Goal: Task Accomplishment & Management: Complete application form

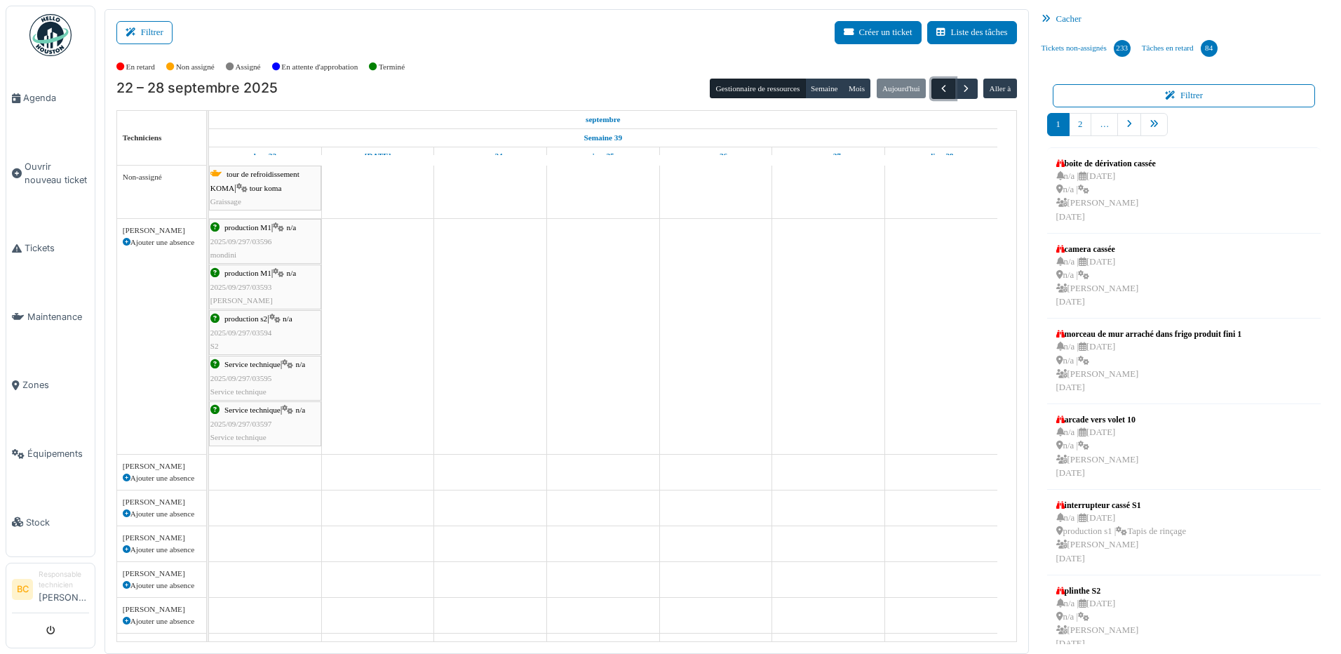
click at [938, 84] on span "button" at bounding box center [944, 89] width 12 height 12
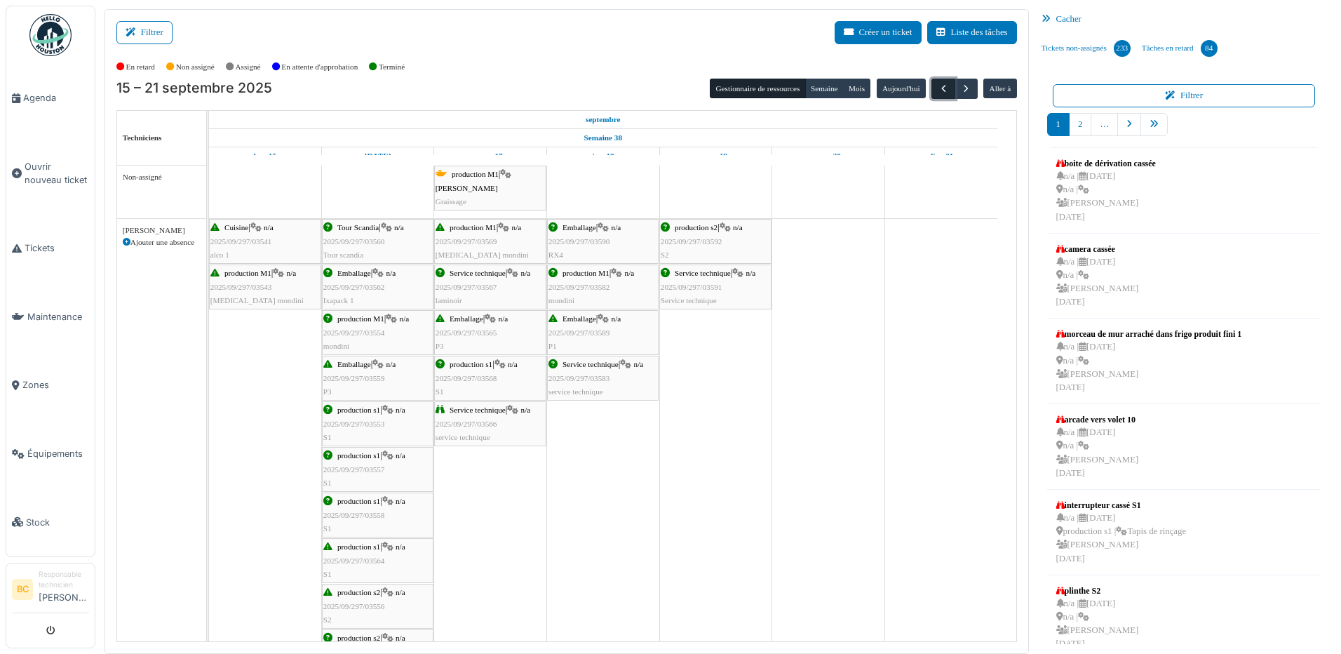
click at [938, 84] on span "button" at bounding box center [944, 89] width 12 height 12
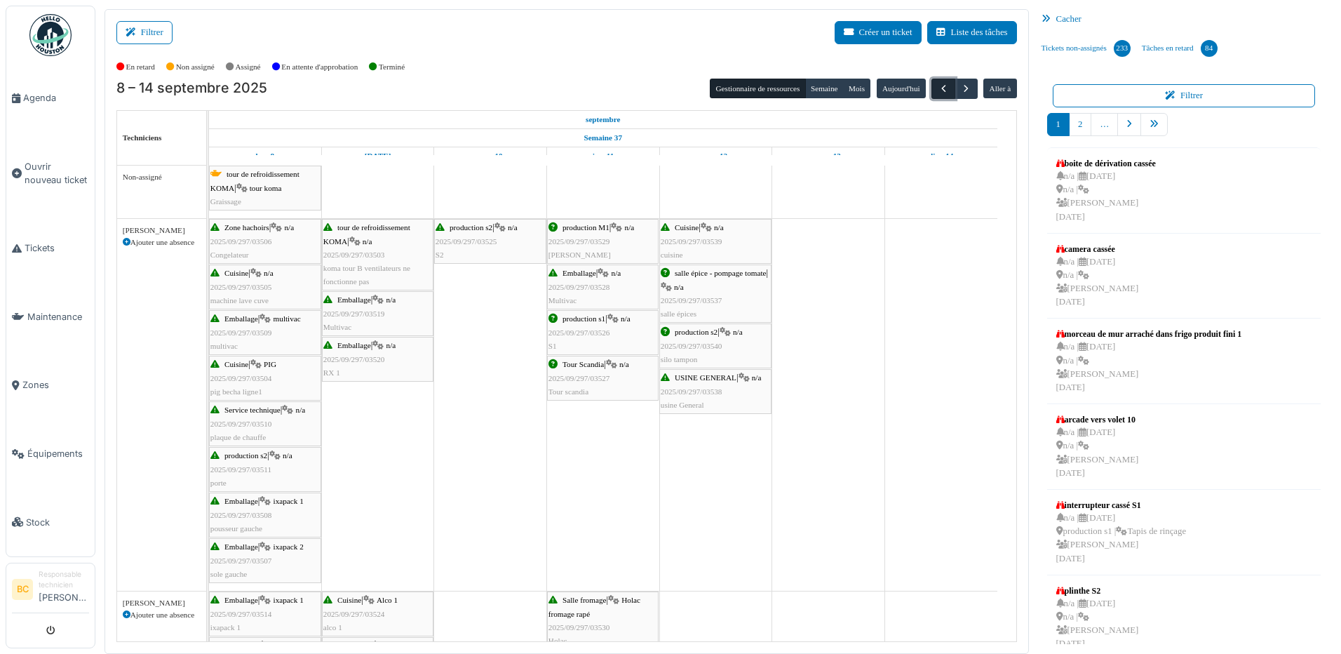
click at [938, 84] on span "button" at bounding box center [944, 89] width 12 height 12
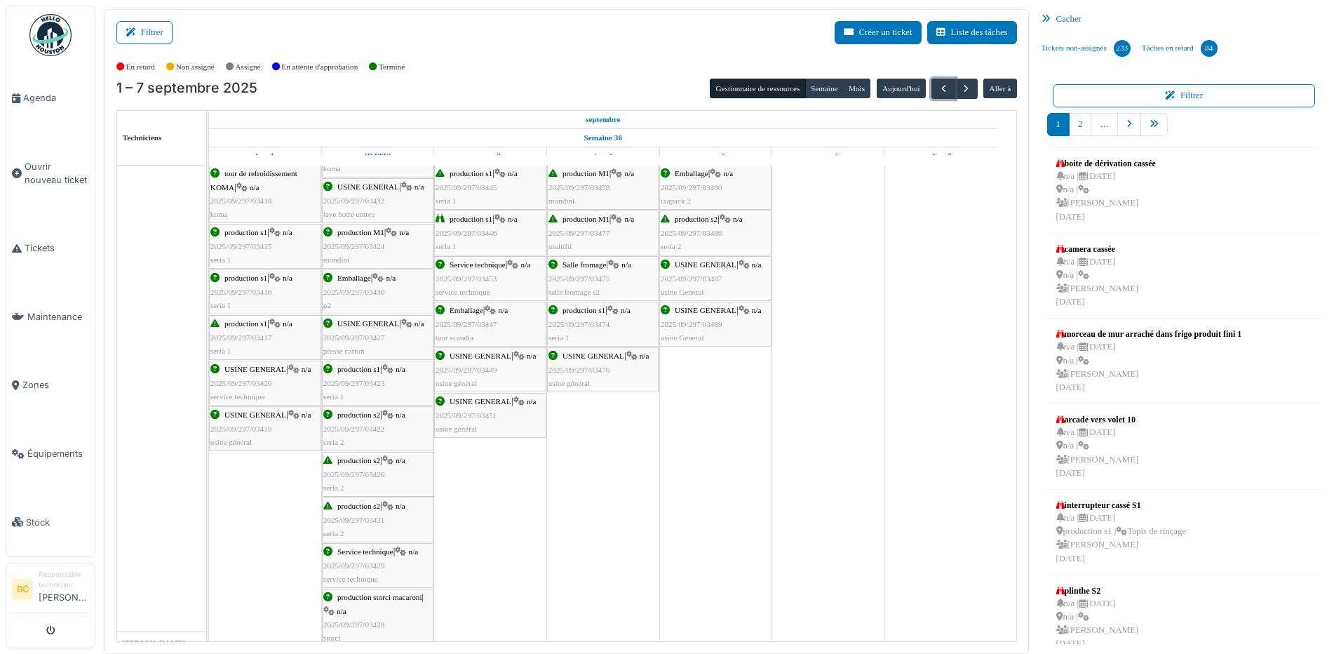
scroll to position [70, 0]
click at [938, 90] on span "button" at bounding box center [944, 89] width 12 height 12
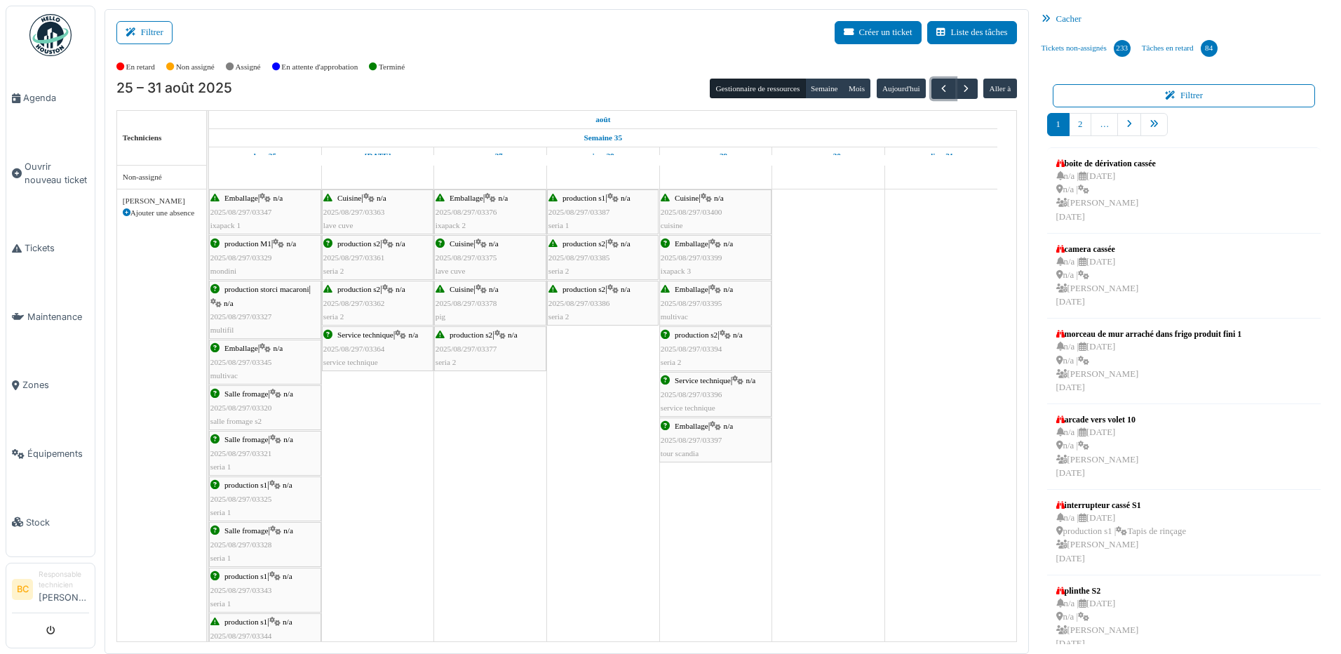
click at [678, 209] on span "2025/08/297/03400" at bounding box center [692, 212] width 62 height 8
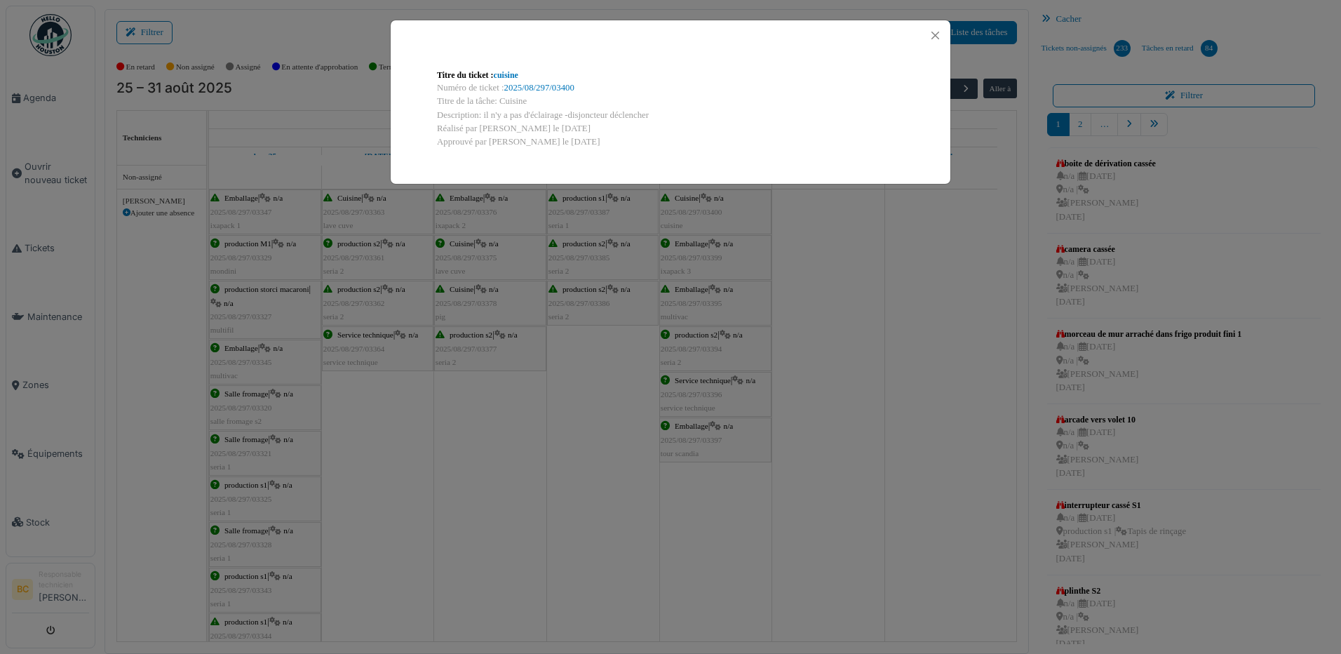
click at [678, 209] on div "Titre du ticket : cuisine Numéro de ticket : 2025/08/297/03400 Titre de la tâch…" at bounding box center [670, 327] width 1341 height 654
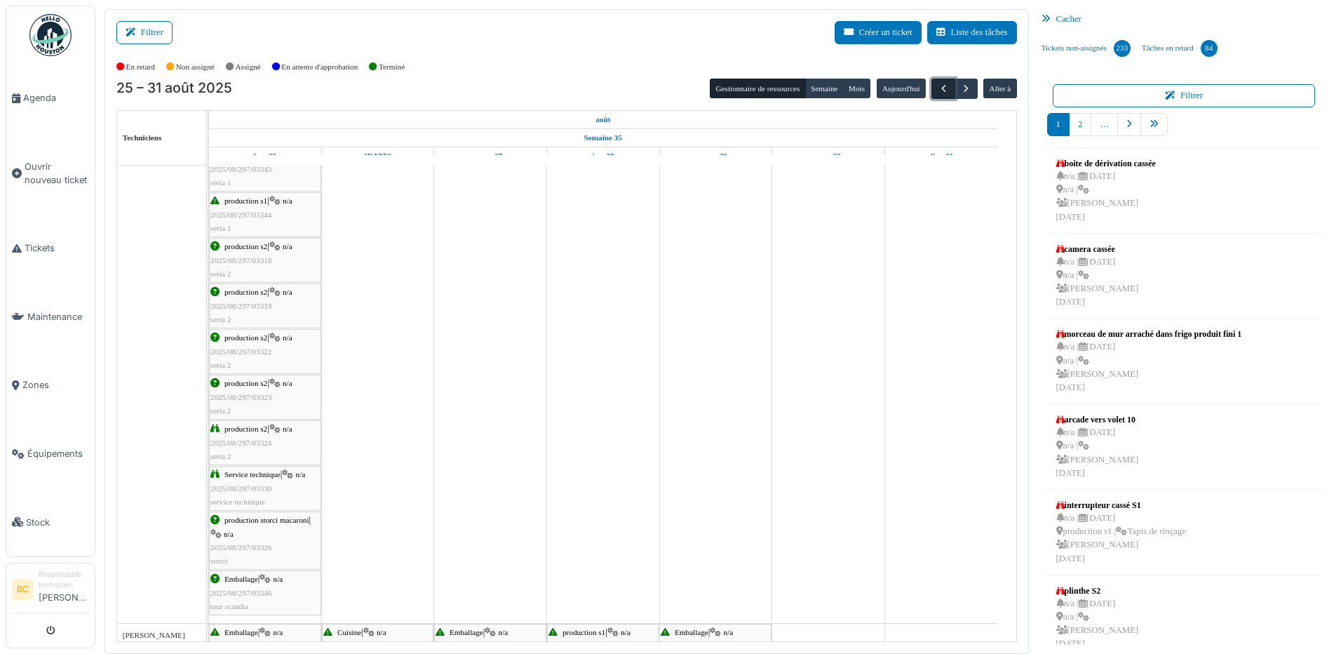
click at [938, 93] on span "button" at bounding box center [944, 89] width 12 height 12
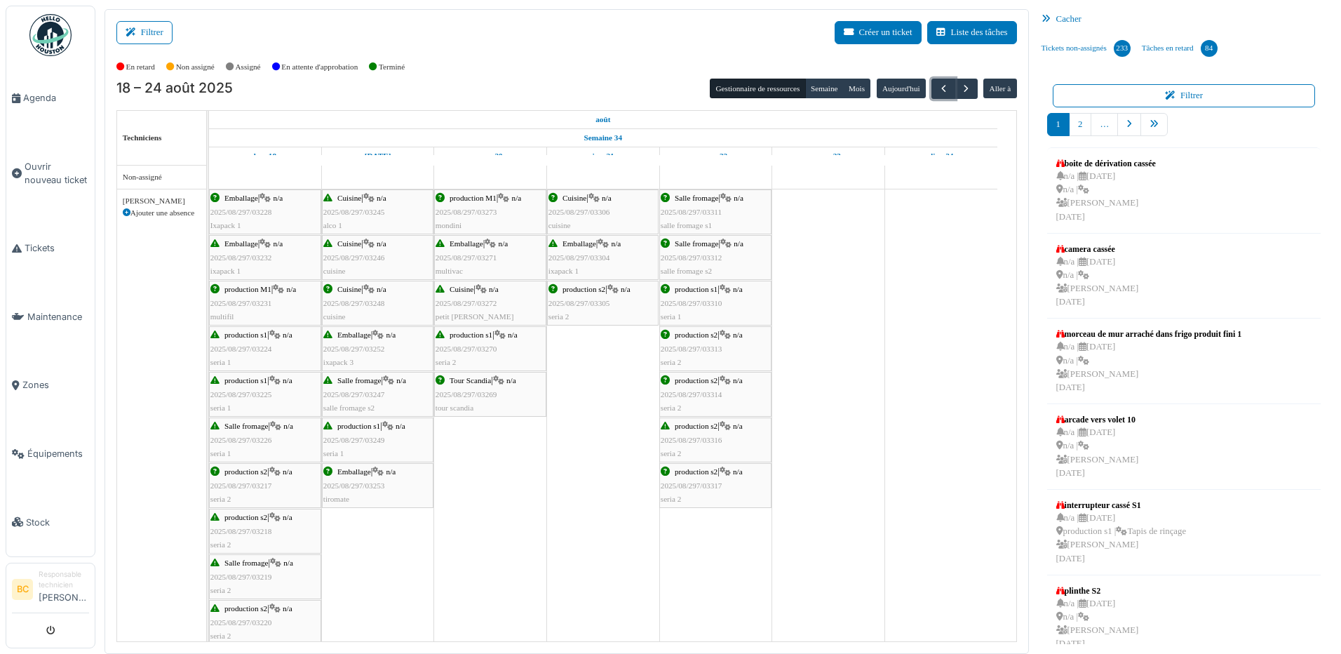
click at [570, 204] on div "Cuisine | n/a 2025/08/297/03306 cuisine" at bounding box center [603, 212] width 109 height 41
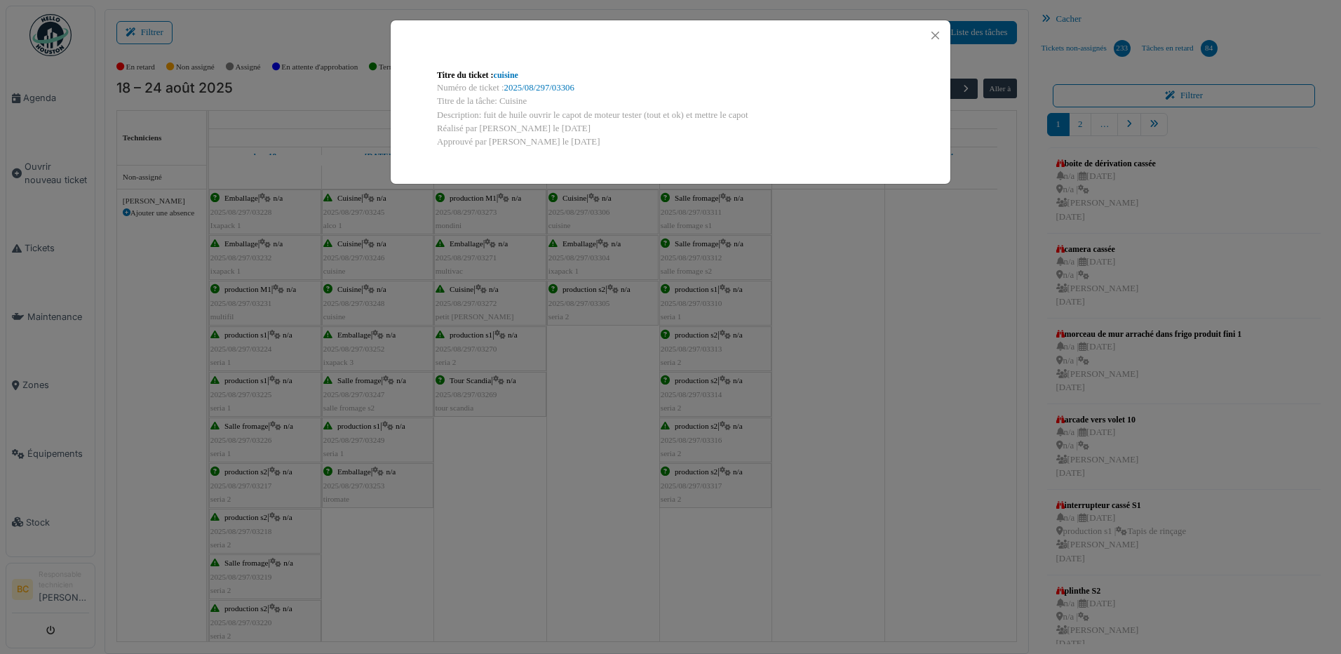
click at [571, 206] on div "Titre du ticket : cuisine Numéro de ticket : 2025/08/297/03306 Titre de la tâch…" at bounding box center [670, 327] width 1341 height 654
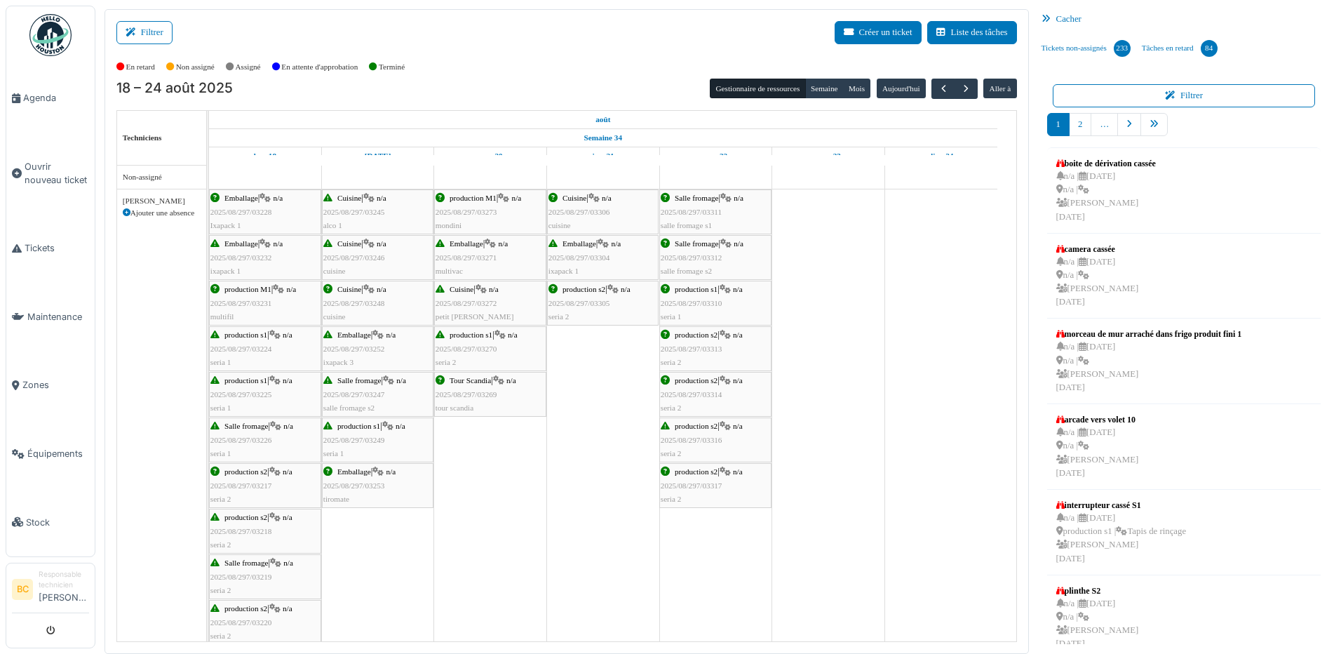
click at [497, 304] on div "Cuisine | n/a 2025/08/297/03272 petit Stephan" at bounding box center [490, 303] width 109 height 41
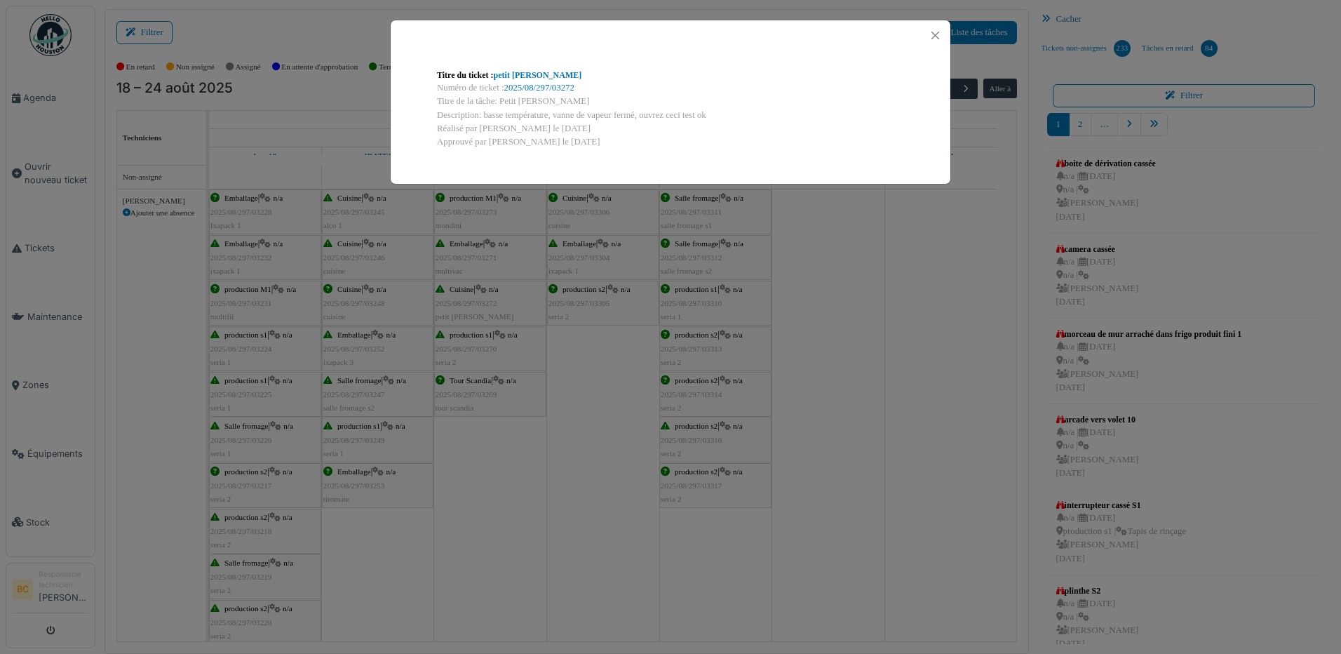
click at [498, 303] on div "Titre du ticket : petit Stephan Numéro de ticket : 2025/08/297/03272 Titre de l…" at bounding box center [670, 327] width 1341 height 654
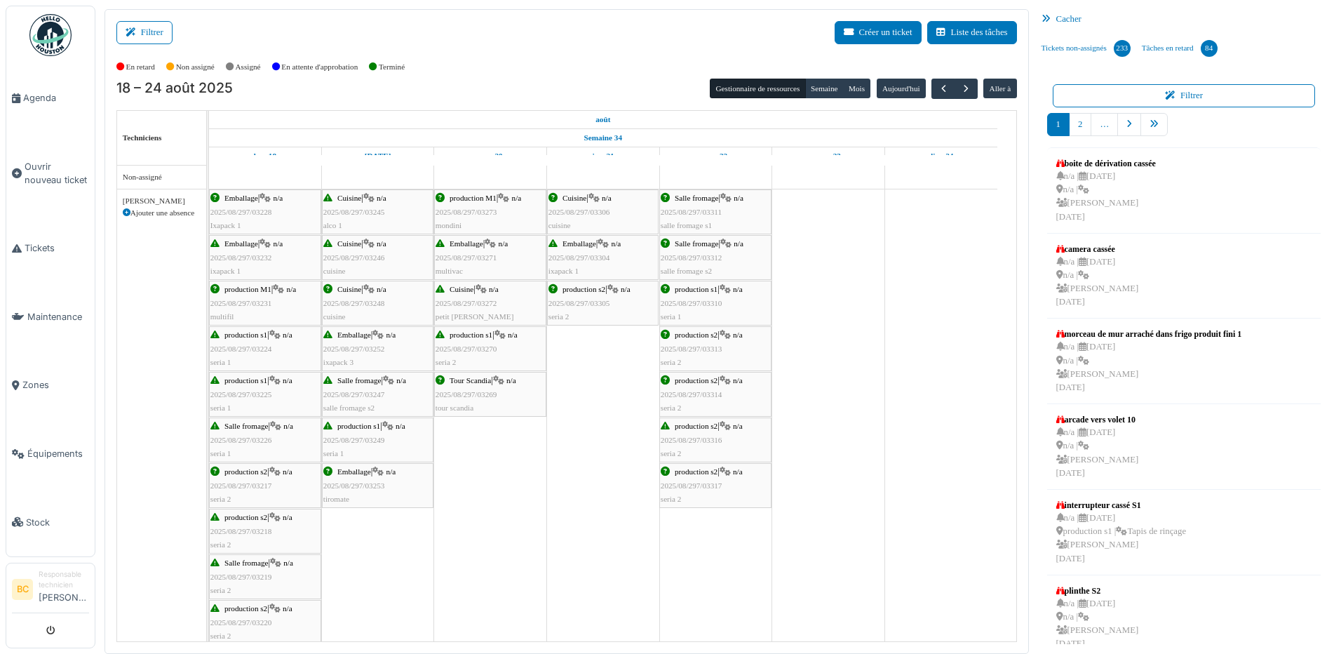
click at [389, 299] on div "Cuisine | n/a 2025/08/297/03248 cuisine" at bounding box center [377, 303] width 109 height 41
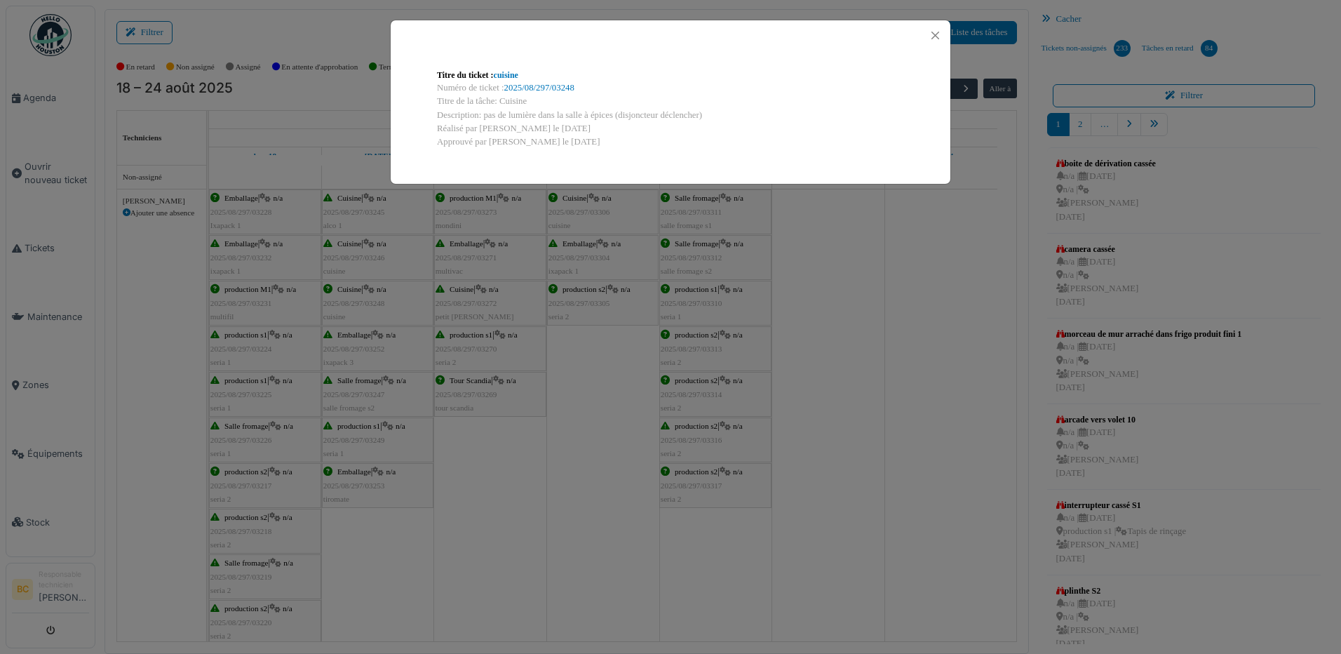
click at [389, 298] on div "Titre du ticket : cuisine Numéro de ticket : 2025/08/297/03248 Titre de la tâch…" at bounding box center [670, 327] width 1341 height 654
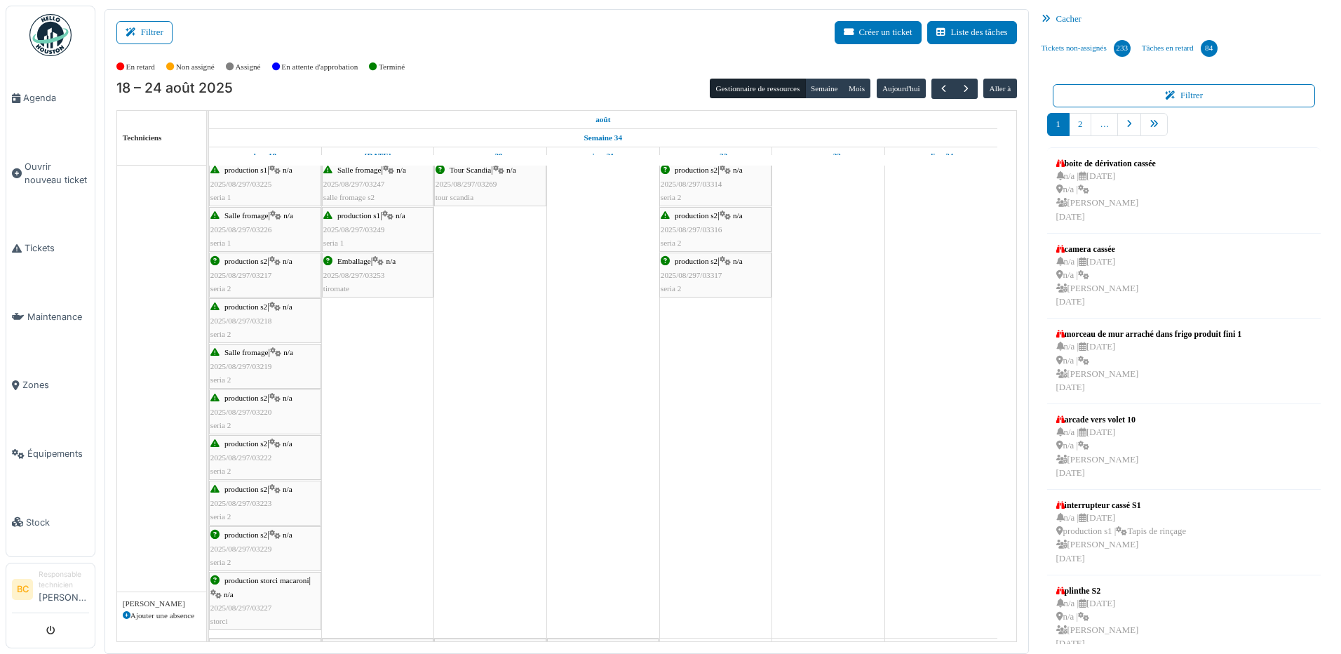
scroll to position [281, 0]
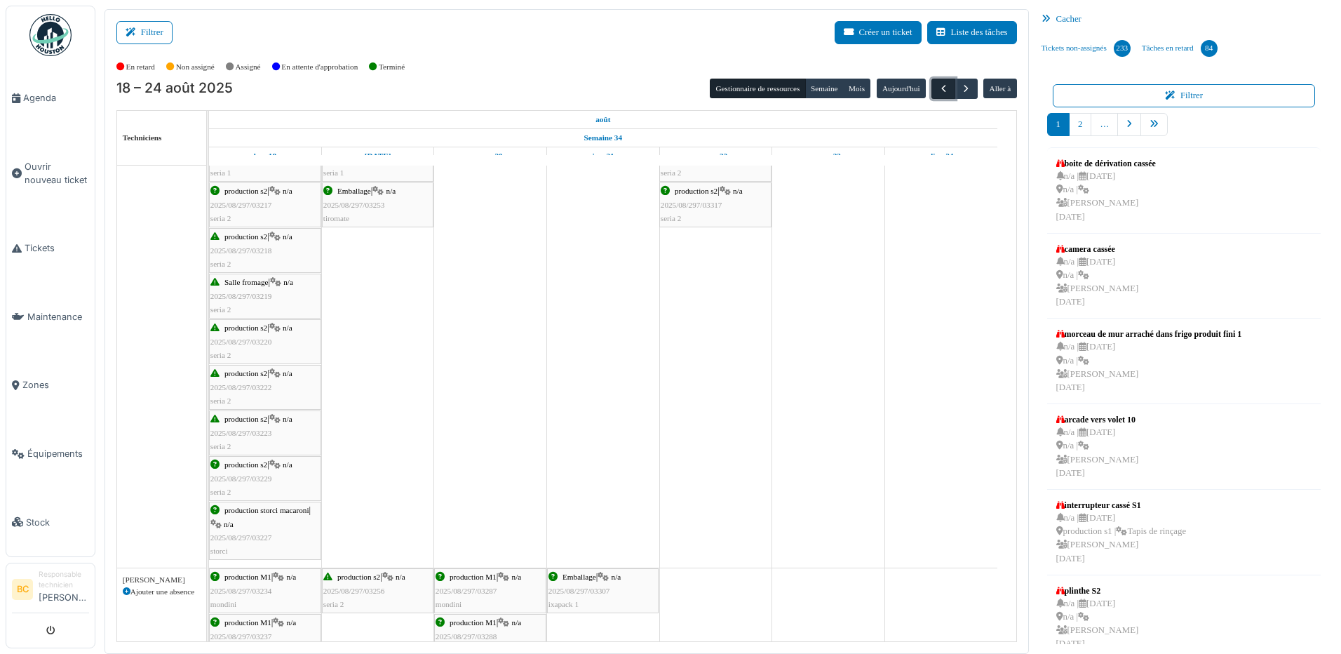
click at [938, 88] on span "button" at bounding box center [944, 89] width 12 height 12
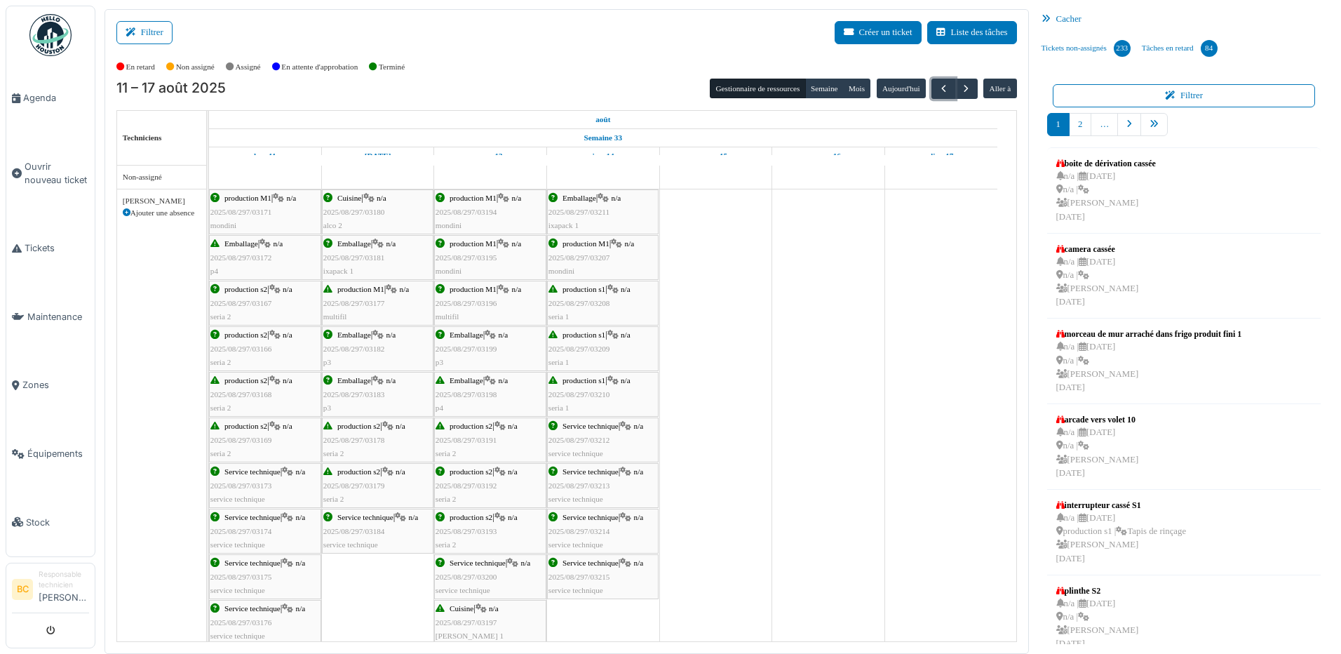
scroll to position [70, 0]
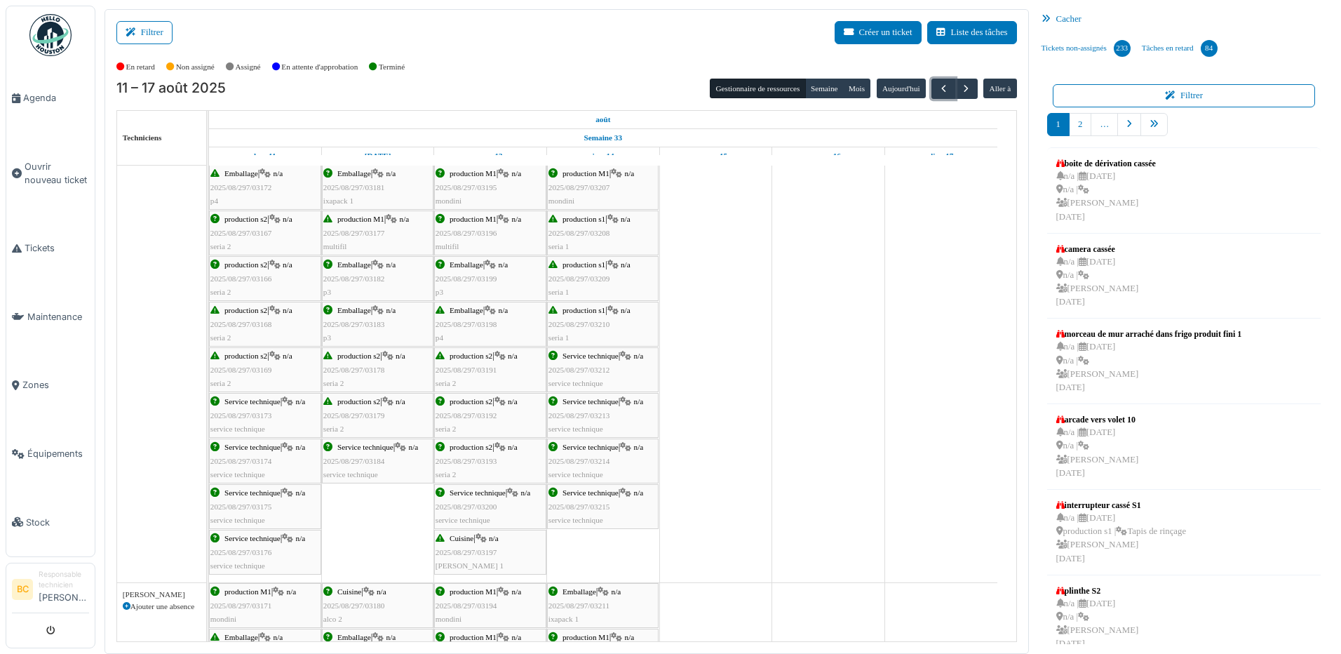
click at [471, 557] on div "Cuisine | n/a 2025/08/297/03197 Stephan 1" at bounding box center [490, 552] width 109 height 41
click at [467, 548] on span "2025/08/297/03197" at bounding box center [467, 552] width 62 height 8
click at [464, 540] on span "Cuisine" at bounding box center [462, 538] width 24 height 8
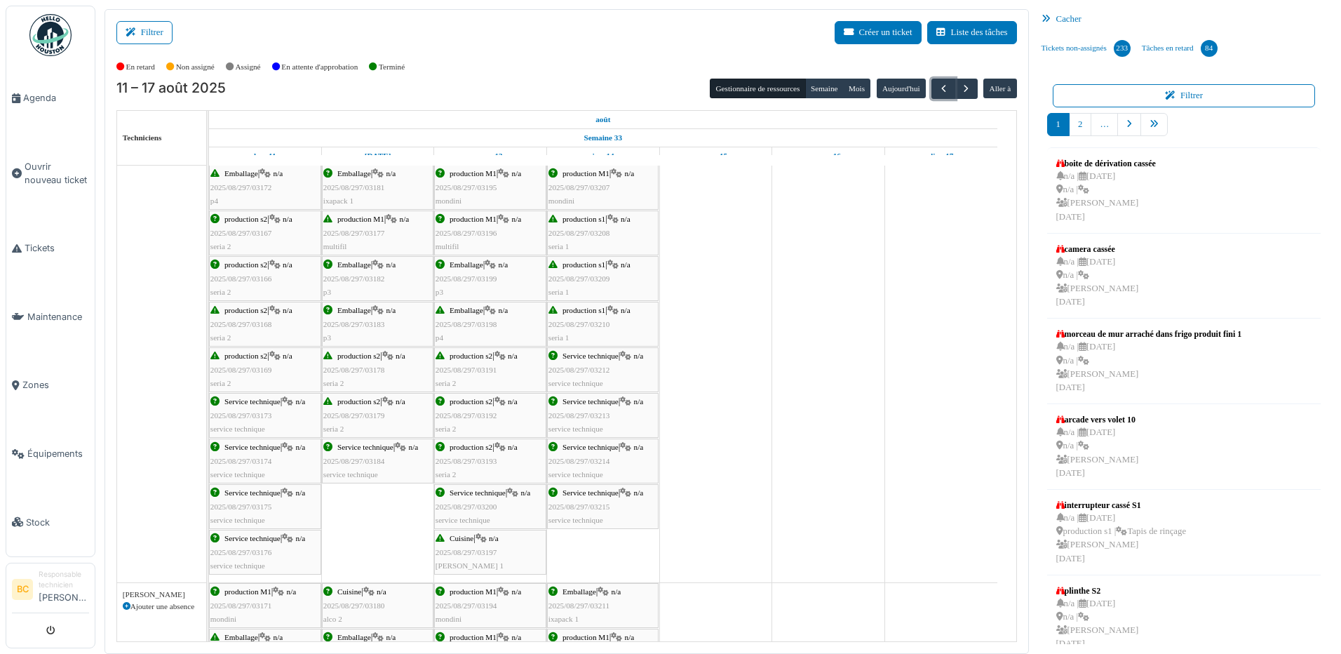
click at [470, 493] on span "Service technique" at bounding box center [478, 492] width 56 height 8
click at [451, 539] on span "Cuisine" at bounding box center [462, 538] width 24 height 8
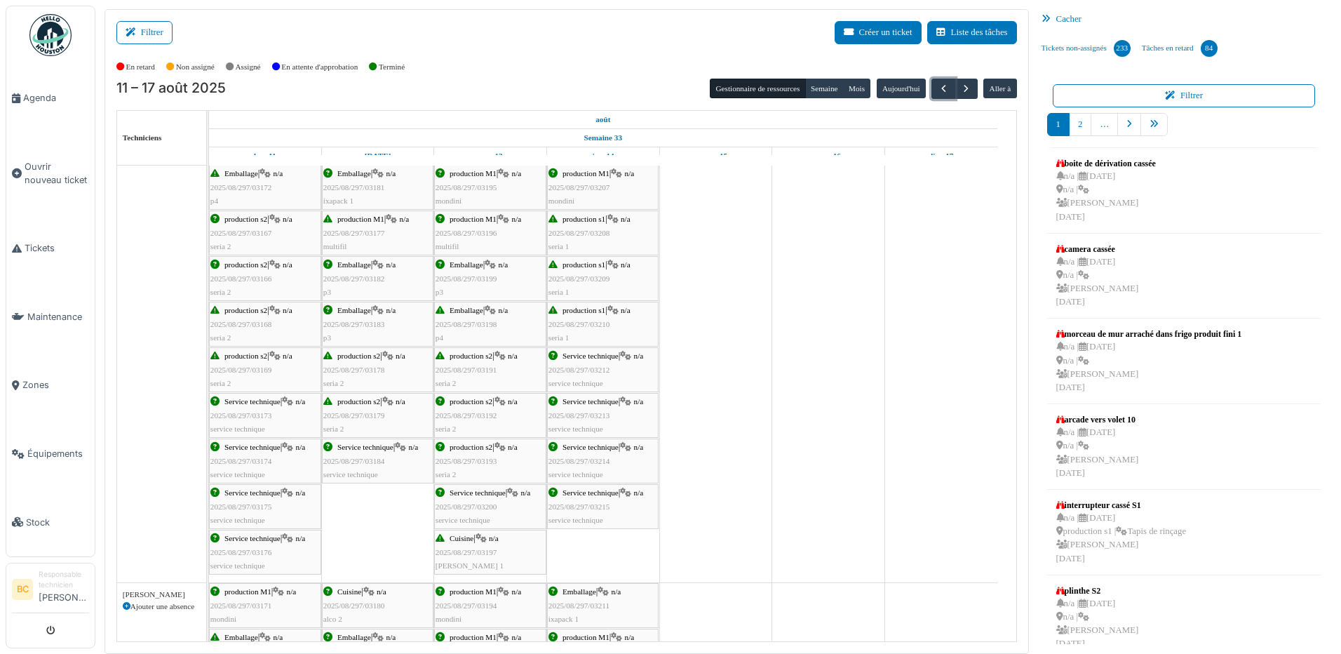
click at [451, 539] on span "Cuisine" at bounding box center [462, 538] width 24 height 8
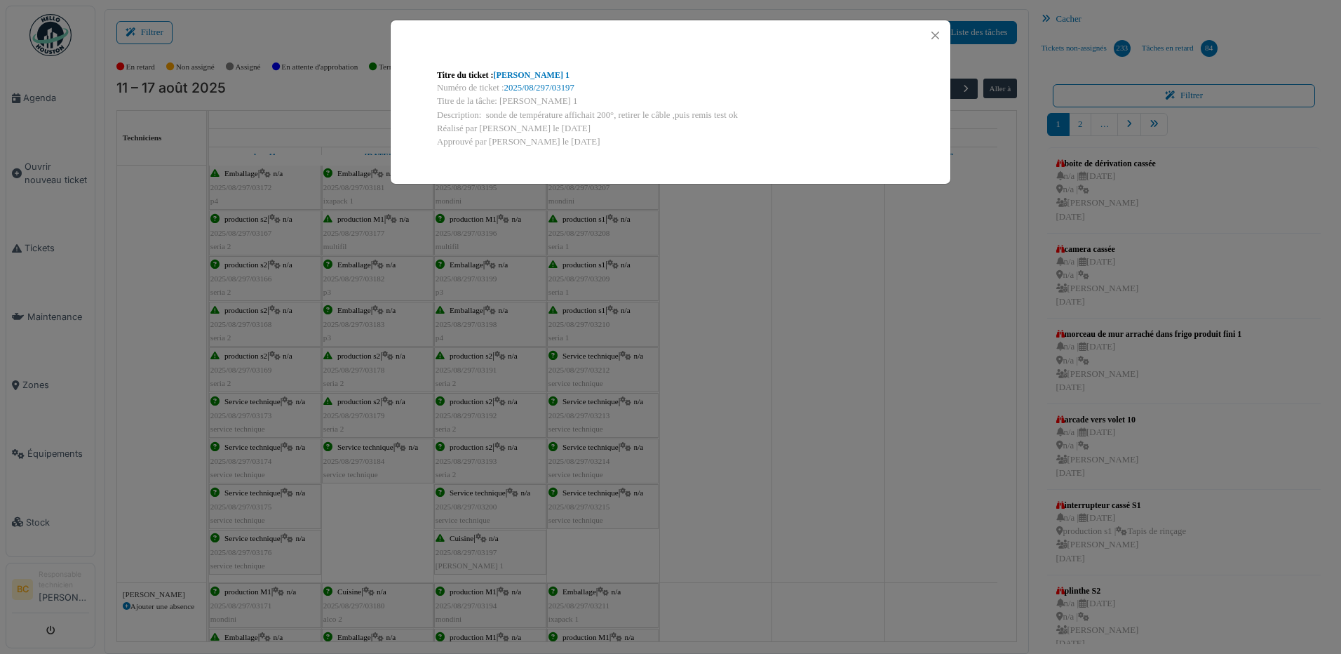
drag, startPoint x: 500, startPoint y: 102, endPoint x: 753, endPoint y: 114, distance: 252.9
click at [753, 114] on div "Titre du ticket : Stephan 1 Numéro de ticket : 2025/08/297/03197 Titre de la tâ…" at bounding box center [671, 109] width 490 height 102
copy div "Stephan 1 Description: sonde de température affichait 200°, retirer le câble ,p…"
click at [935, 36] on button "Close" at bounding box center [935, 35] width 19 height 19
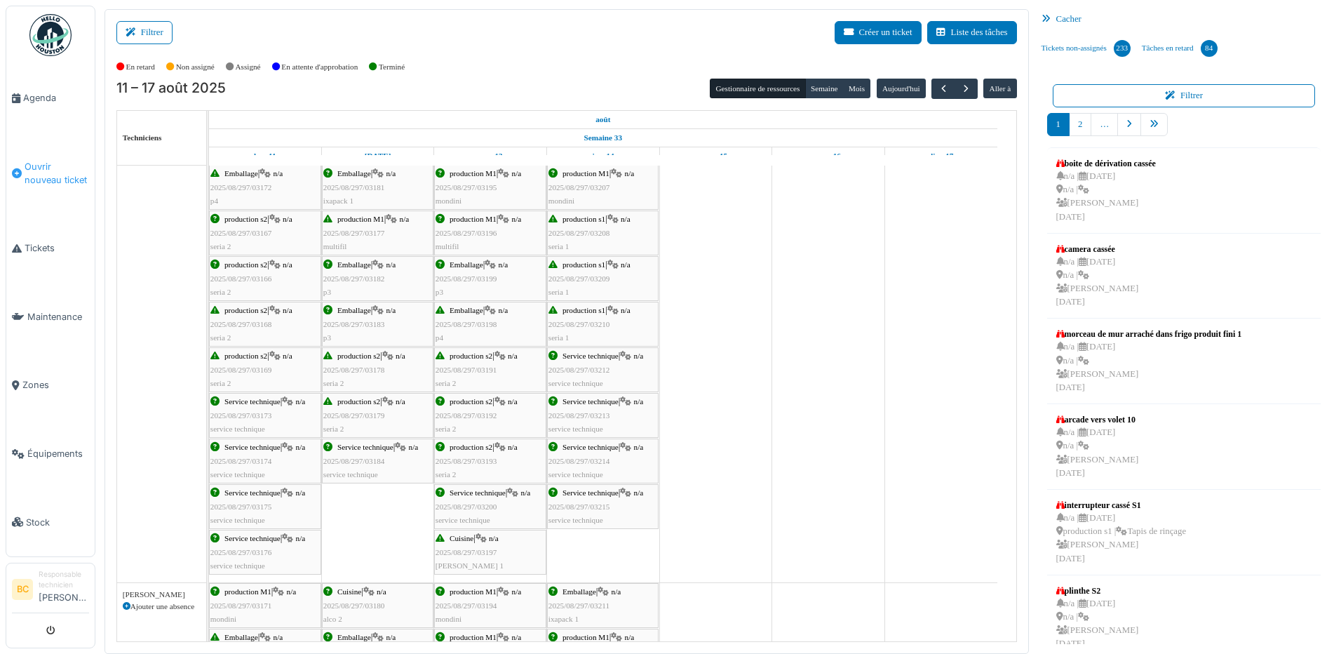
click at [54, 172] on span "Ouvrir nouveau ticket" at bounding box center [57, 173] width 65 height 27
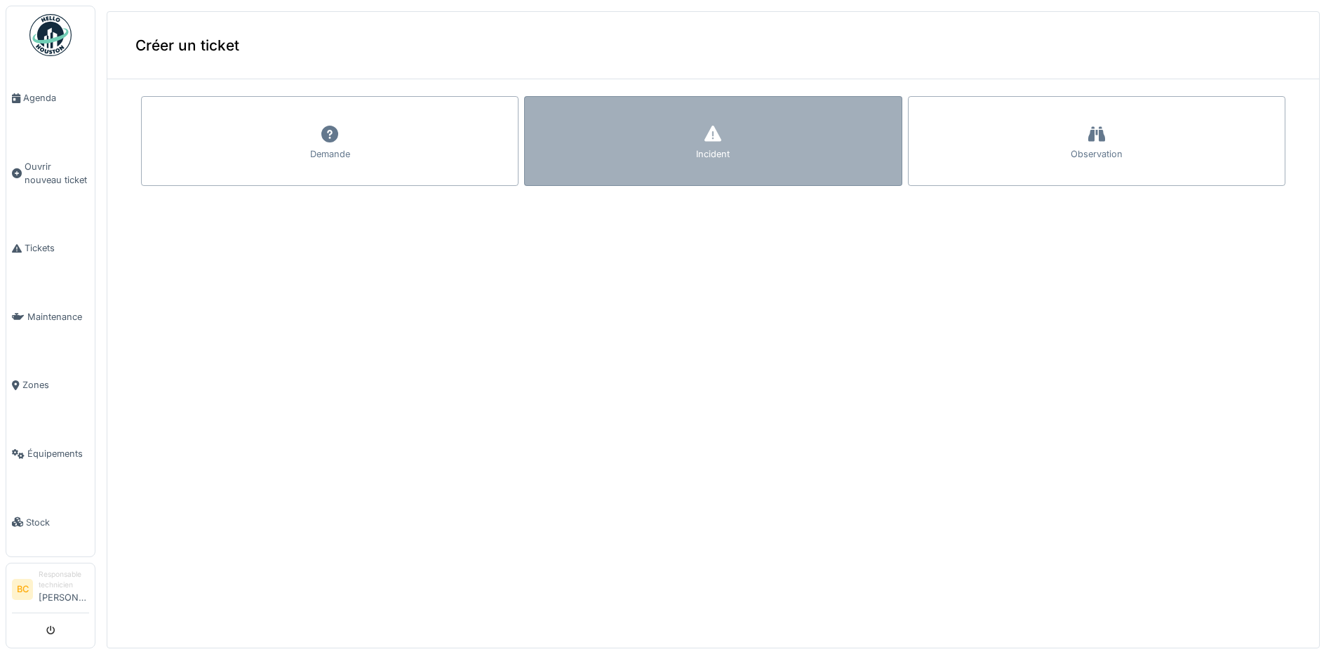
click at [582, 145] on div "Incident" at bounding box center [712, 141] width 377 height 90
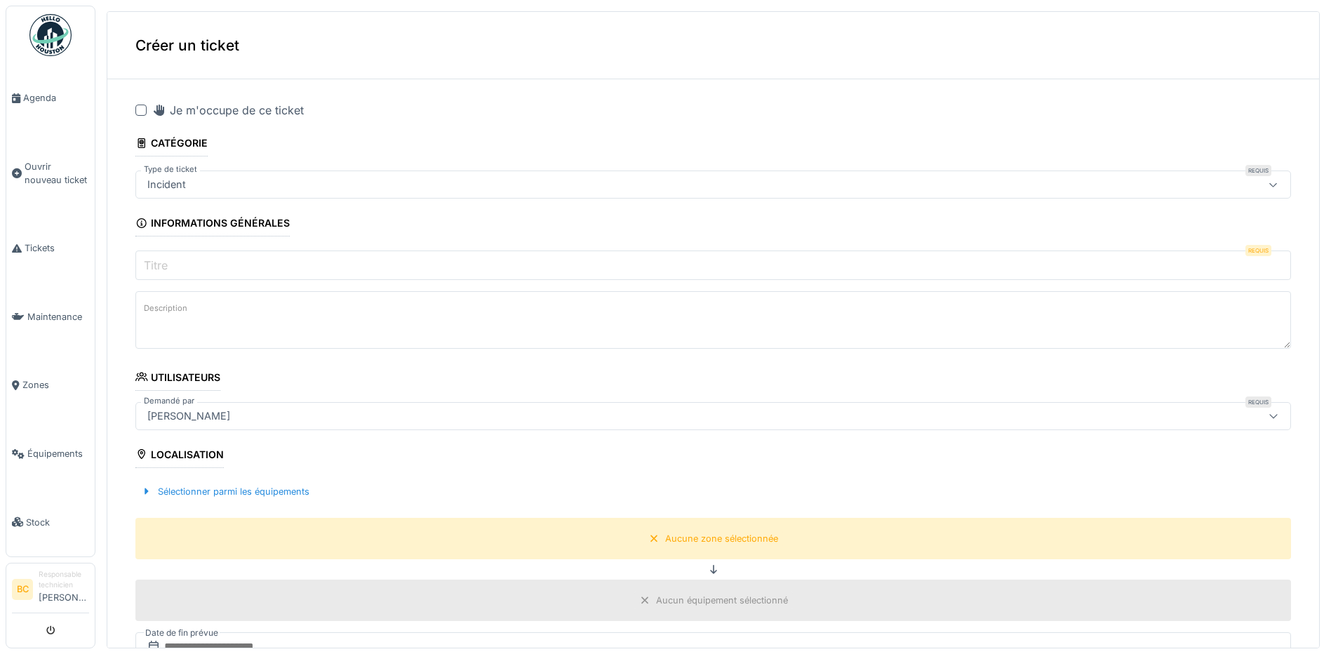
click at [140, 112] on div at bounding box center [140, 110] width 11 height 11
click at [171, 260] on input "Titre" at bounding box center [712, 264] width 1155 height 29
paste input "**********"
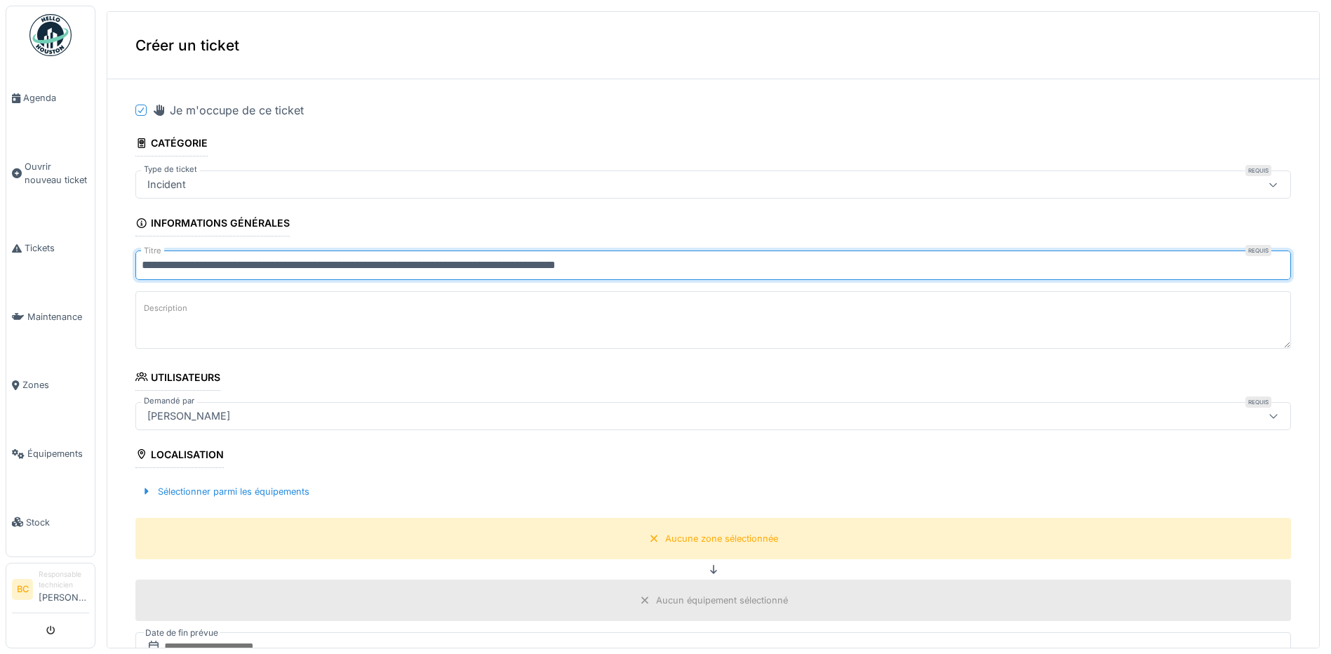
type input "**********"
click at [211, 324] on textarea "Description" at bounding box center [712, 320] width 1155 height 58
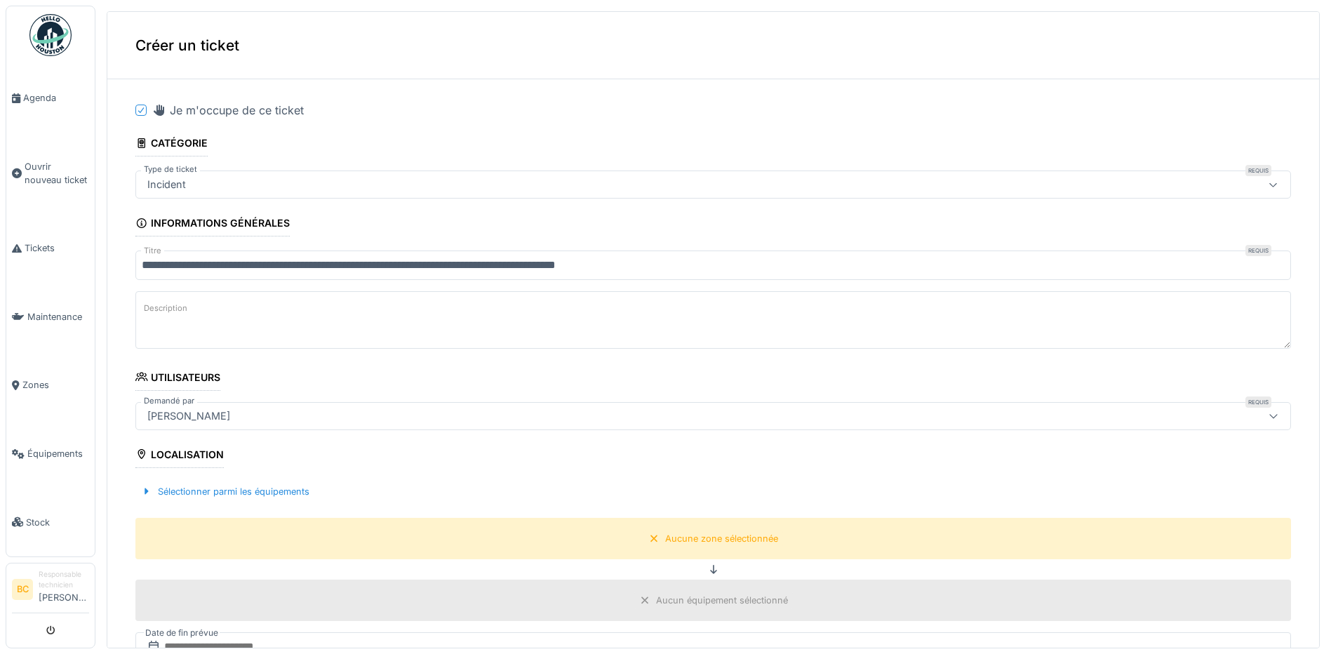
paste textarea "**********"
click at [211, 327] on textarea "**********" at bounding box center [712, 320] width 1155 height 58
type textarea "**********"
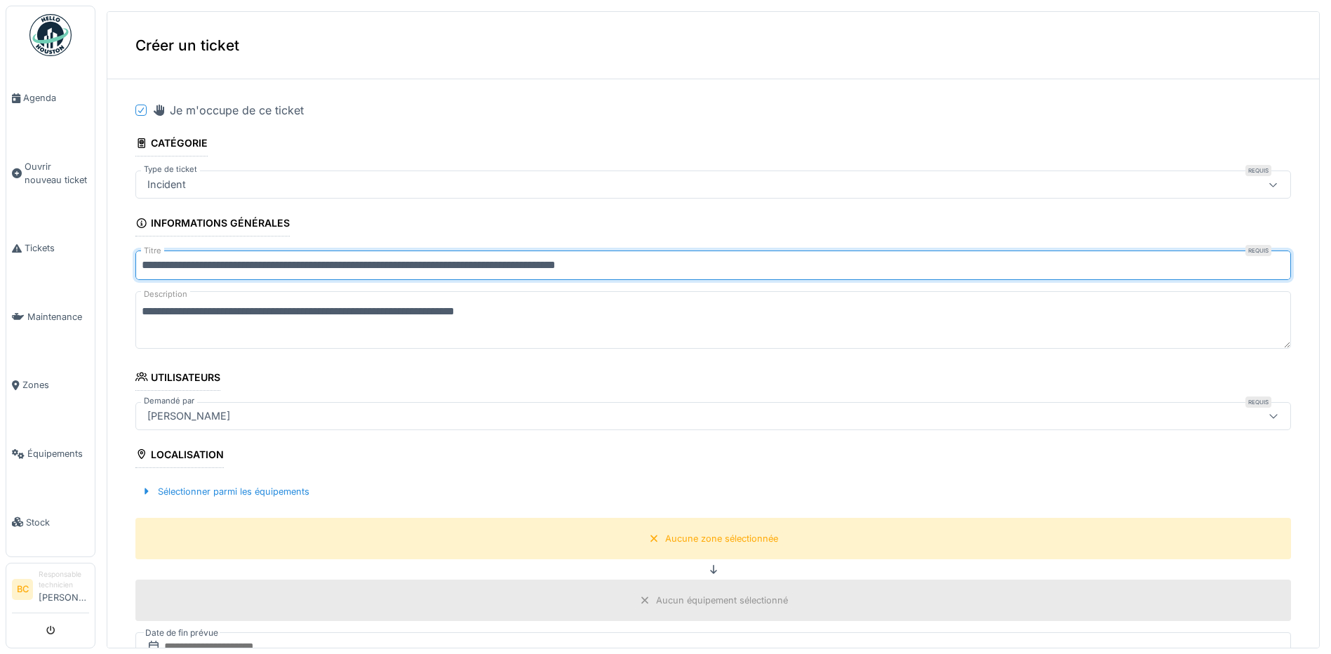
drag, startPoint x: 664, startPoint y: 267, endPoint x: 199, endPoint y: 251, distance: 465.4
click at [199, 251] on input "**********" at bounding box center [712, 264] width 1155 height 29
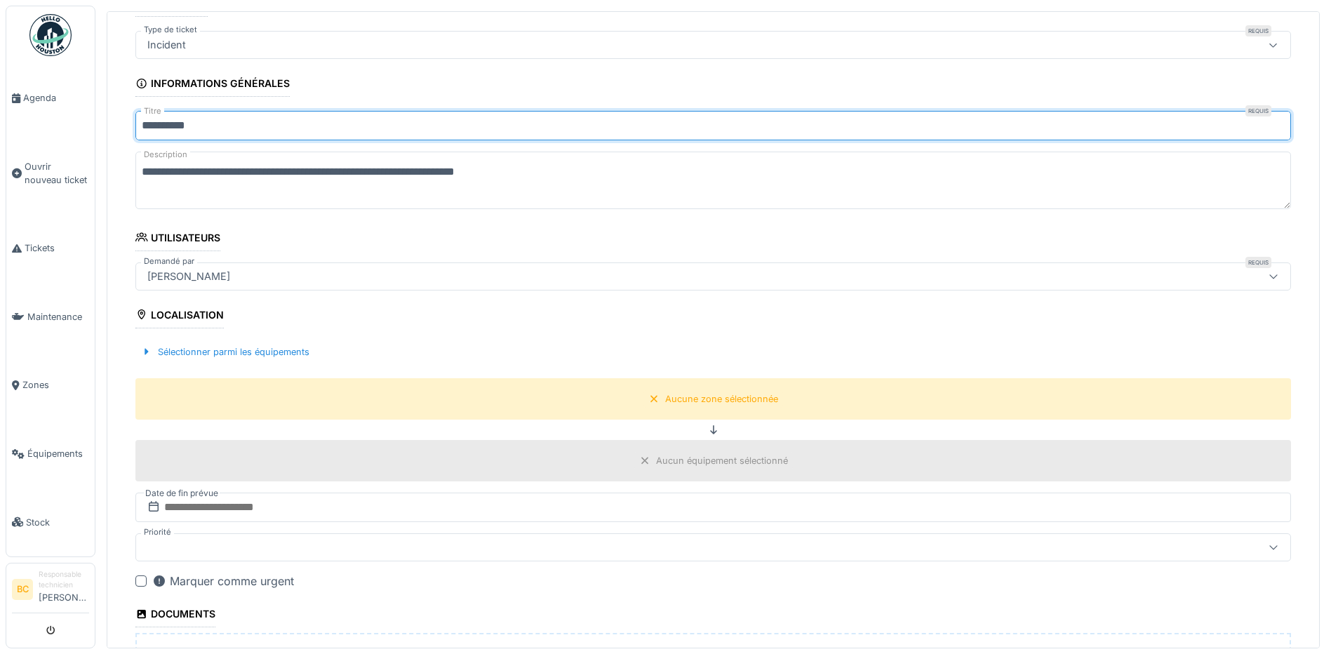
scroll to position [140, 0]
type input "*********"
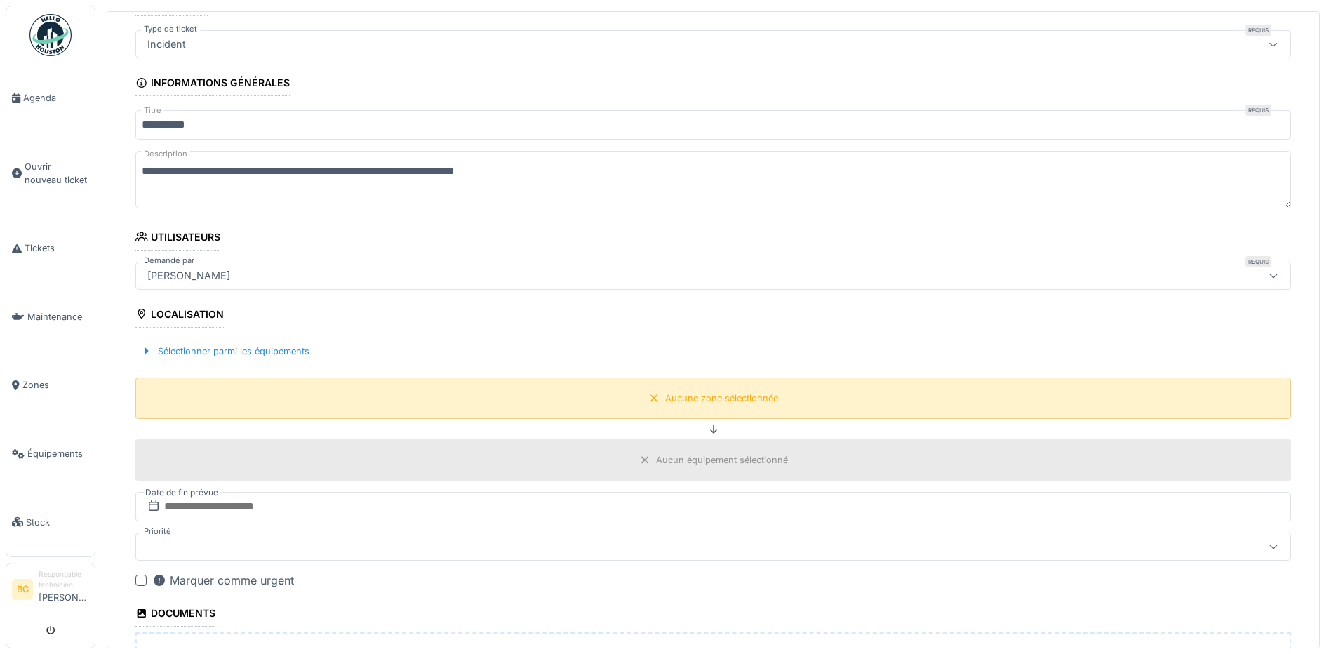
click at [717, 401] on div "Aucune zone sélectionnée" at bounding box center [721, 397] width 113 height 13
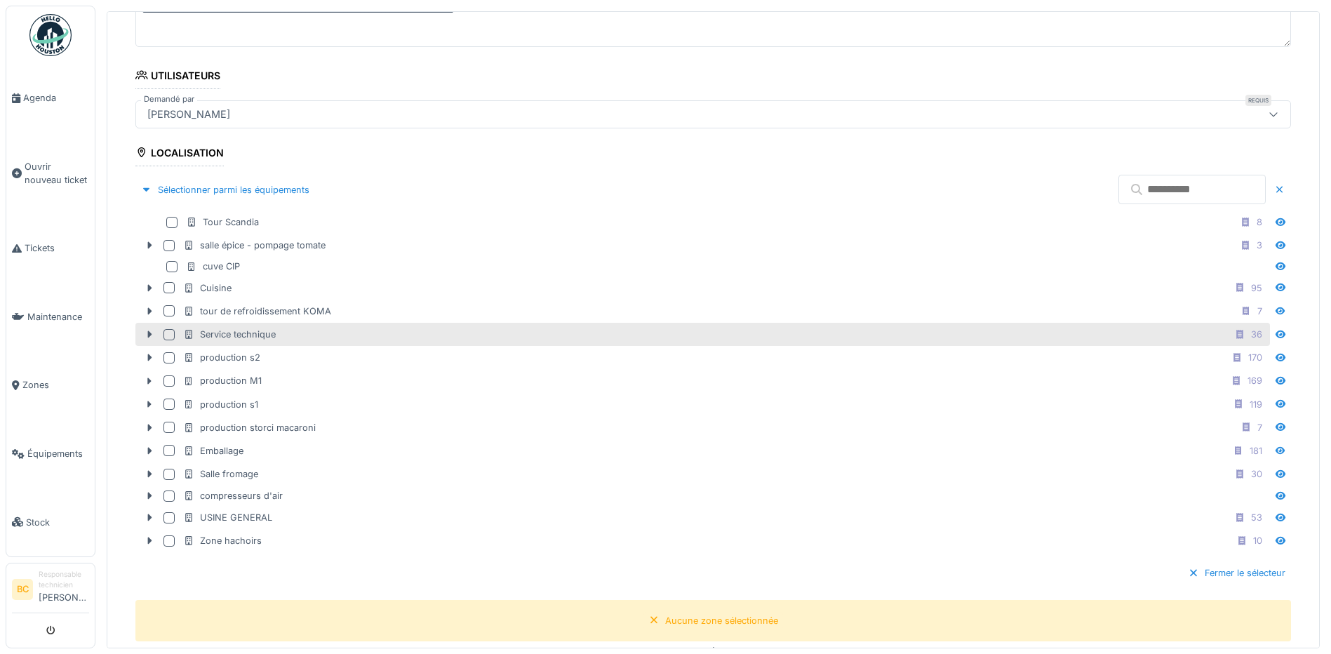
scroll to position [351, 0]
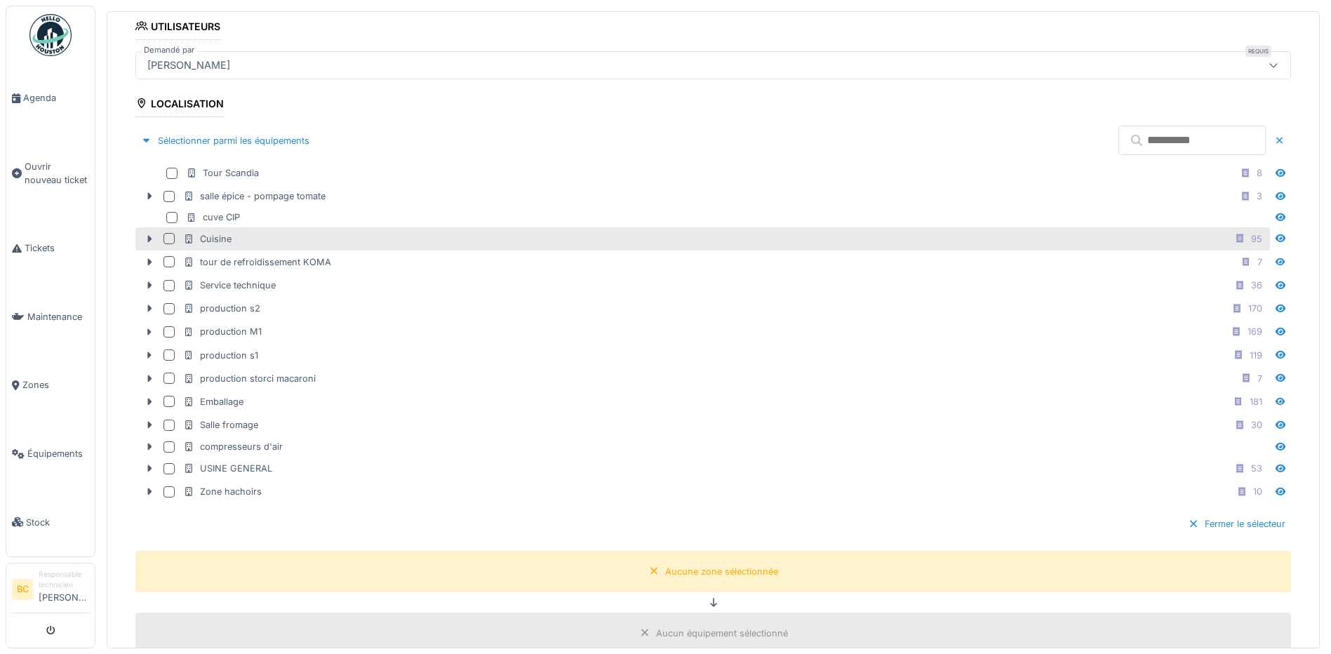
click at [241, 239] on div "Cuisine 95" at bounding box center [725, 239] width 1084 height 18
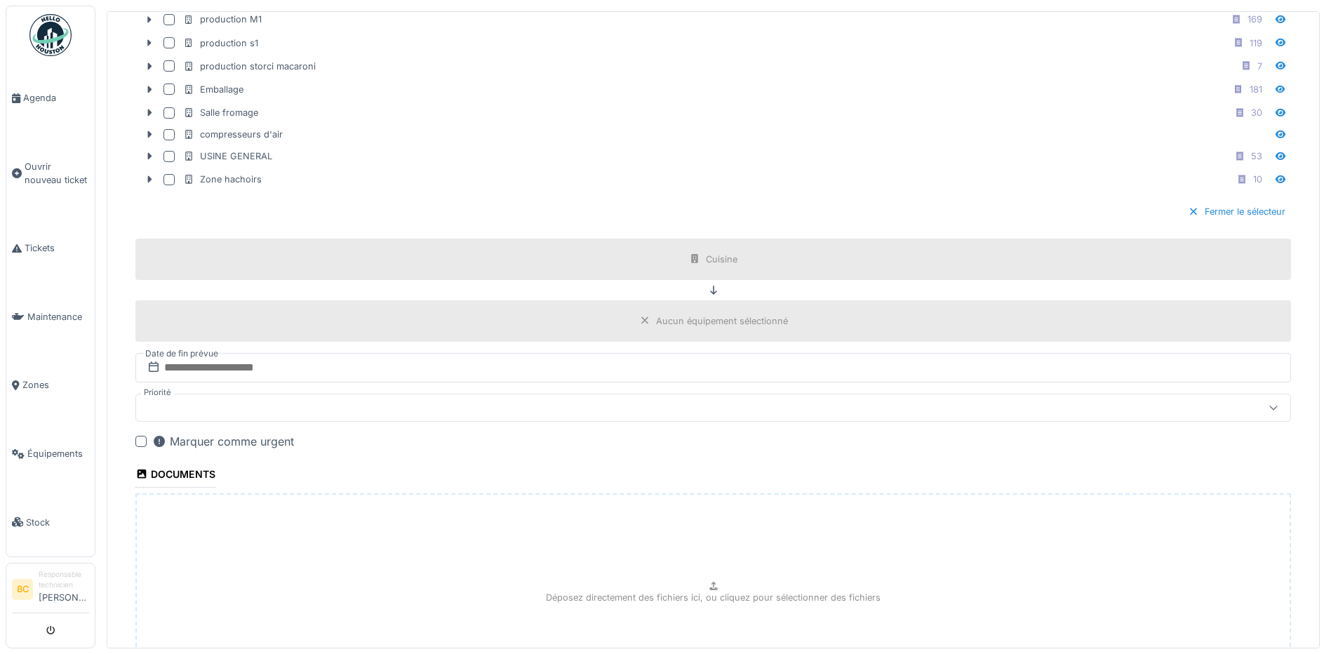
scroll to position [810, 0]
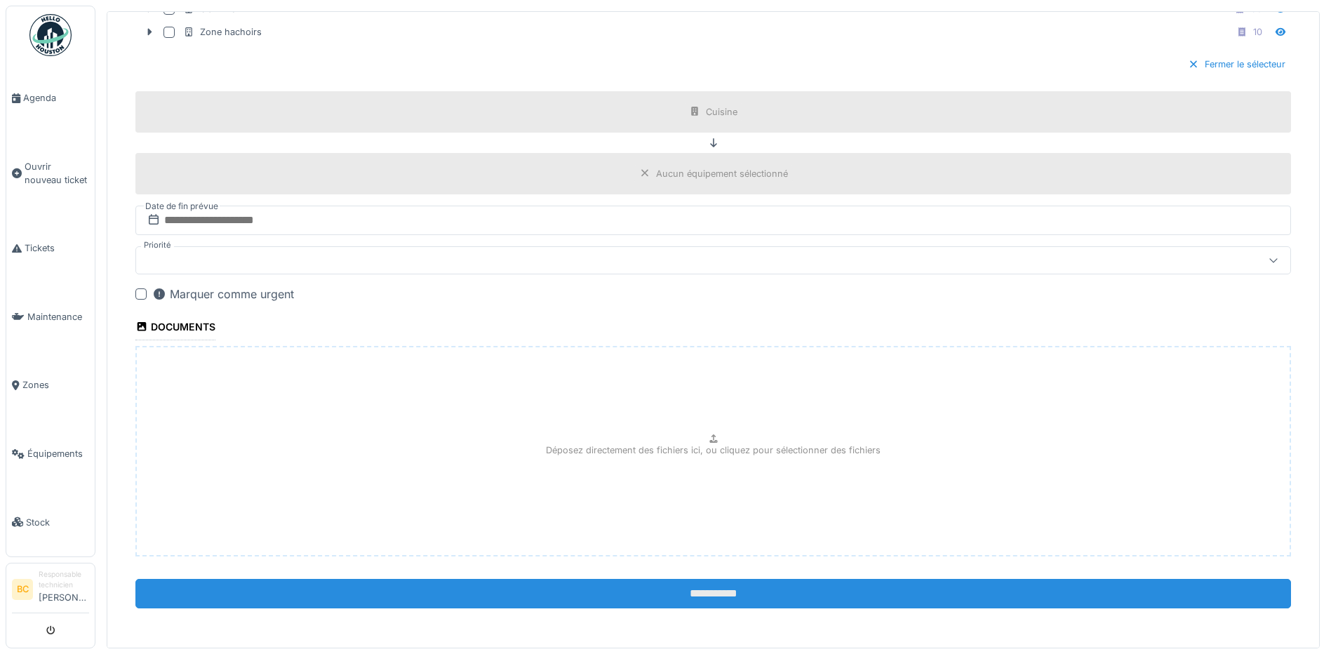
click at [699, 591] on input "**********" at bounding box center [712, 593] width 1155 height 29
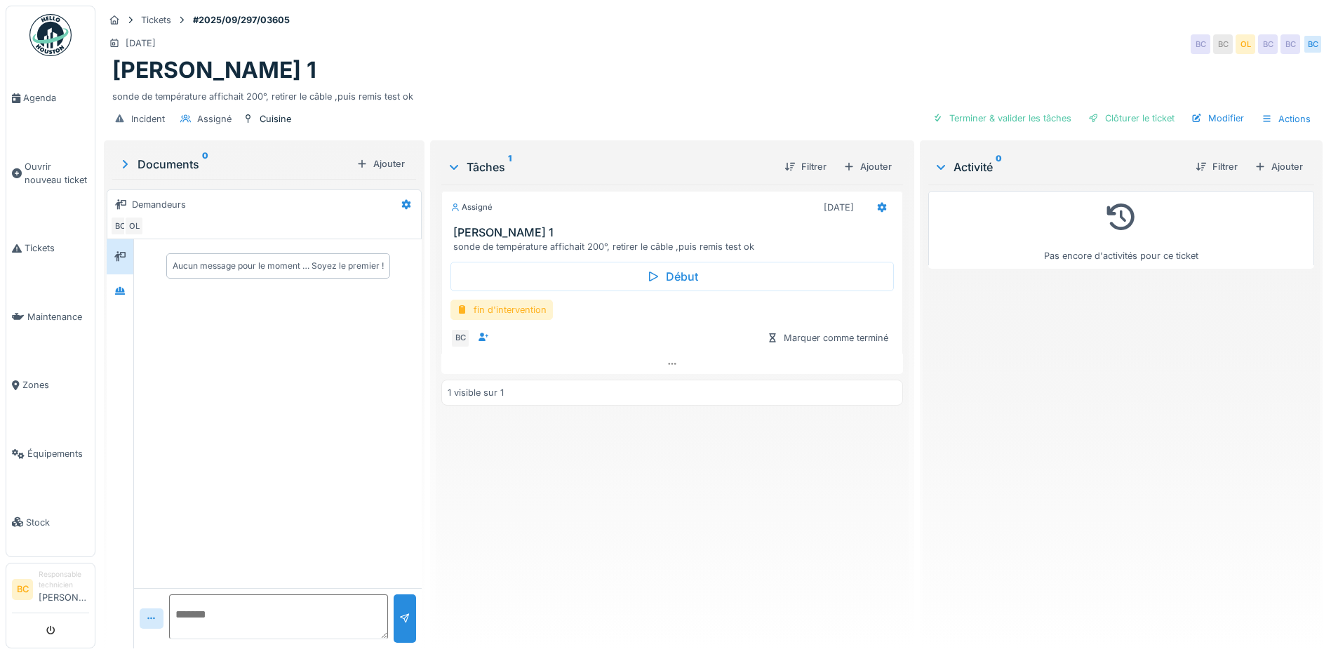
click at [511, 313] on div "fin d'intervention" at bounding box center [501, 310] width 102 height 20
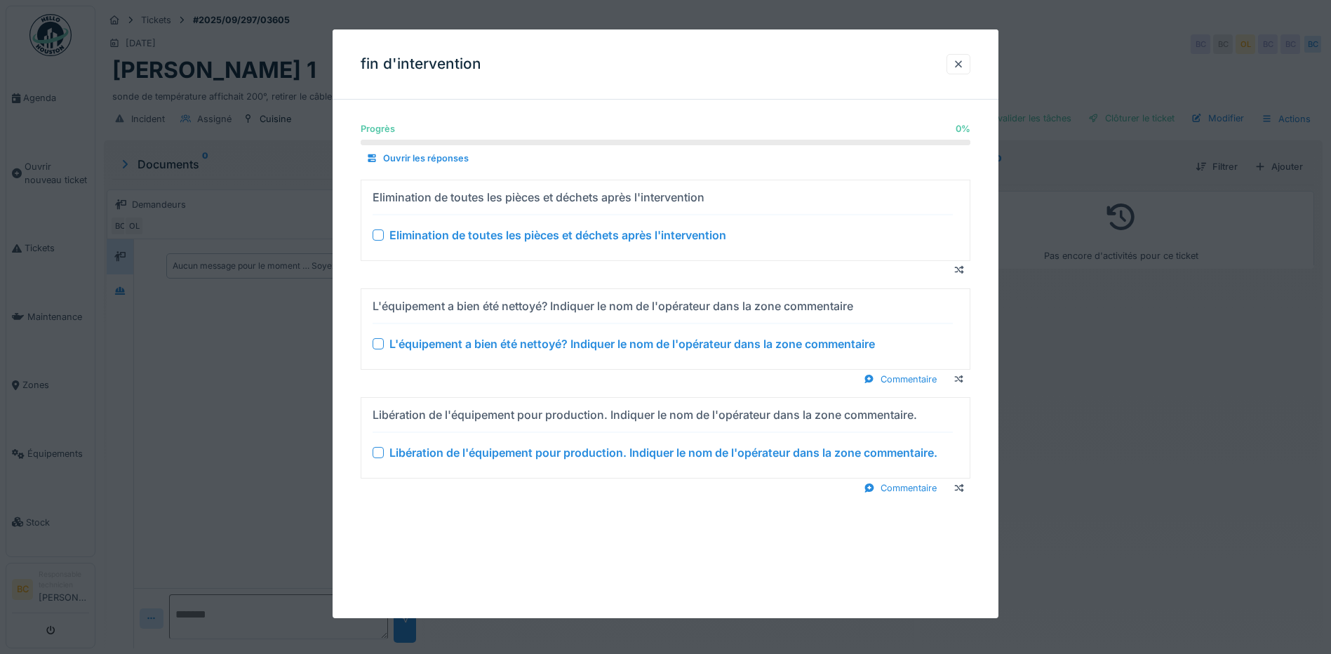
click at [556, 229] on div "Elimination de toutes les pièces et déchets après l'intervention" at bounding box center [557, 235] width 337 height 17
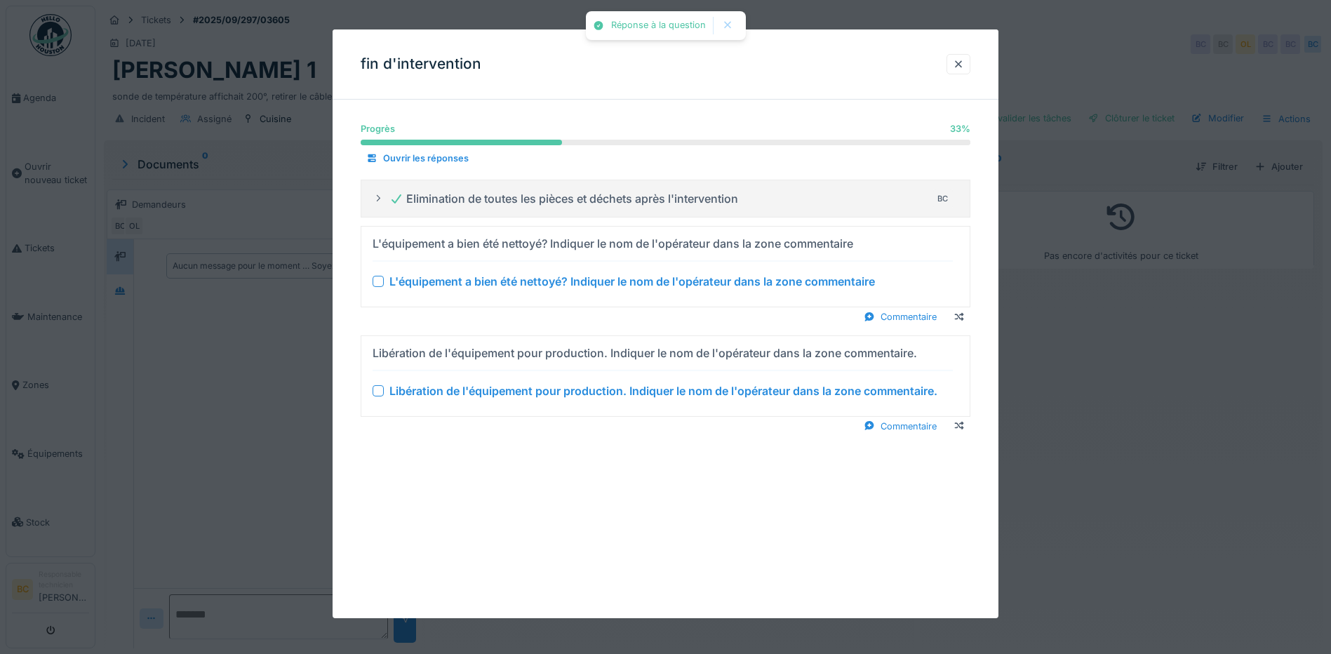
click at [593, 282] on div "L'équipement a bien été nettoyé? Indiquer le nom de l'opérateur dans la zone co…" at bounding box center [631, 281] width 485 height 17
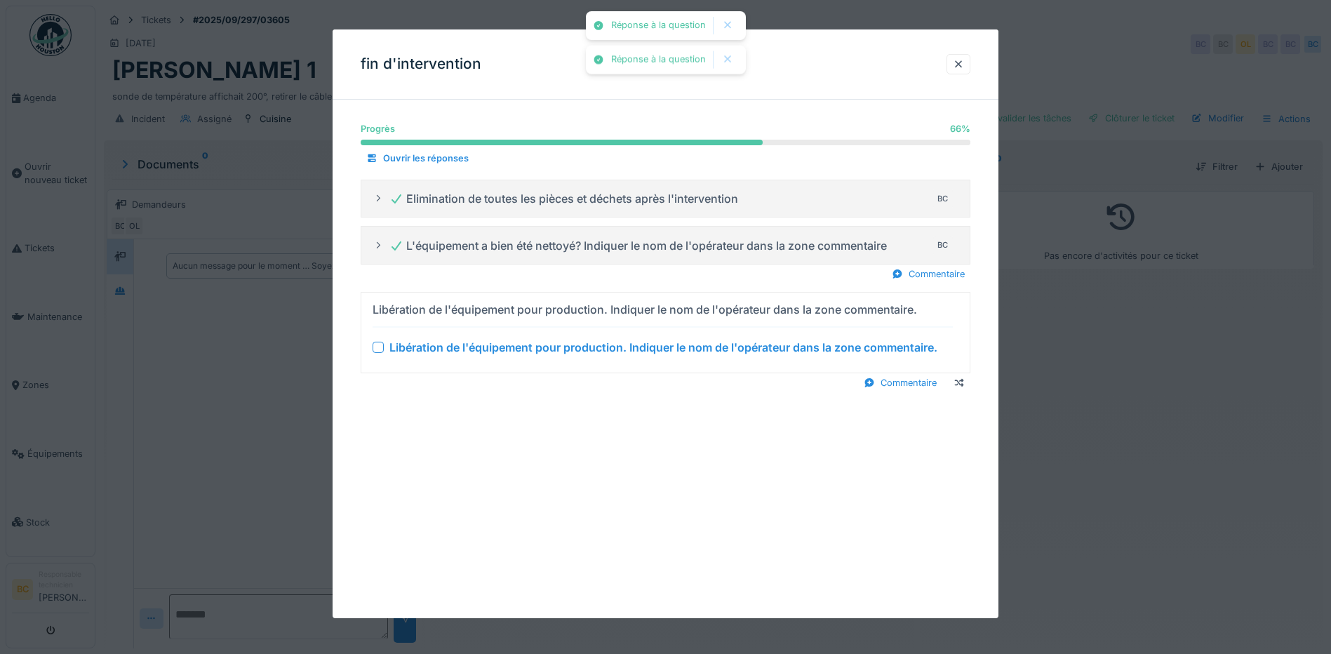
click at [633, 349] on div "Libération de l'équipement pour production. Indiquer le nom de l'opérateur dans…" at bounding box center [663, 347] width 548 height 17
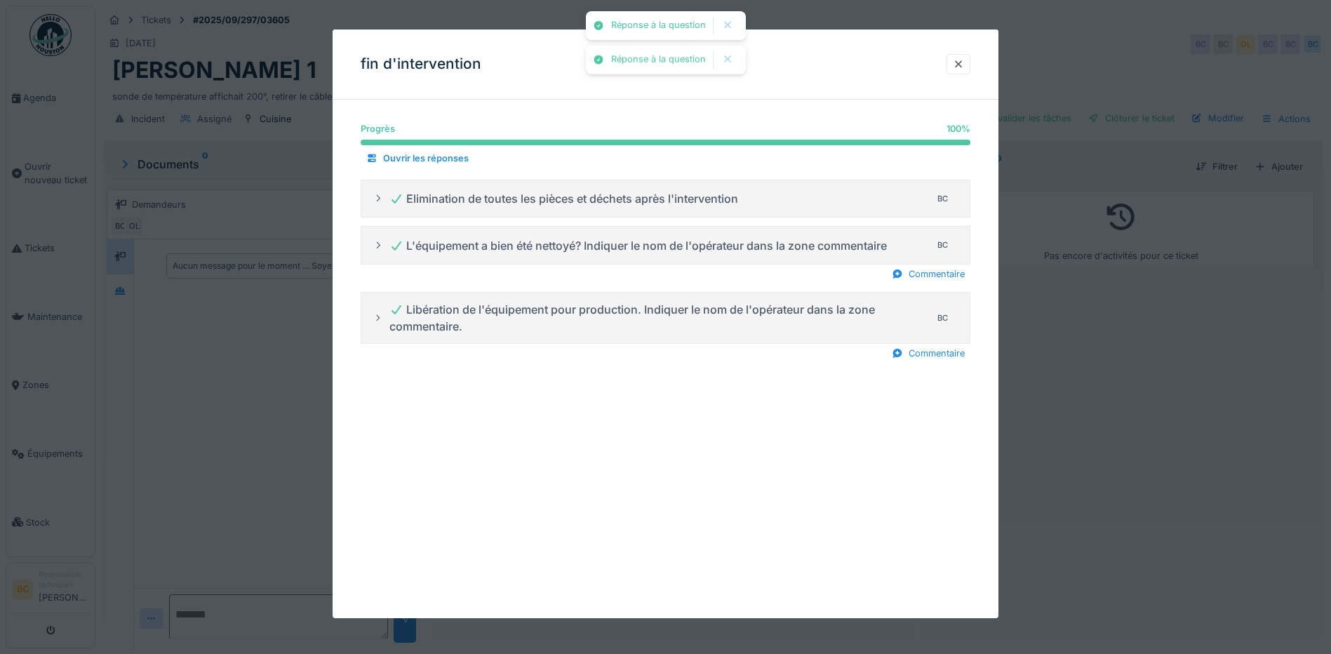
click at [1021, 437] on div at bounding box center [665, 327] width 1331 height 654
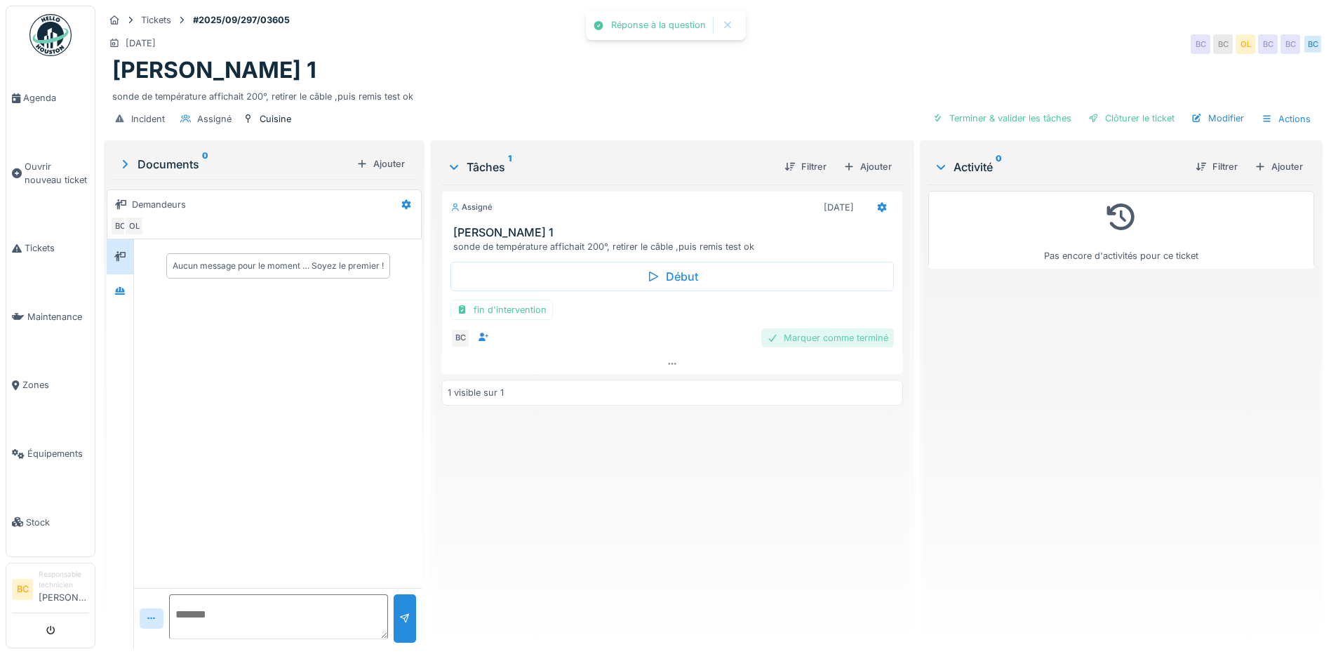
click at [833, 339] on div "Marquer comme terminé" at bounding box center [827, 337] width 133 height 19
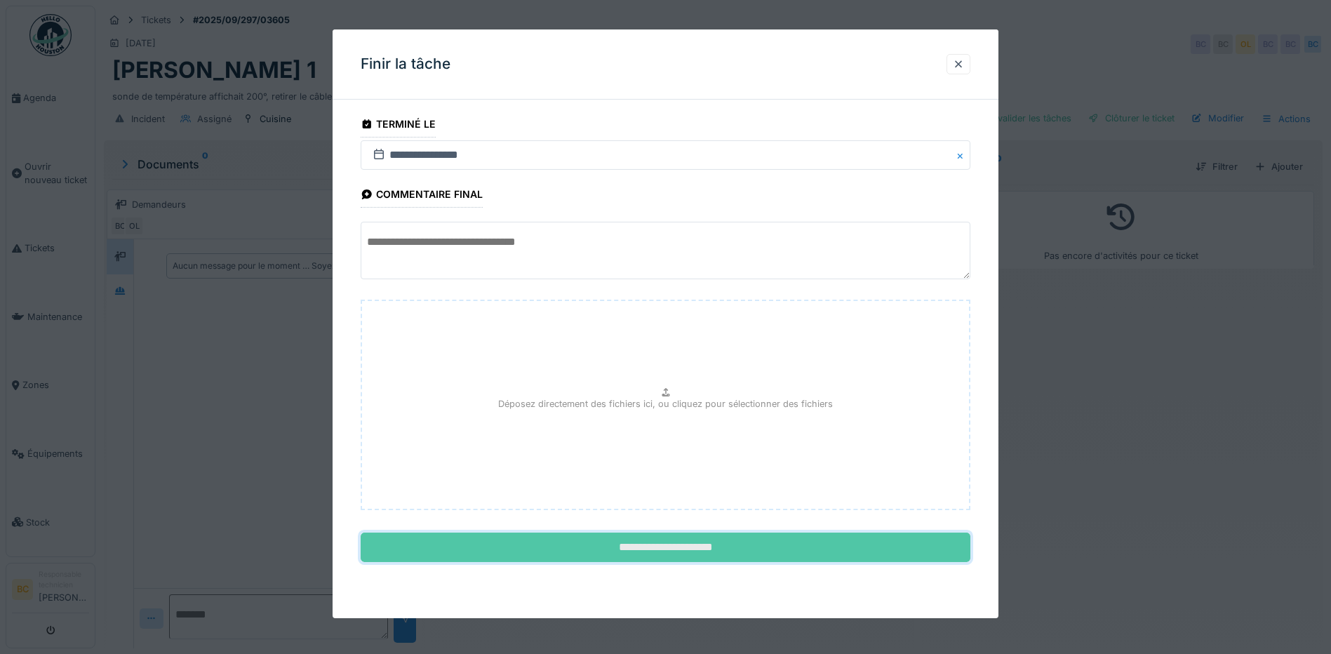
click at [685, 551] on input "**********" at bounding box center [666, 546] width 610 height 29
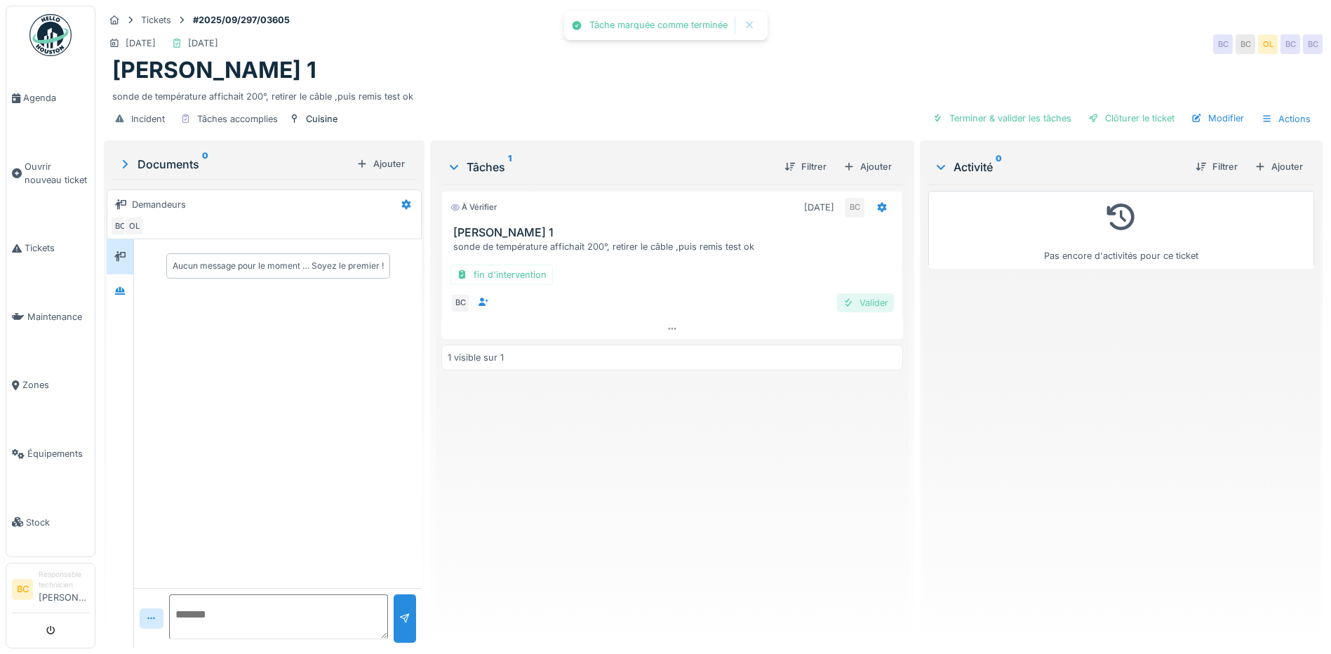
click at [850, 299] on div "Valider" at bounding box center [865, 302] width 57 height 19
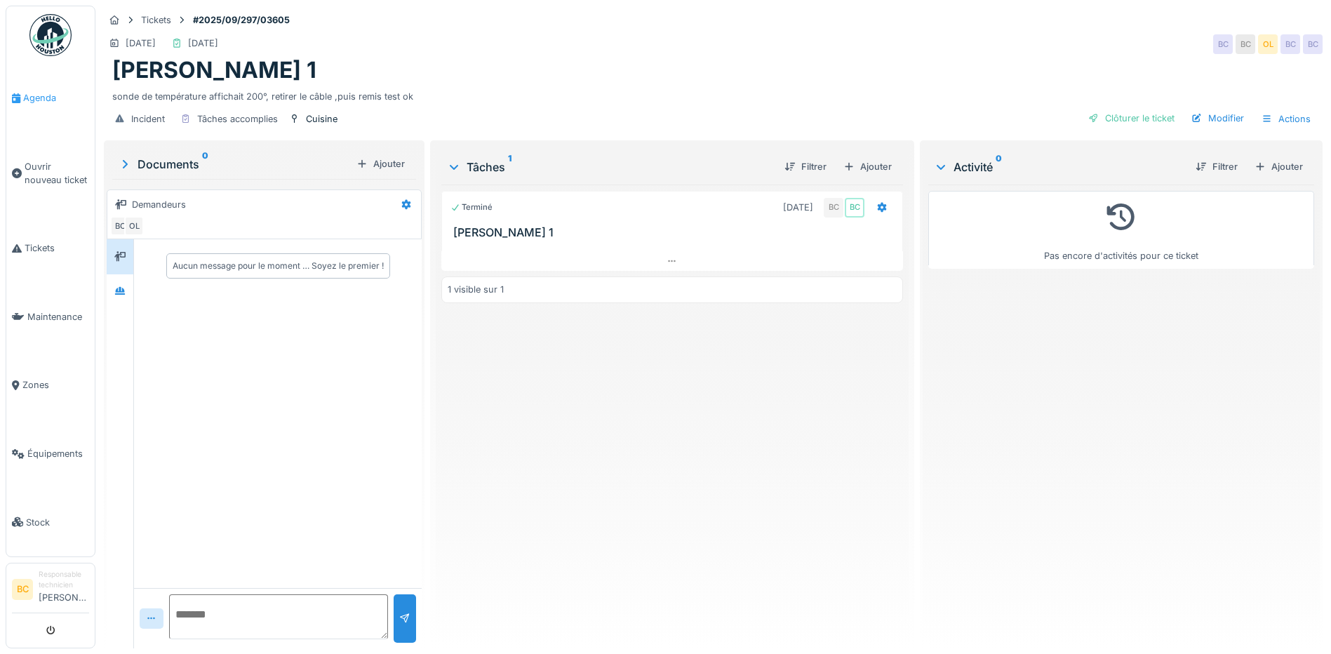
click at [41, 98] on span "Agenda" at bounding box center [56, 97] width 66 height 13
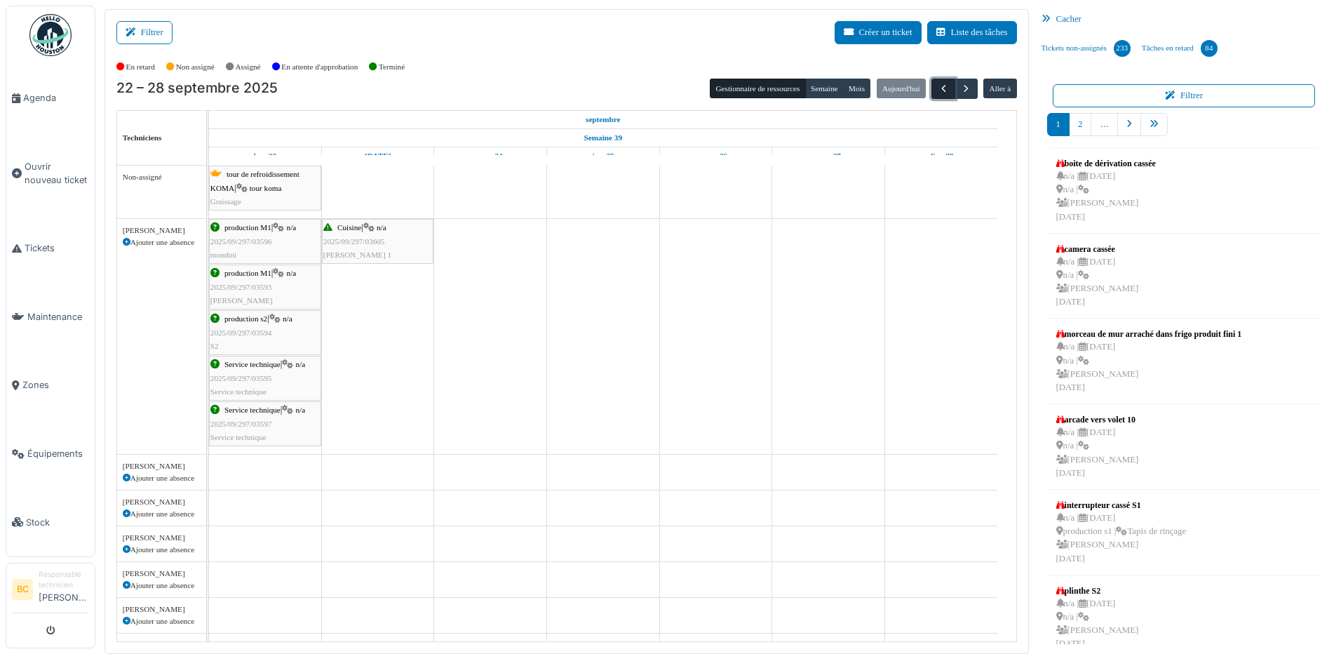
click at [938, 92] on span "button" at bounding box center [944, 89] width 12 height 12
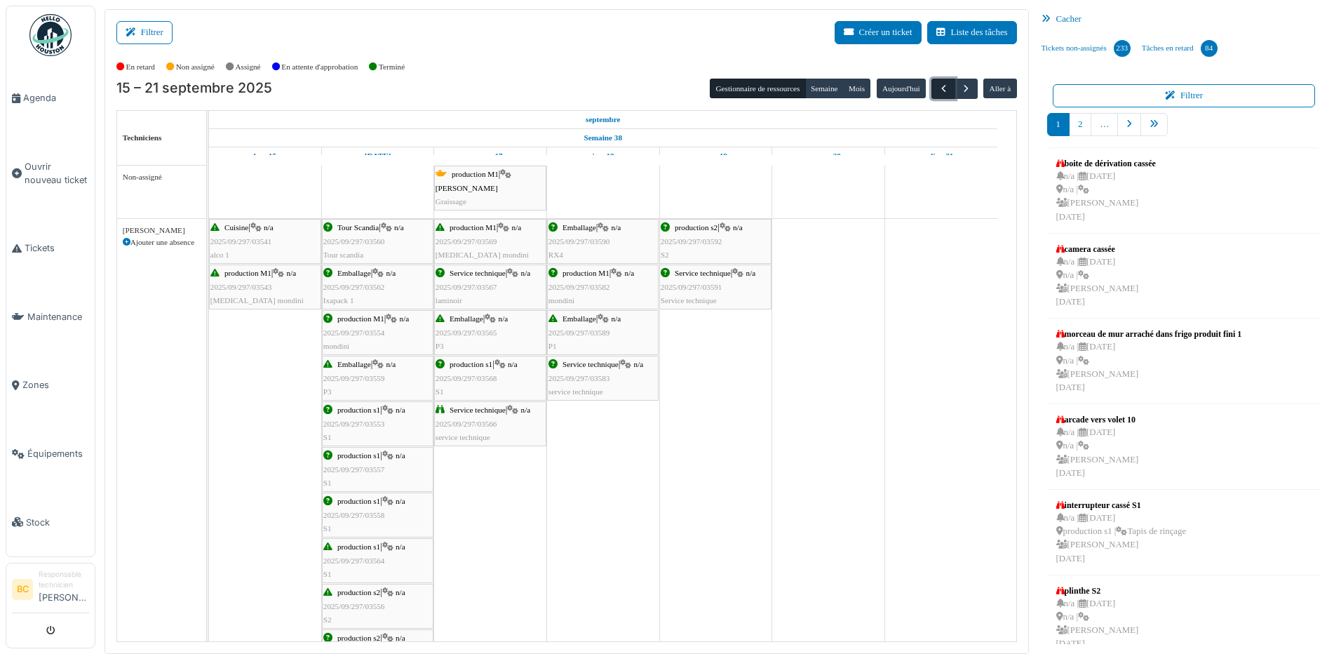
click at [938, 92] on span "button" at bounding box center [944, 89] width 12 height 12
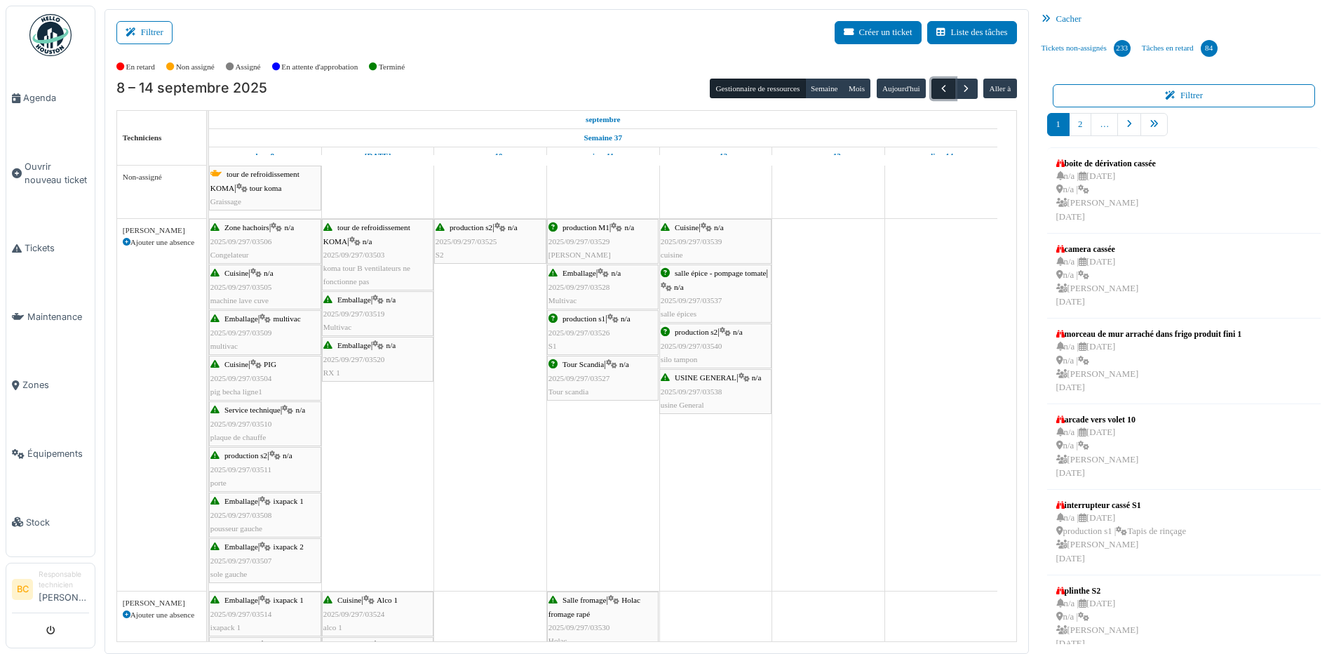
click at [938, 92] on span "button" at bounding box center [944, 89] width 12 height 12
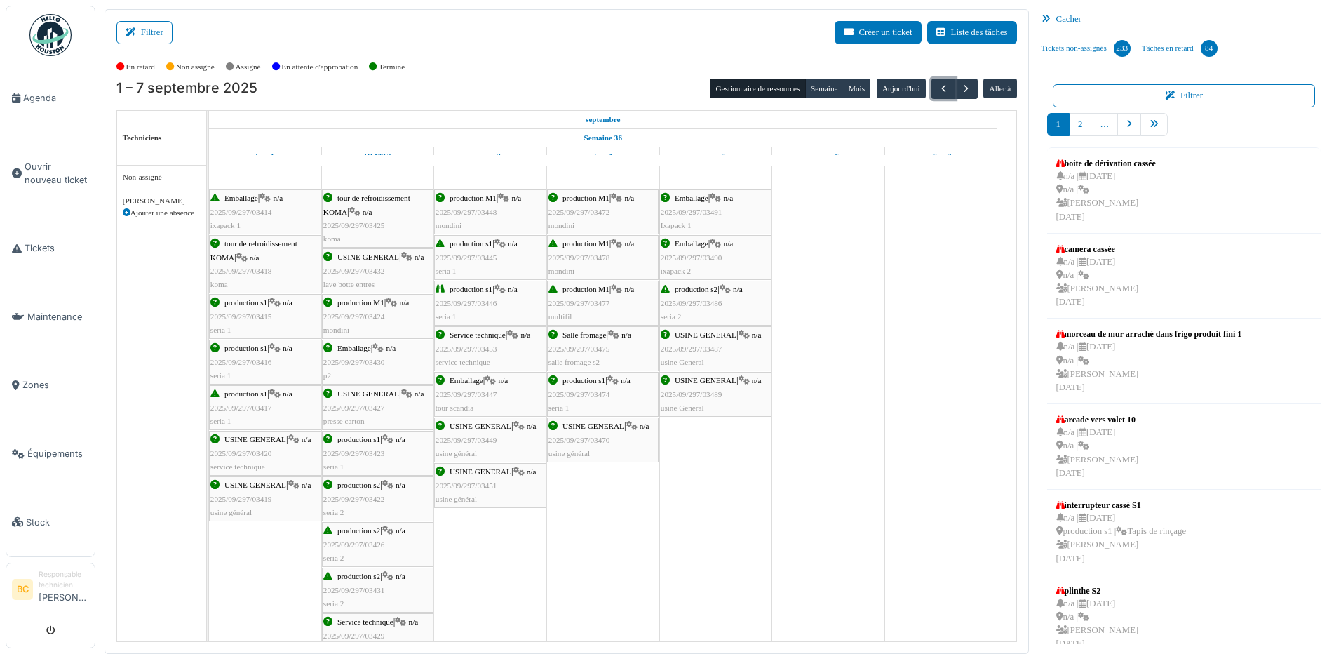
click at [260, 314] on span "2025/09/297/03415" at bounding box center [241, 316] width 62 height 8
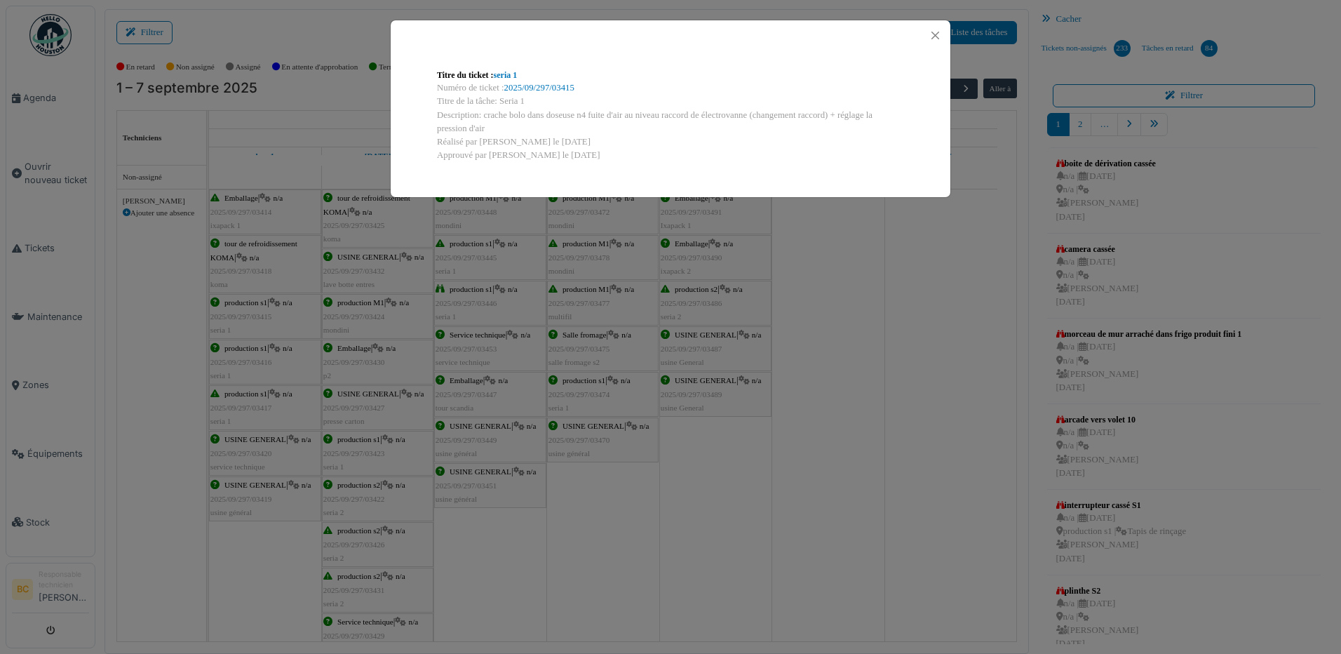
click at [255, 367] on div "Titre du ticket : seria 1 Numéro de ticket : 2025/09/297/03415 Titre de la tâch…" at bounding box center [670, 327] width 1341 height 654
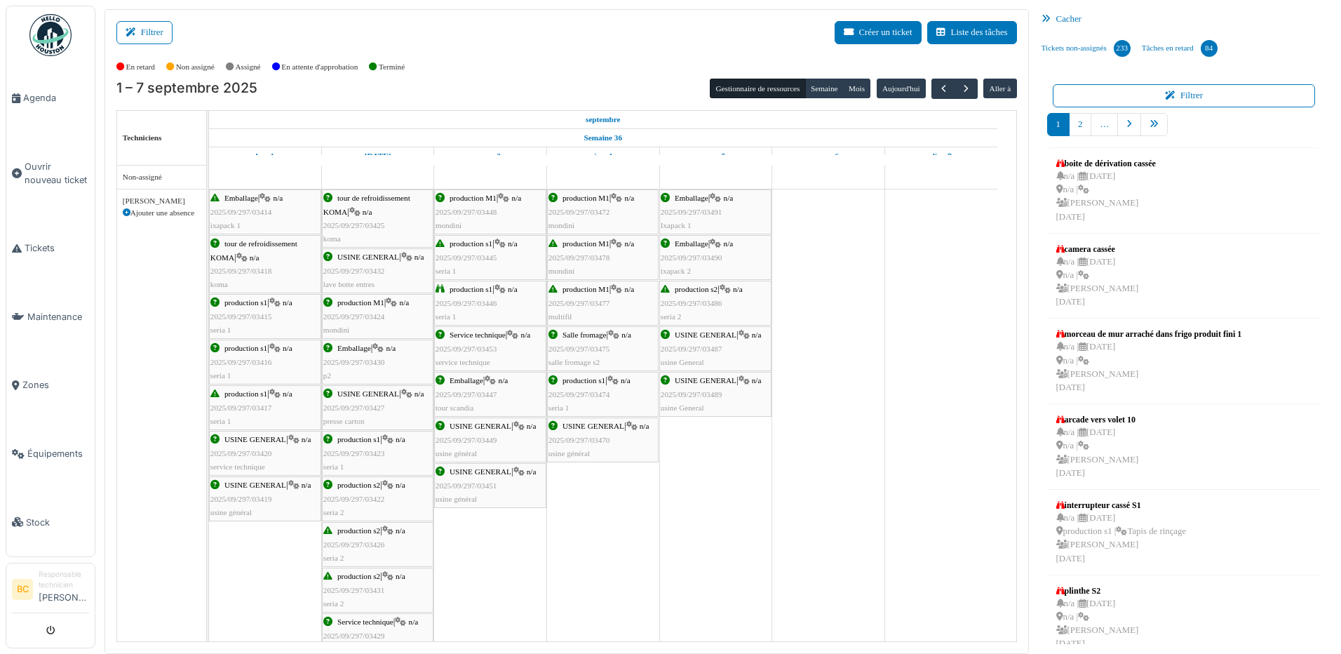
click at [253, 361] on span "2025/09/297/03416" at bounding box center [241, 362] width 62 height 8
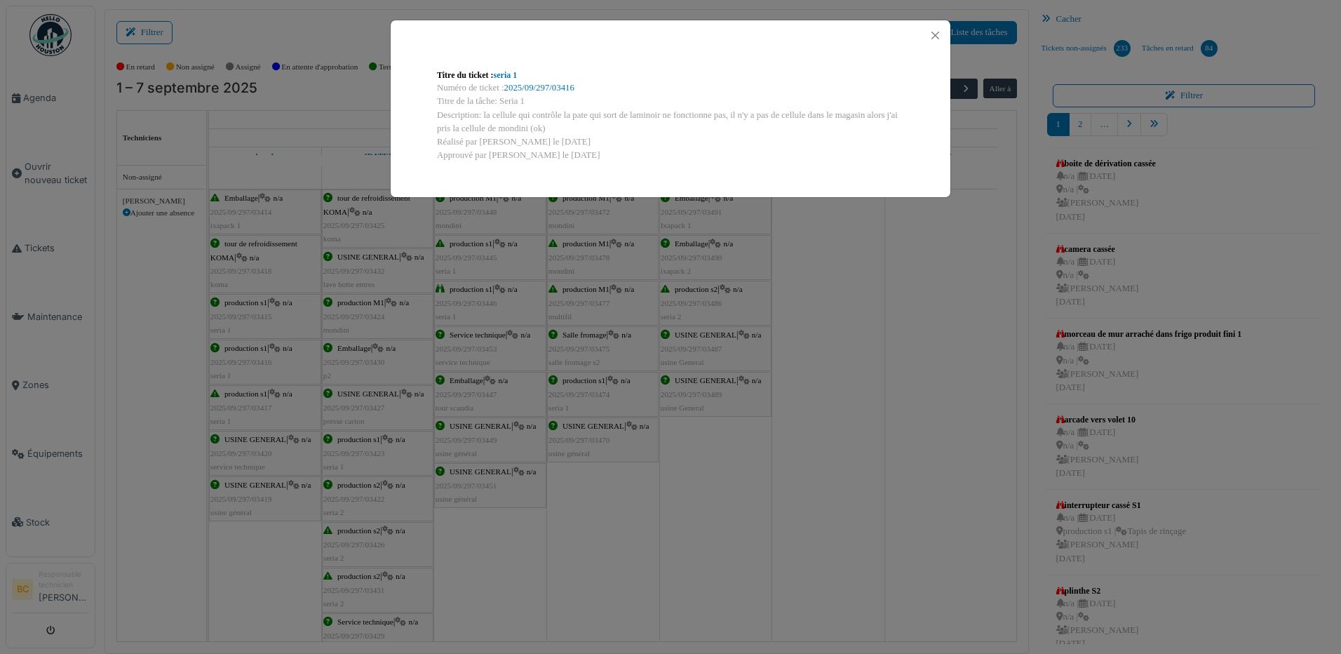
click at [253, 361] on div "Titre du ticket : seria 1 Numéro de ticket : 2025/09/297/03416 Titre de la tâch…" at bounding box center [670, 327] width 1341 height 654
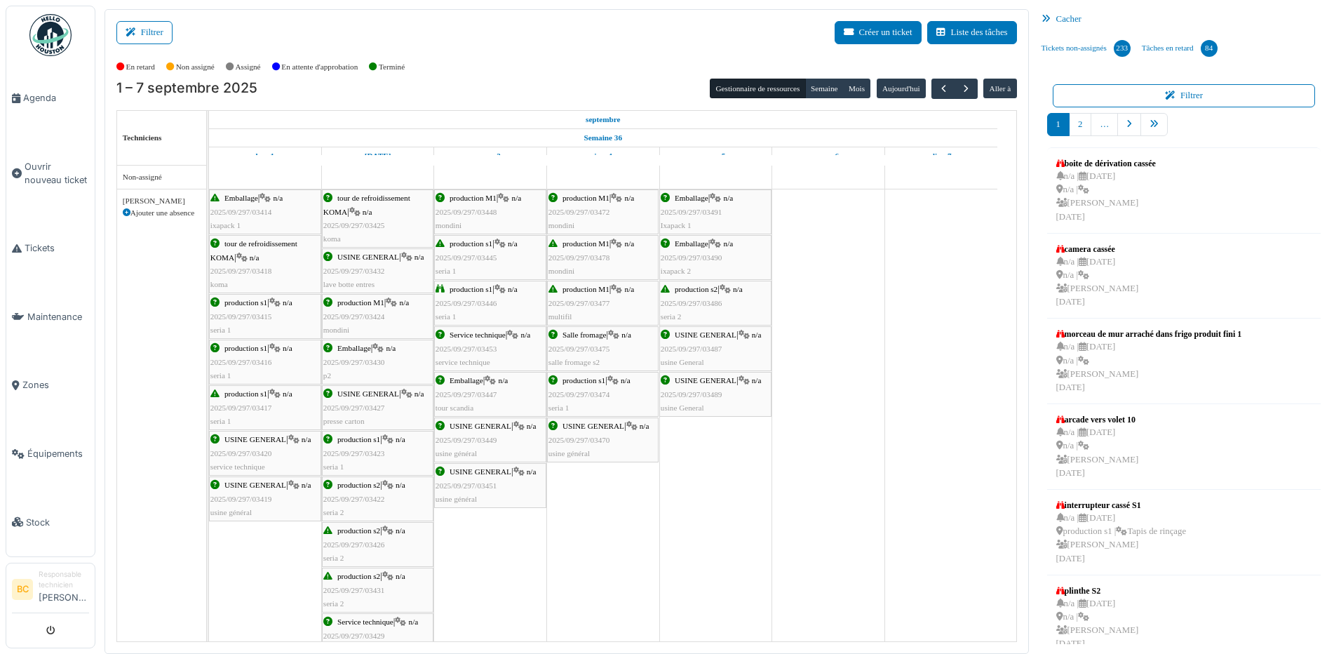
click at [259, 409] on span "2025/09/297/03417" at bounding box center [241, 407] width 62 height 8
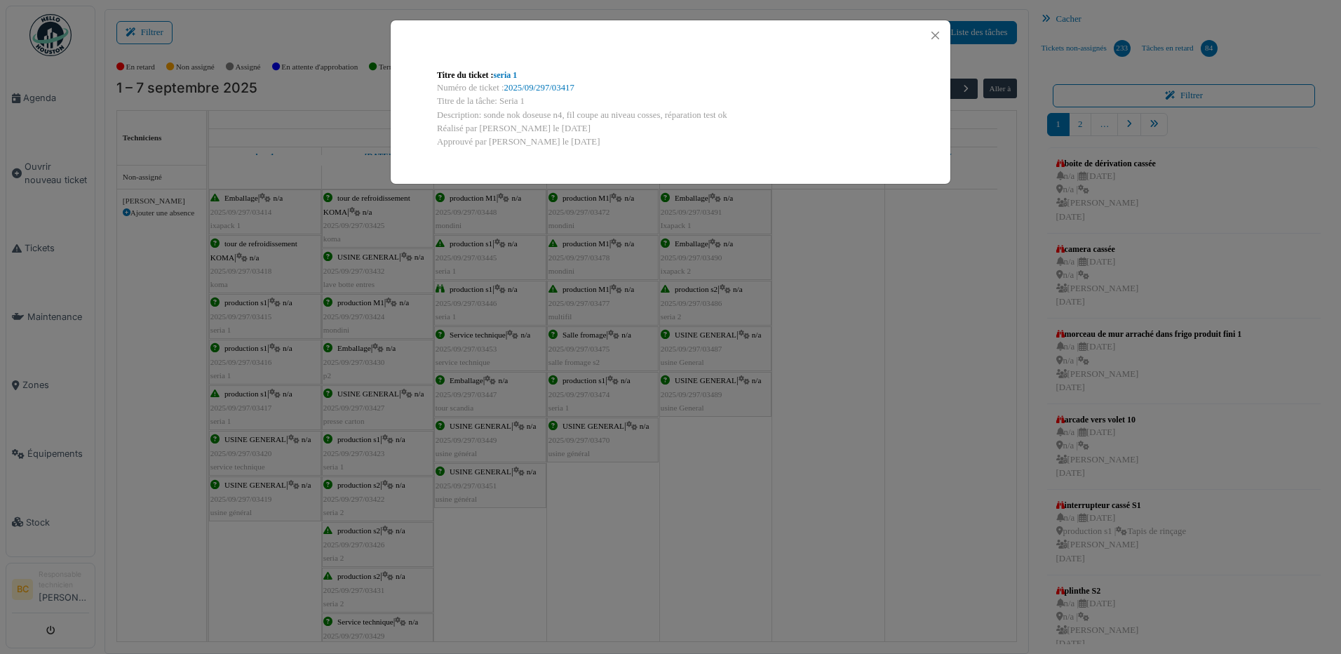
click at [259, 409] on div "Titre du ticket : seria 1 Numéro de ticket : 2025/09/297/03417 Titre de la tâch…" at bounding box center [670, 327] width 1341 height 654
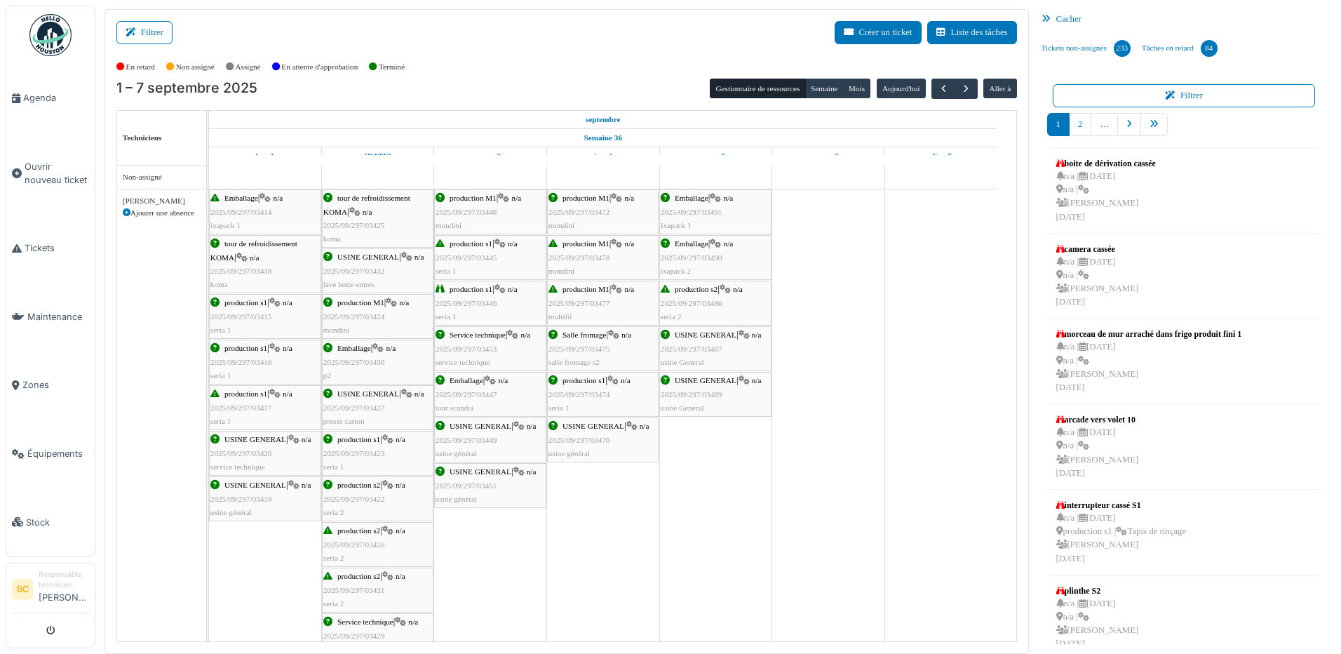
click at [259, 409] on span "2025/09/297/03417" at bounding box center [241, 407] width 62 height 8
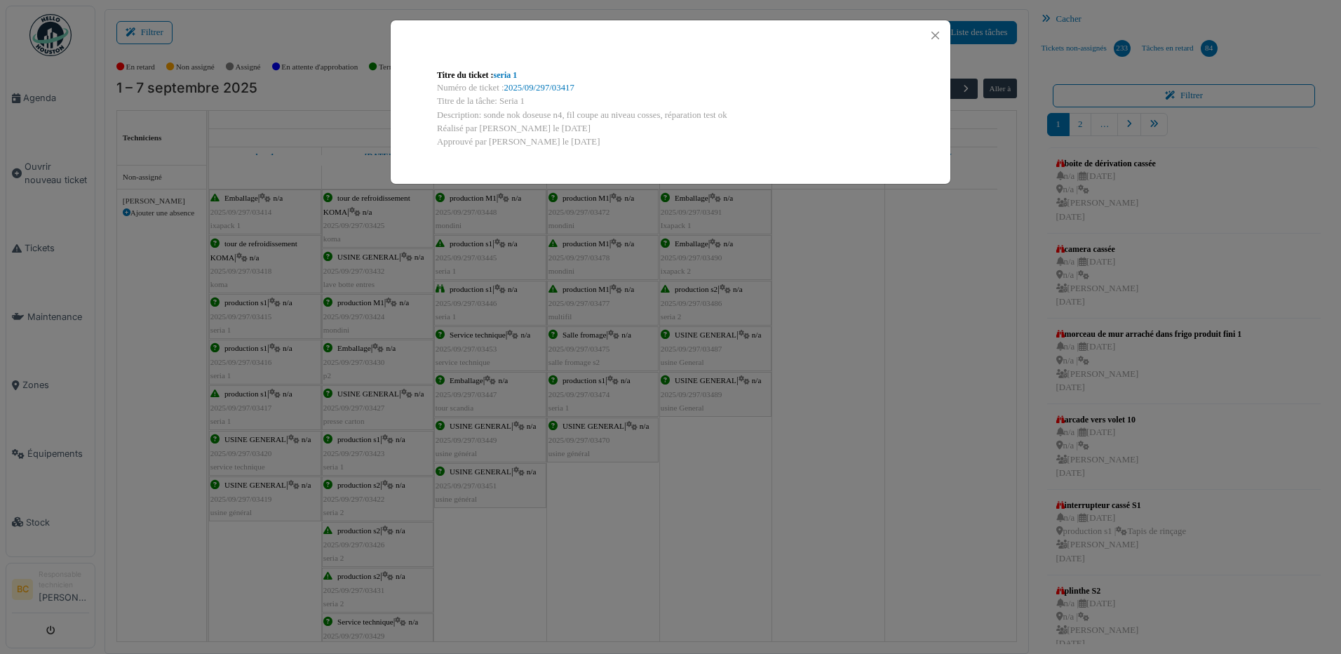
click at [259, 409] on div "Titre du ticket : seria 1 Numéro de ticket : 2025/09/297/03417 Titre de la tâch…" at bounding box center [670, 327] width 1341 height 654
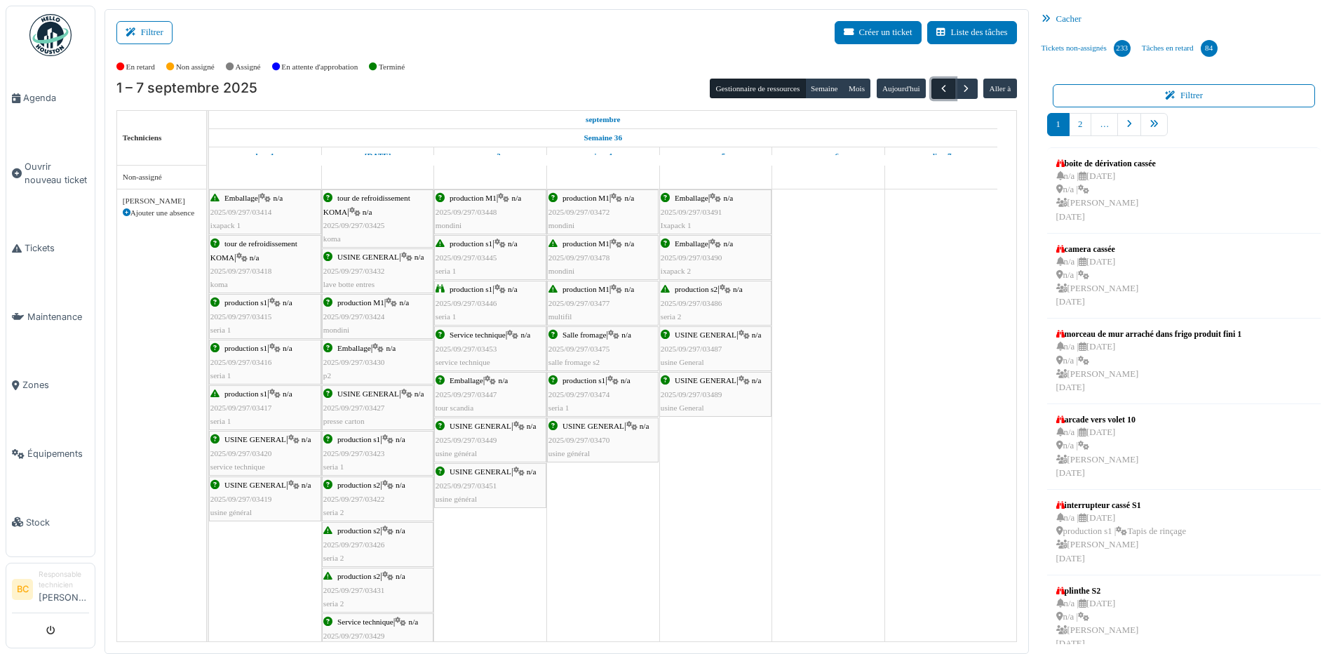
click at [938, 87] on span "button" at bounding box center [944, 89] width 12 height 12
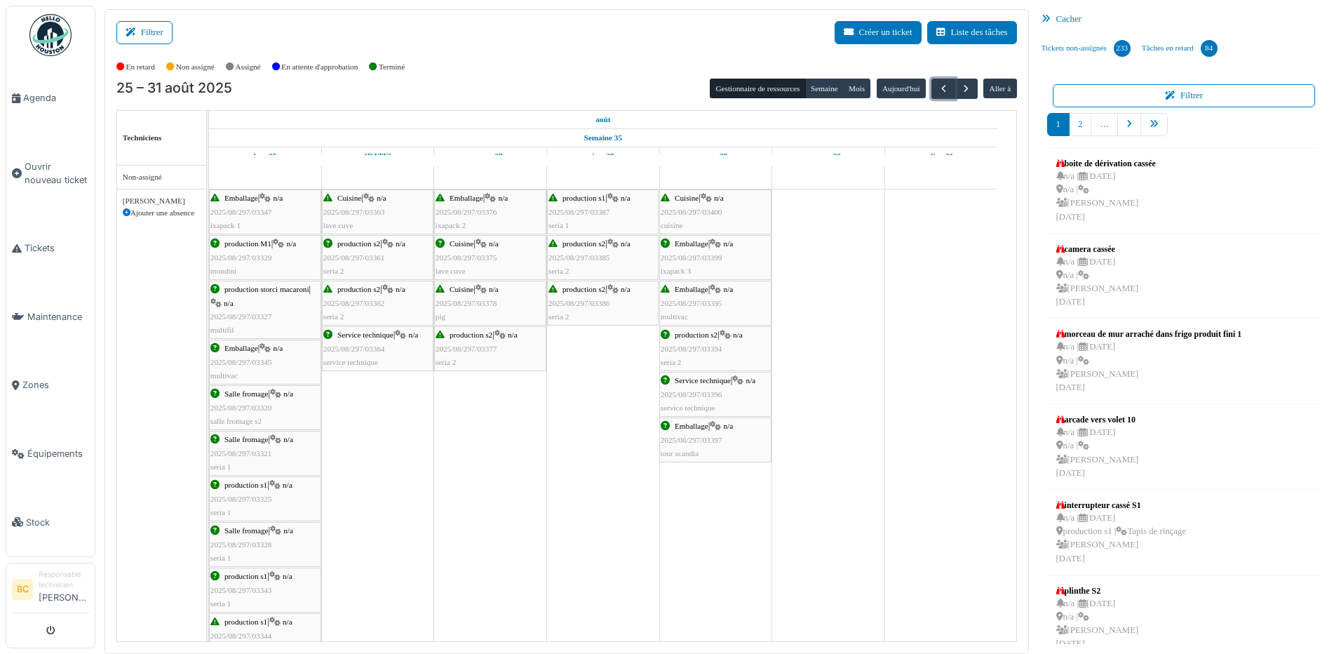
click at [593, 213] on span "2025/08/297/03387" at bounding box center [580, 212] width 62 height 8
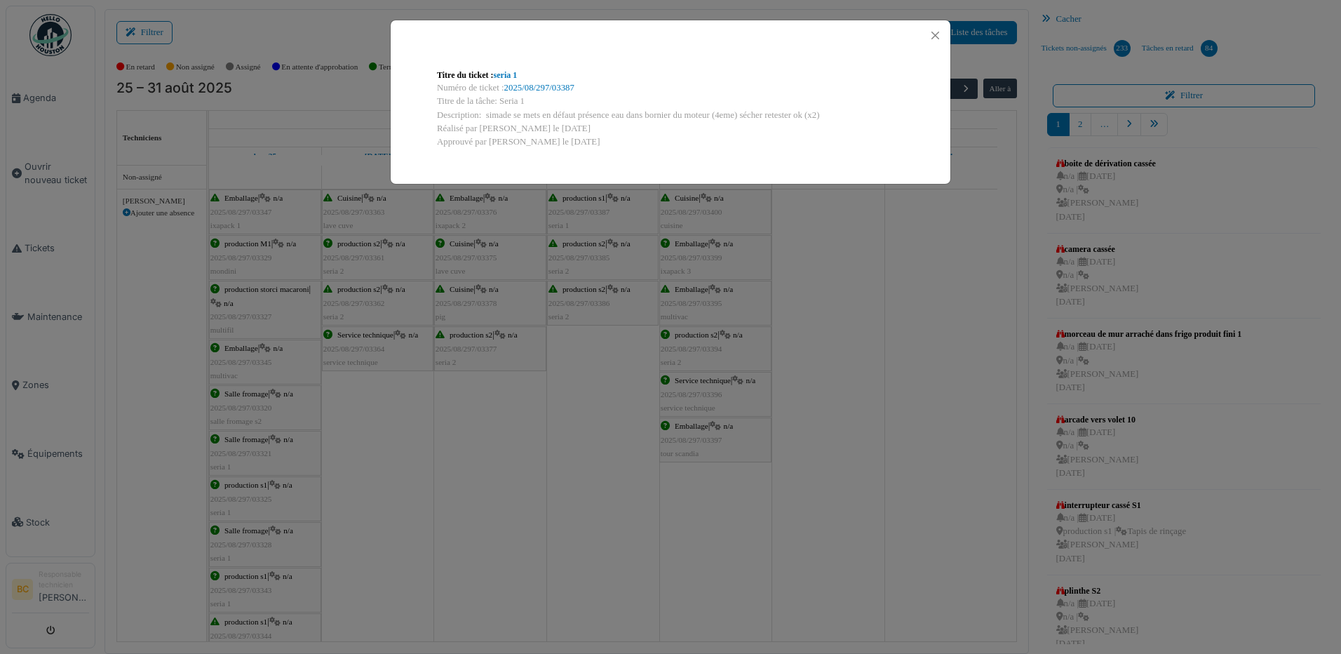
click at [593, 213] on div "Titre du ticket : seria 1 Numéro de ticket : 2025/08/297/03387 Titre de la tâch…" at bounding box center [670, 327] width 1341 height 654
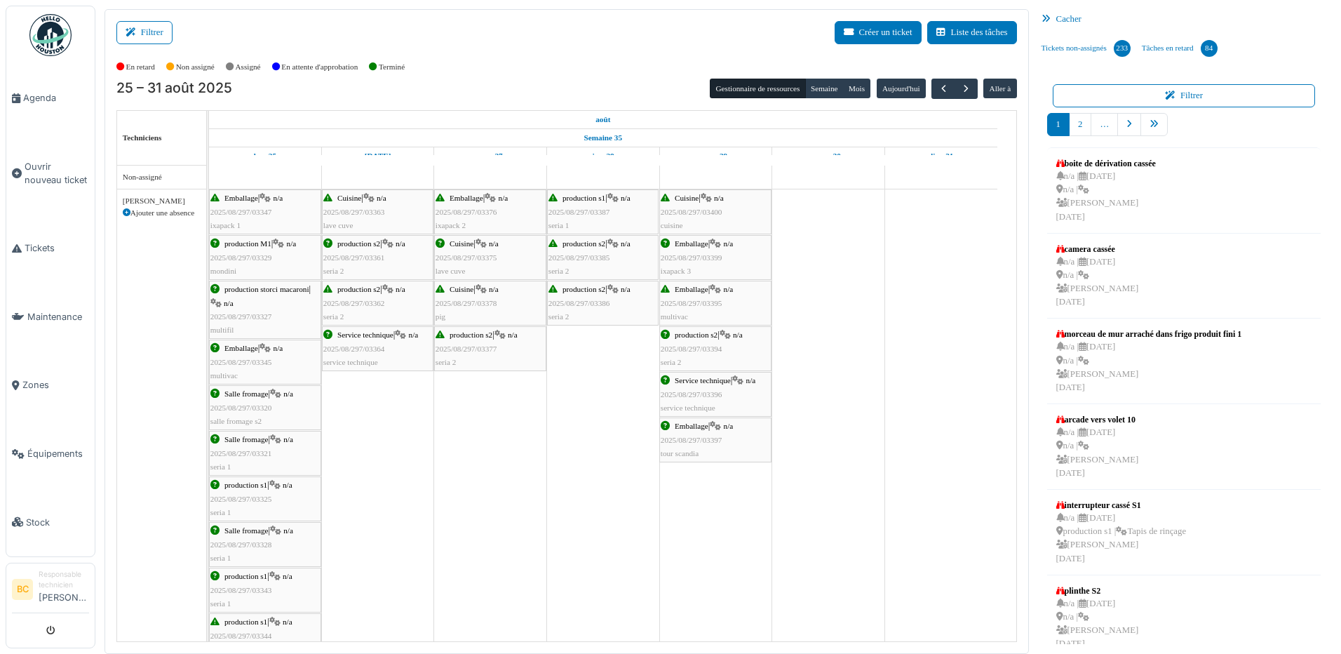
click at [247, 450] on span "2025/08/297/03321" at bounding box center [241, 453] width 62 height 8
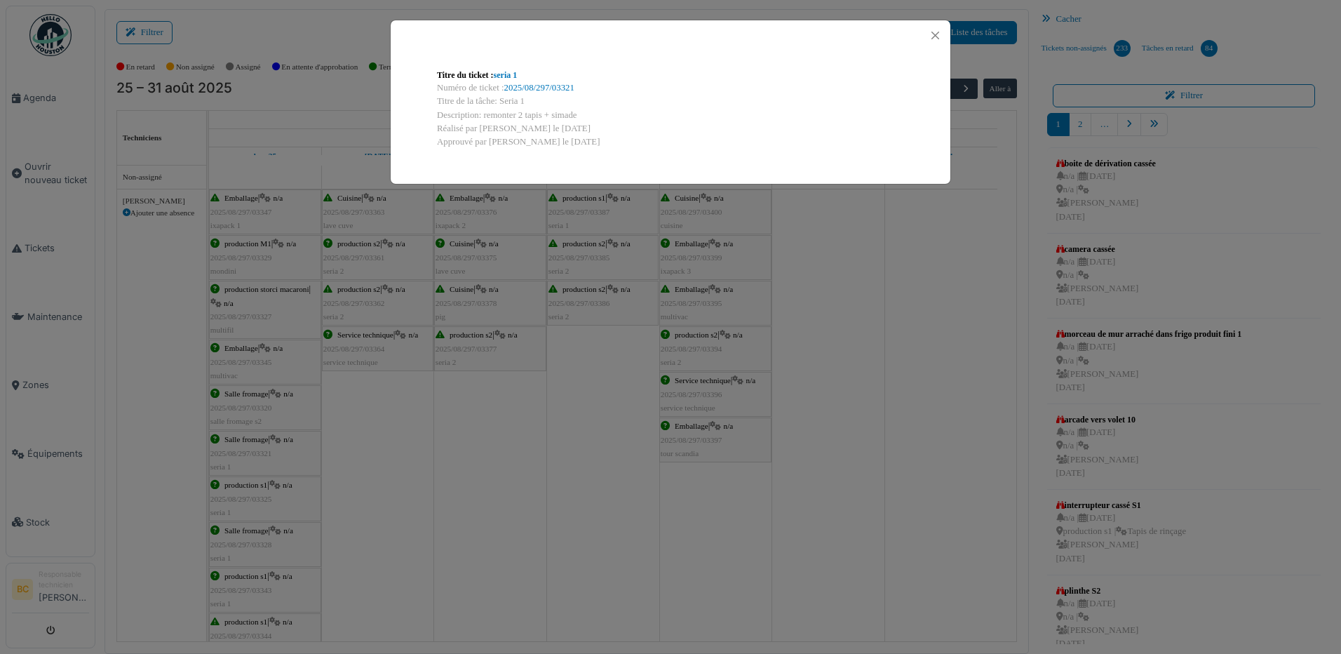
click at [247, 450] on div "Titre du ticket : seria 1 Numéro de ticket : 2025/08/297/03321 Titre de la tâch…" at bounding box center [670, 327] width 1341 height 654
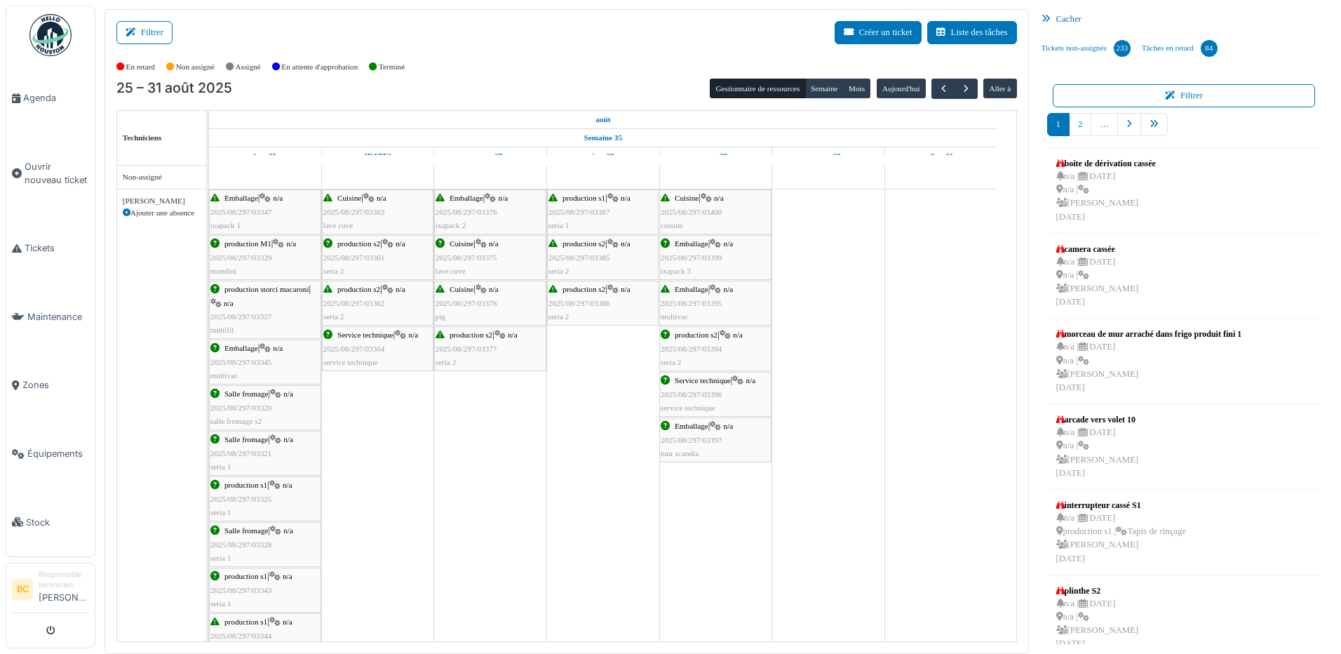
click at [264, 493] on div "production s1 | n/a 2025/08/297/03325 seria 1" at bounding box center [264, 498] width 109 height 41
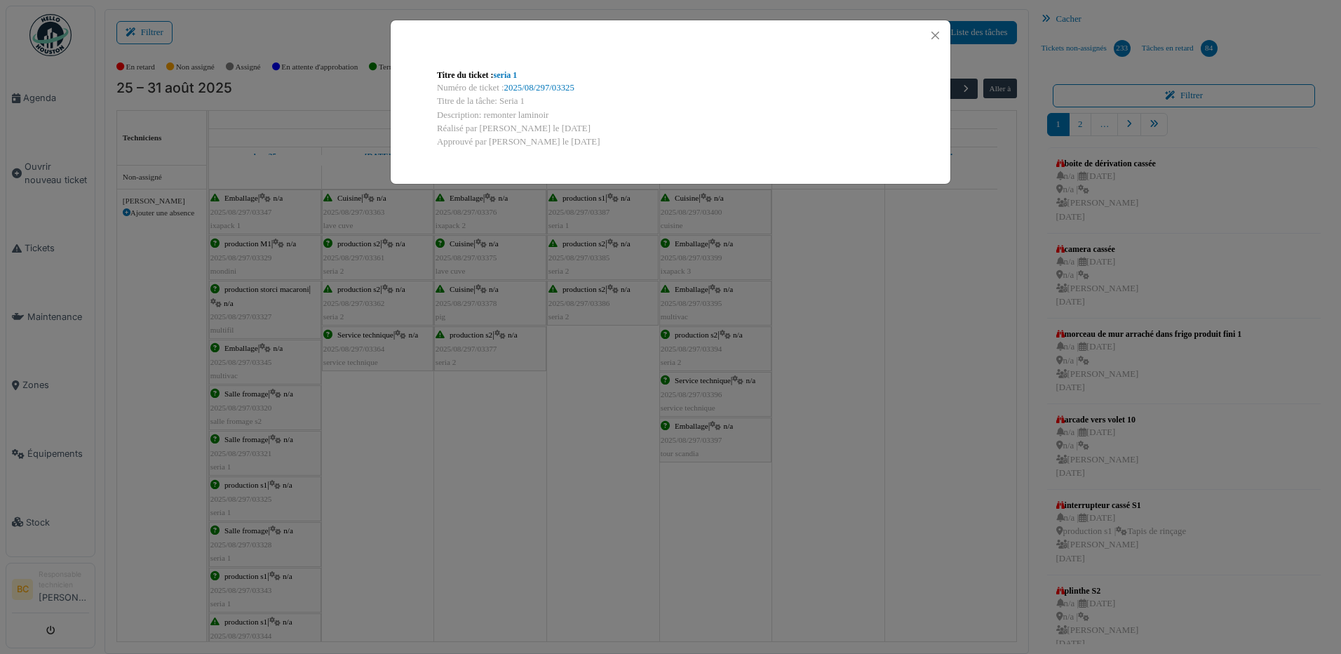
click at [264, 493] on div "Titre du ticket : seria 1 Numéro de ticket : 2025/08/297/03325 Titre de la tâch…" at bounding box center [670, 327] width 1341 height 654
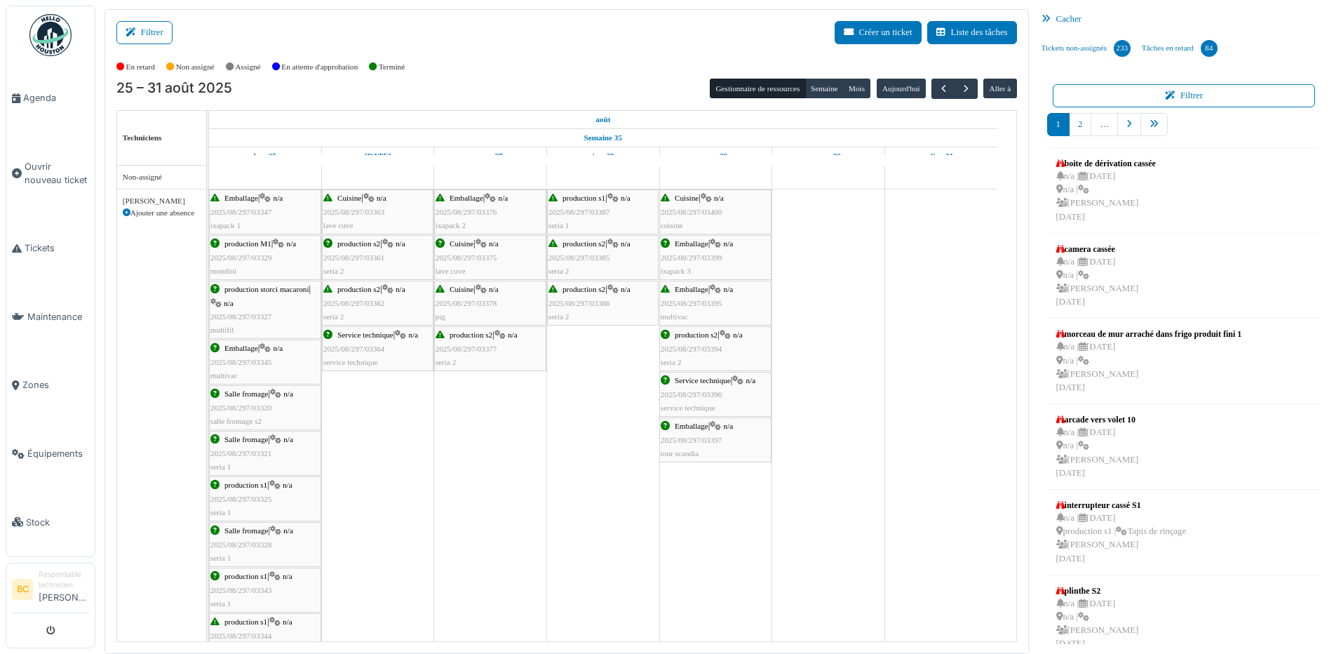
click at [269, 546] on span "2025/08/297/03328" at bounding box center [241, 544] width 62 height 8
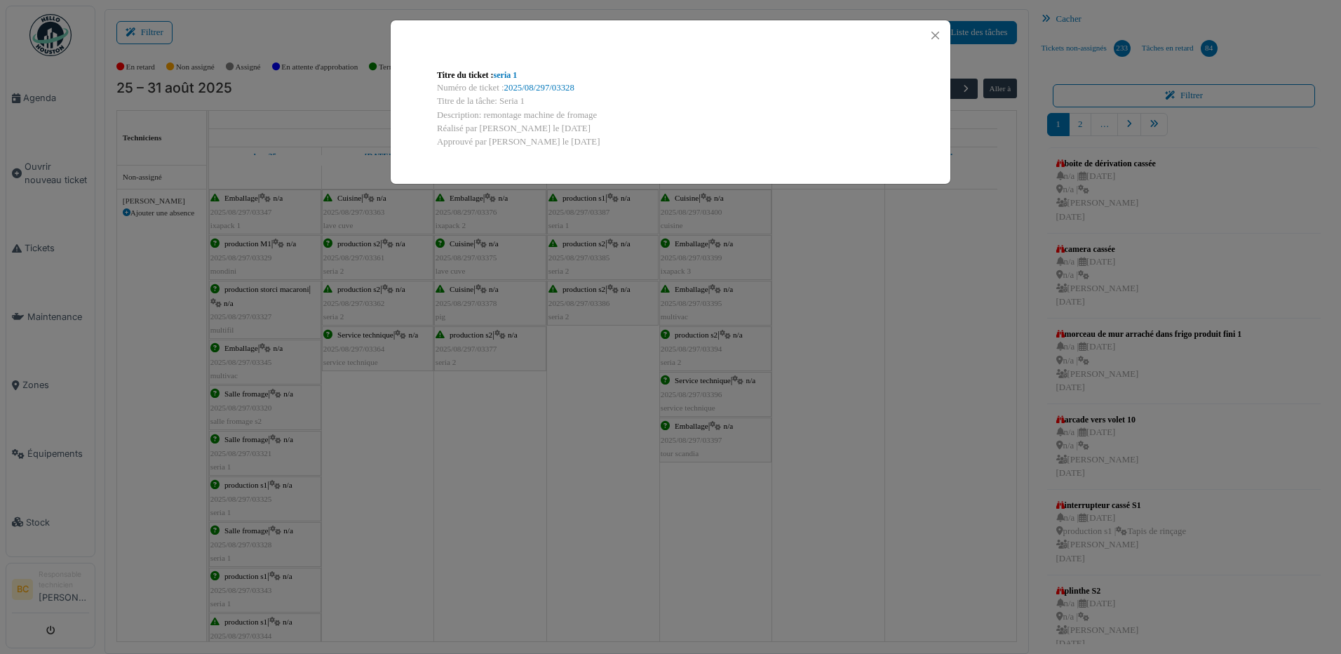
click at [269, 546] on div "Titre du ticket : seria 1 Numéro de ticket : 2025/08/297/03328 Titre de la tâch…" at bounding box center [670, 327] width 1341 height 654
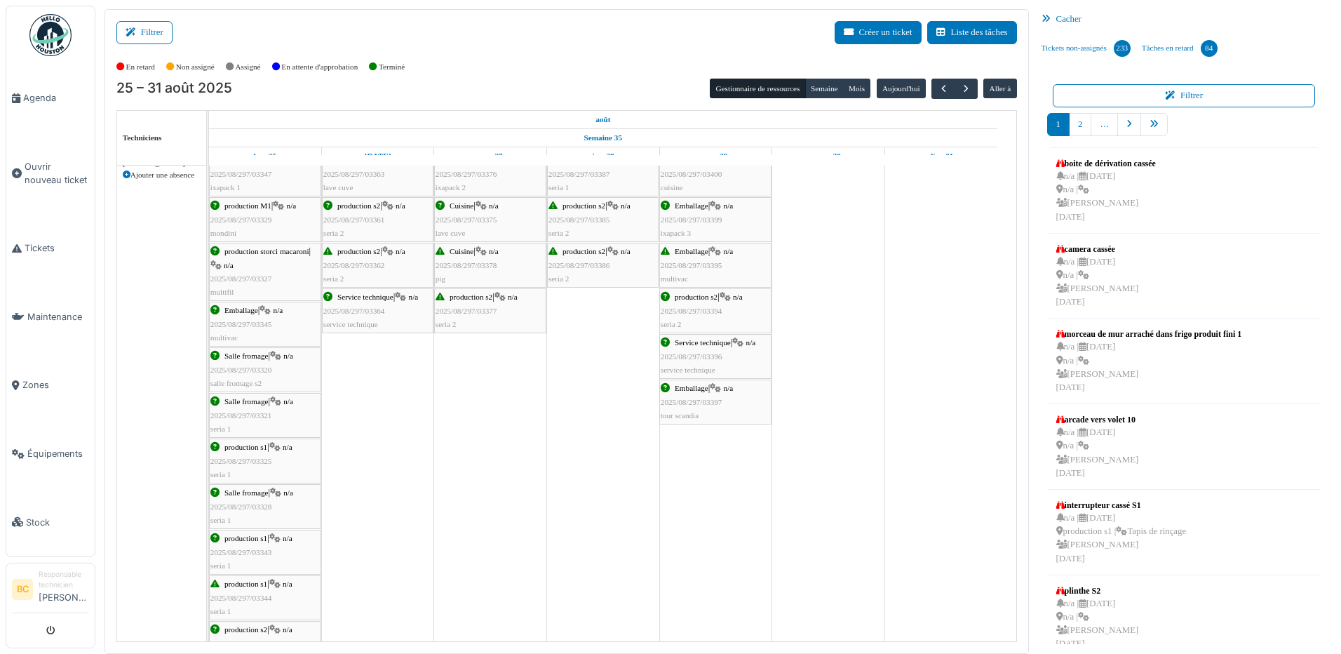
scroll to position [70, 0]
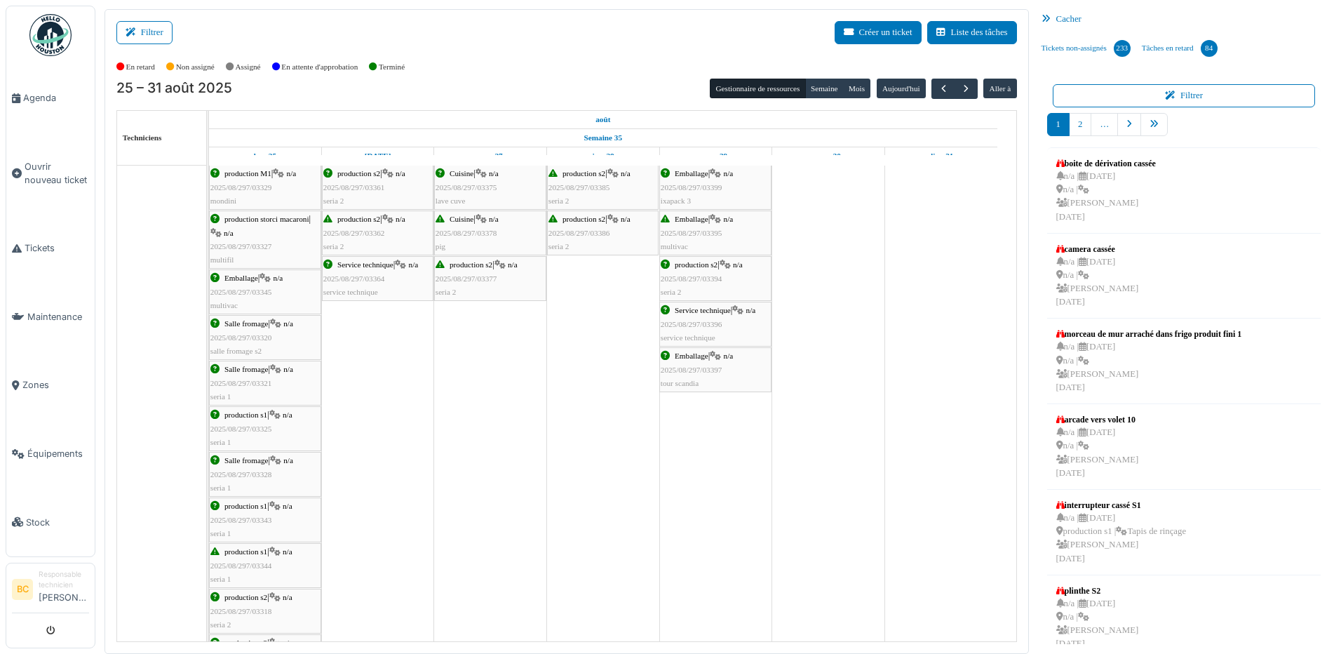
click at [250, 516] on span "2025/08/297/03343" at bounding box center [241, 520] width 62 height 8
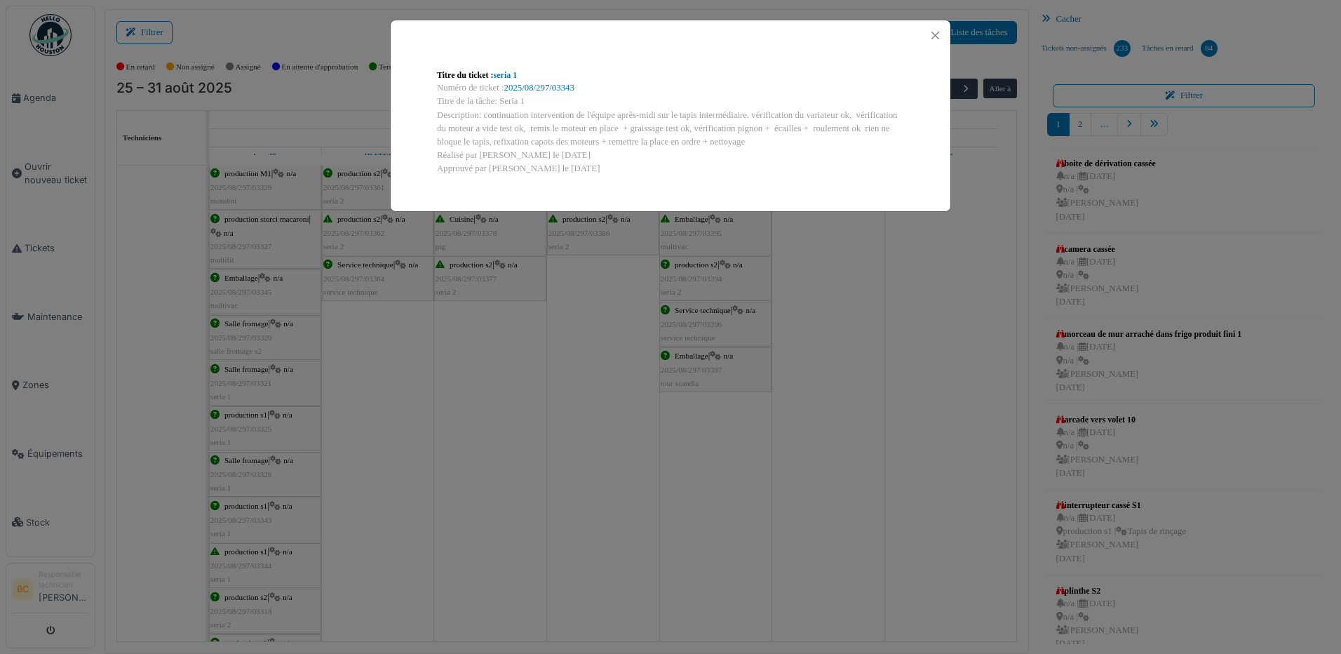
click at [250, 515] on div "Titre du ticket : seria 1 Numéro de ticket : 2025/08/297/03343 Titre de la tâch…" at bounding box center [670, 327] width 1341 height 654
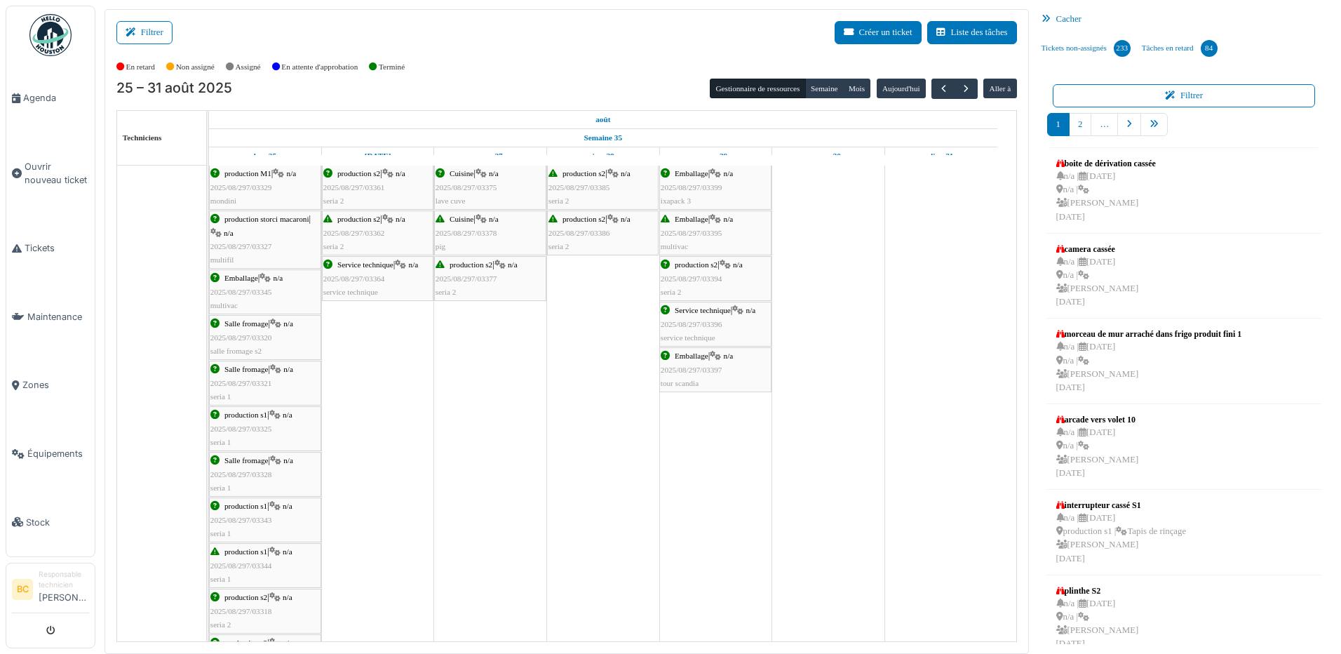
click at [250, 516] on span "2025/08/297/03343" at bounding box center [241, 520] width 62 height 8
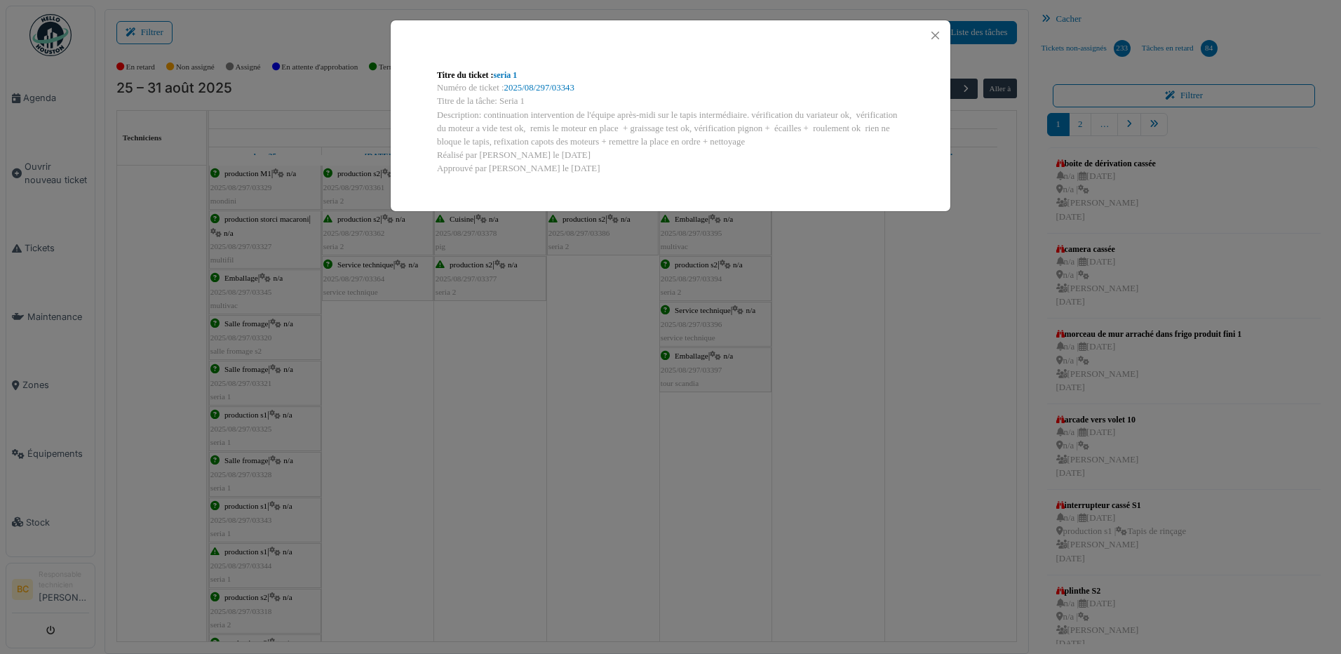
click at [250, 515] on div "Titre du ticket : seria 1 Numéro de ticket : 2025/08/297/03343 Titre de la tâch…" at bounding box center [670, 327] width 1341 height 654
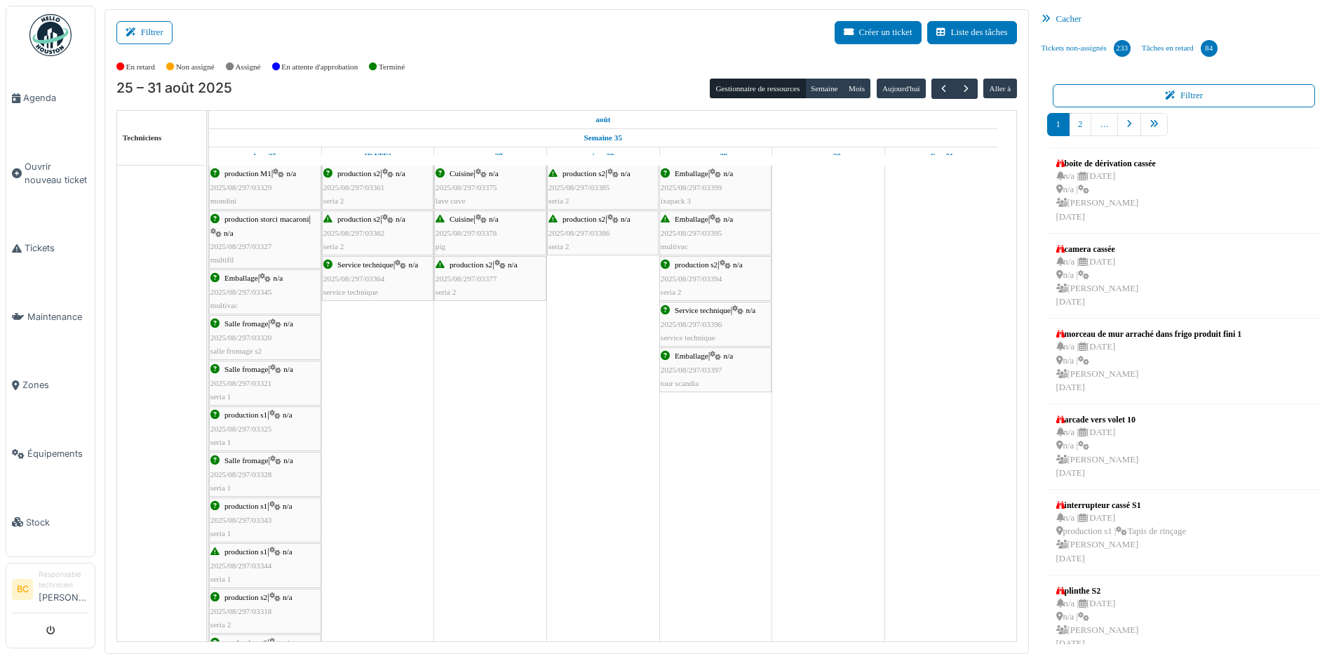
click at [257, 557] on div "production s1 | n/a 2025/08/297/03344 seria 1" at bounding box center [264, 565] width 109 height 41
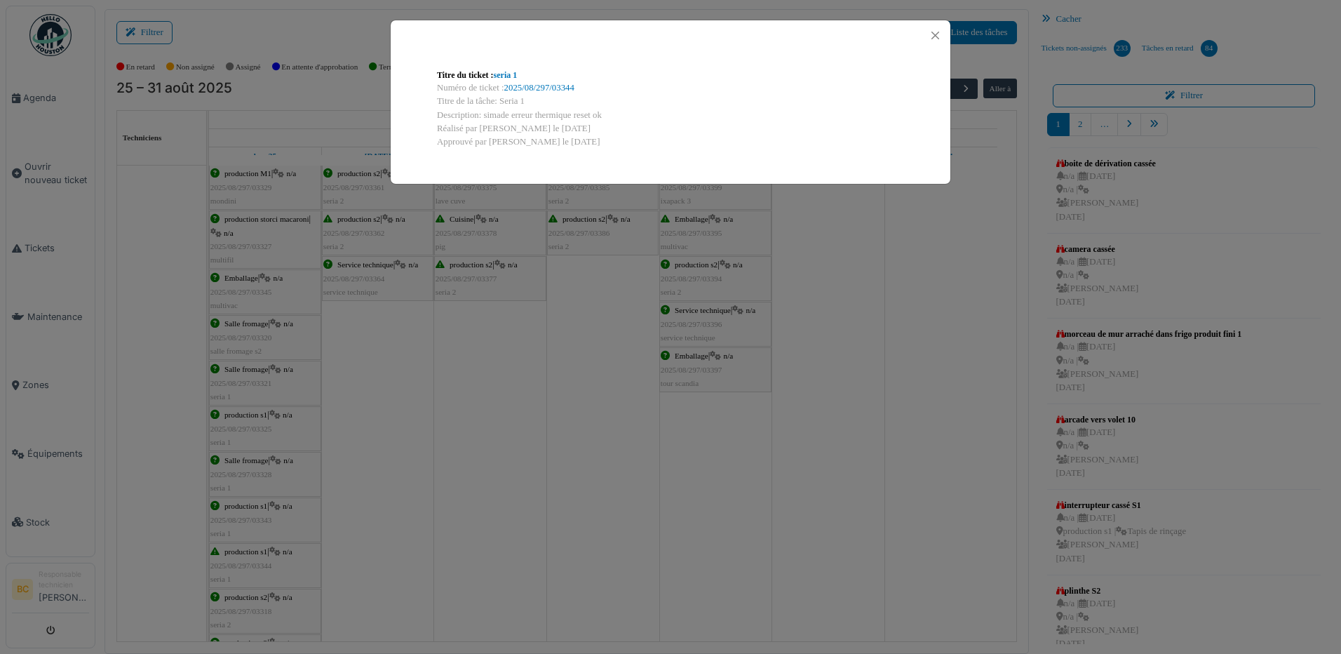
click at [257, 557] on div "Titre du ticket : seria 1 Numéro de ticket : 2025/08/297/03344 Titre de la tâch…" at bounding box center [670, 327] width 1341 height 654
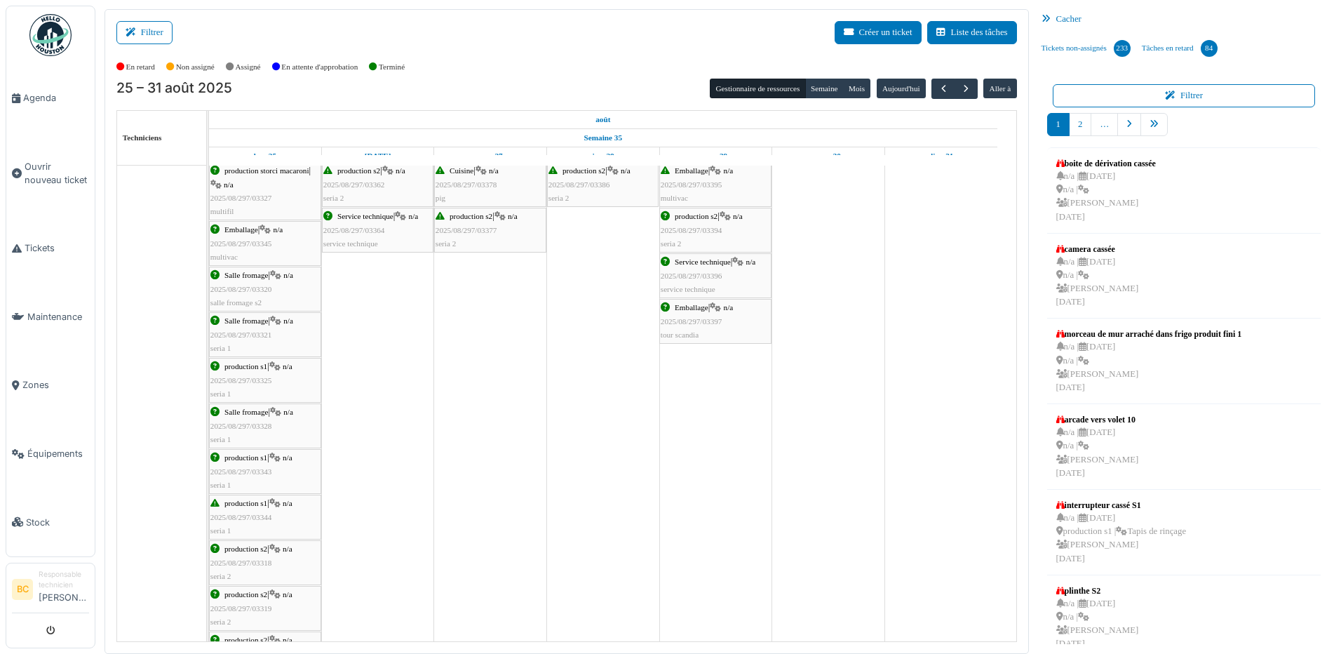
scroll to position [140, 0]
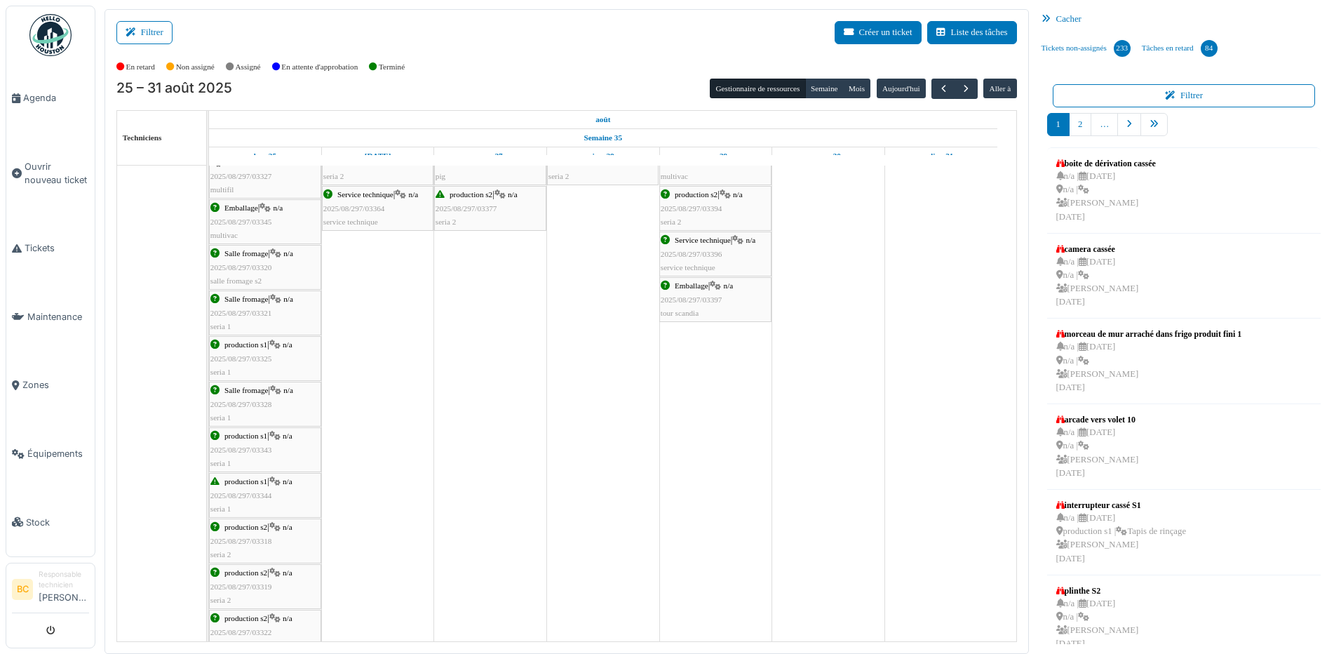
click at [255, 492] on span "2025/08/297/03344" at bounding box center [241, 495] width 62 height 8
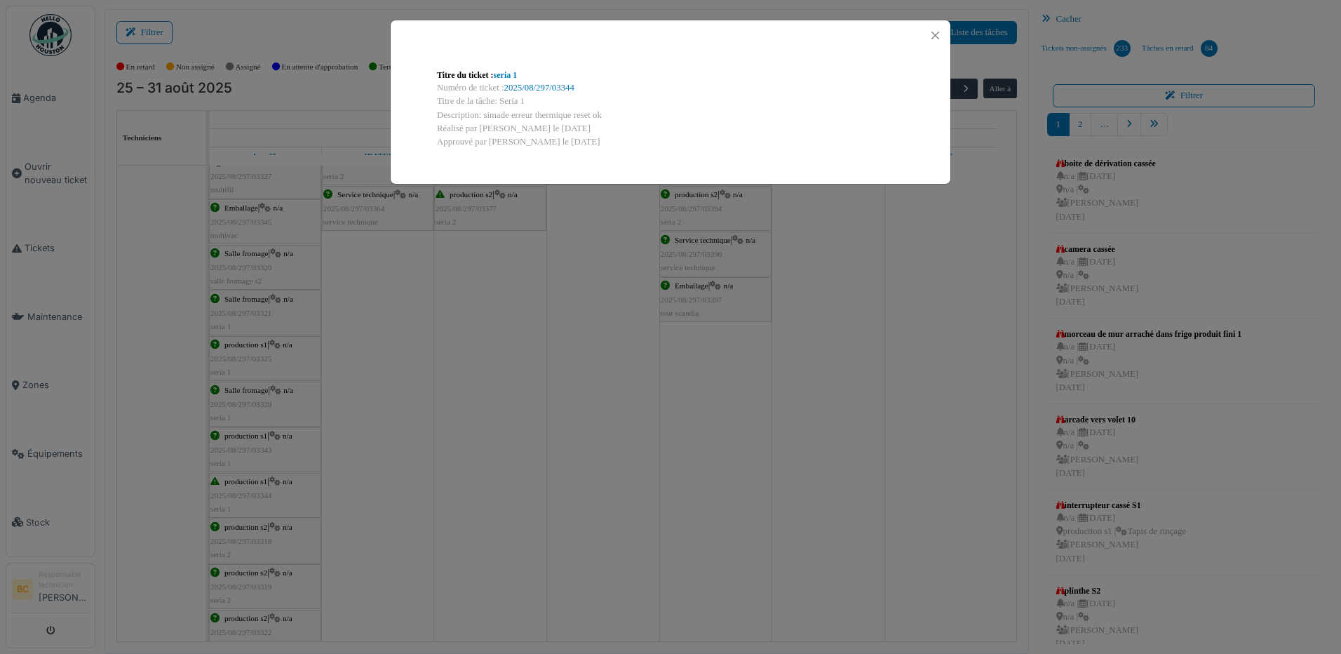
click at [255, 492] on div "Titre du ticket : seria 1 Numéro de ticket : 2025/08/297/03344 Titre de la tâch…" at bounding box center [670, 327] width 1341 height 654
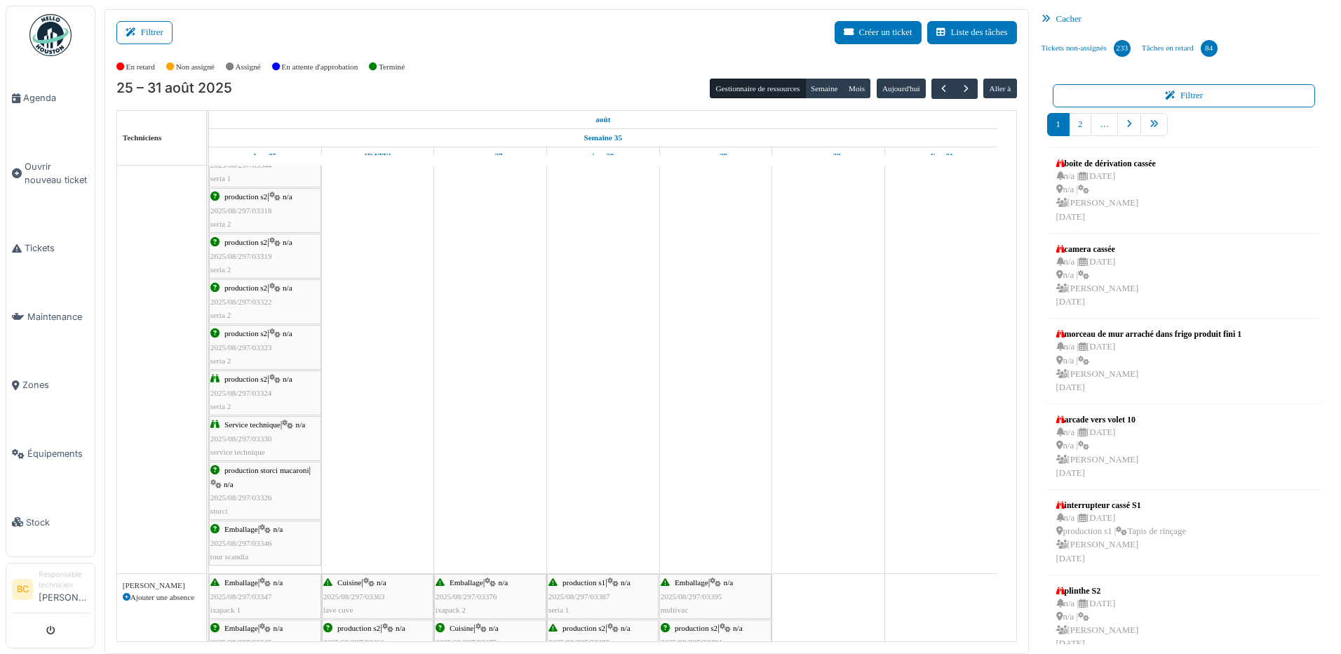
scroll to position [491, 0]
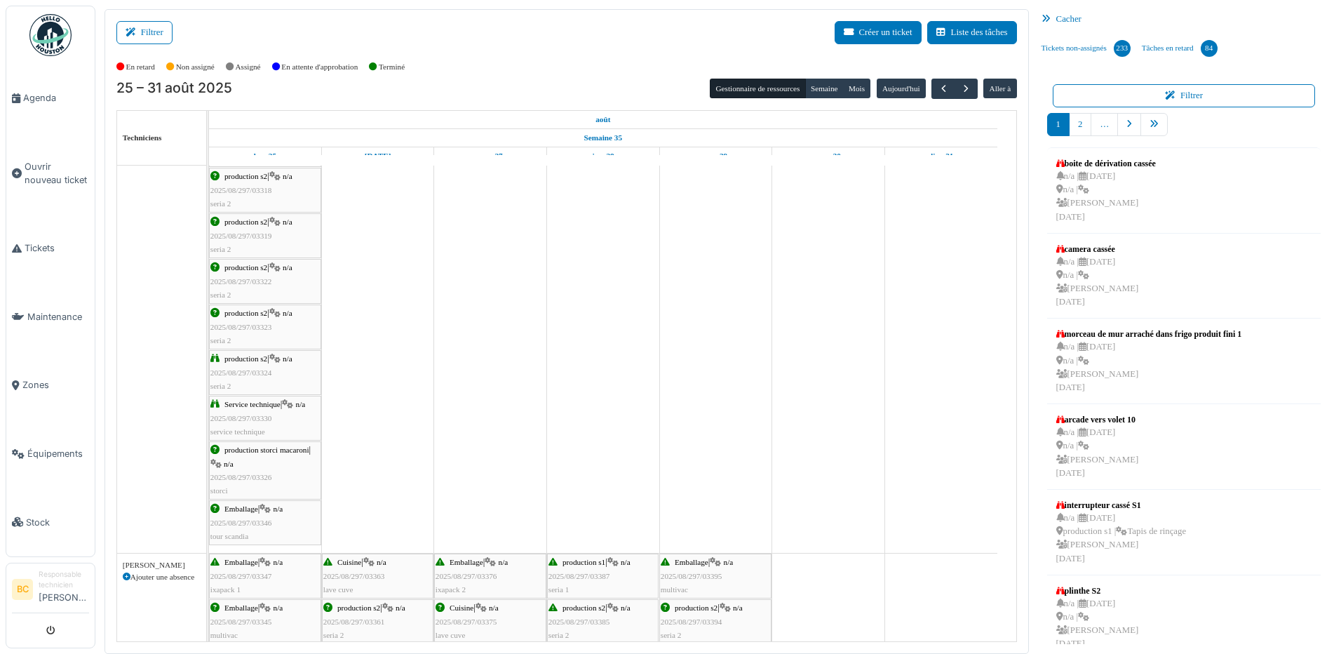
click at [256, 474] on span "2025/08/297/03326" at bounding box center [241, 477] width 62 height 8
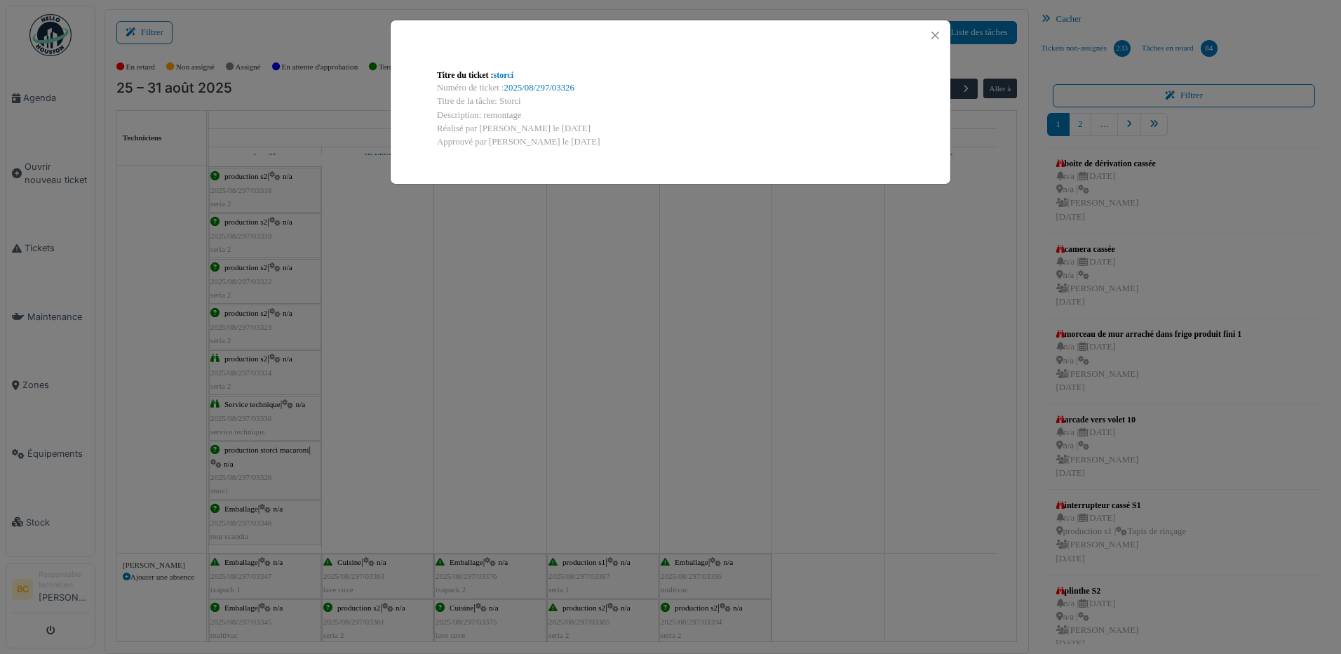
click at [256, 474] on div "Titre du ticket : storci Numéro de ticket : 2025/08/297/03326 Titre de la tâche…" at bounding box center [670, 327] width 1341 height 654
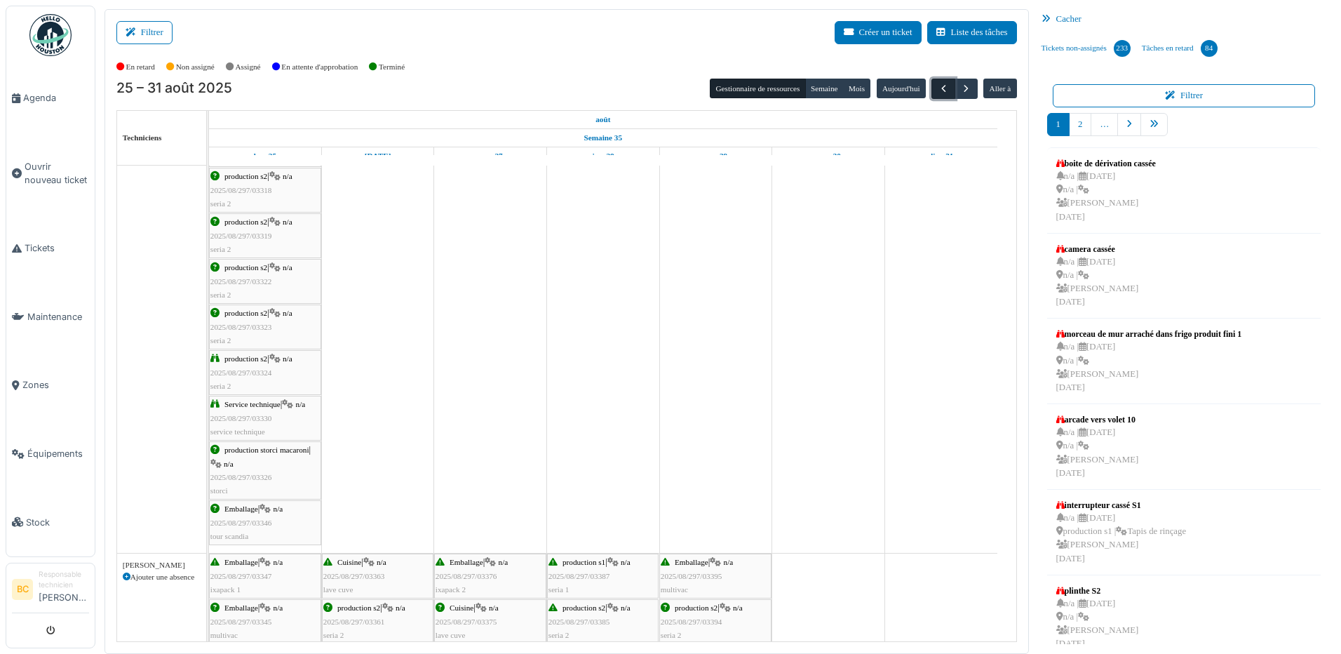
click at [938, 86] on span "button" at bounding box center [944, 89] width 12 height 12
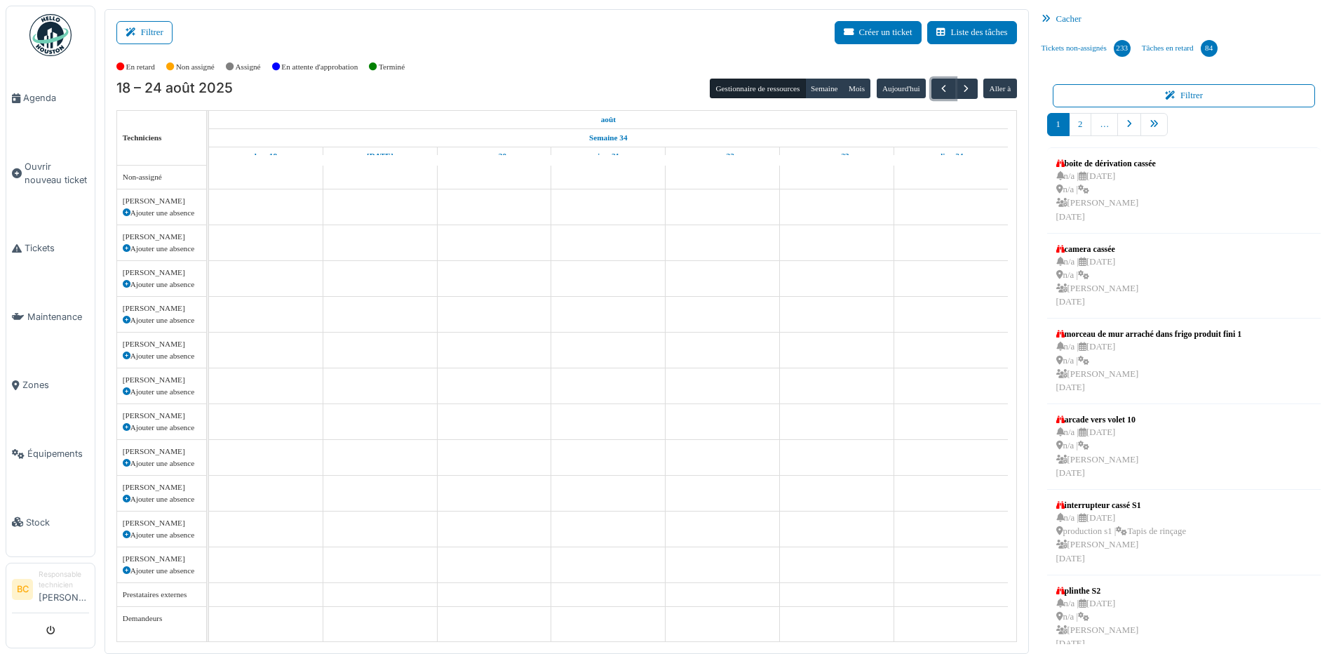
scroll to position [0, 0]
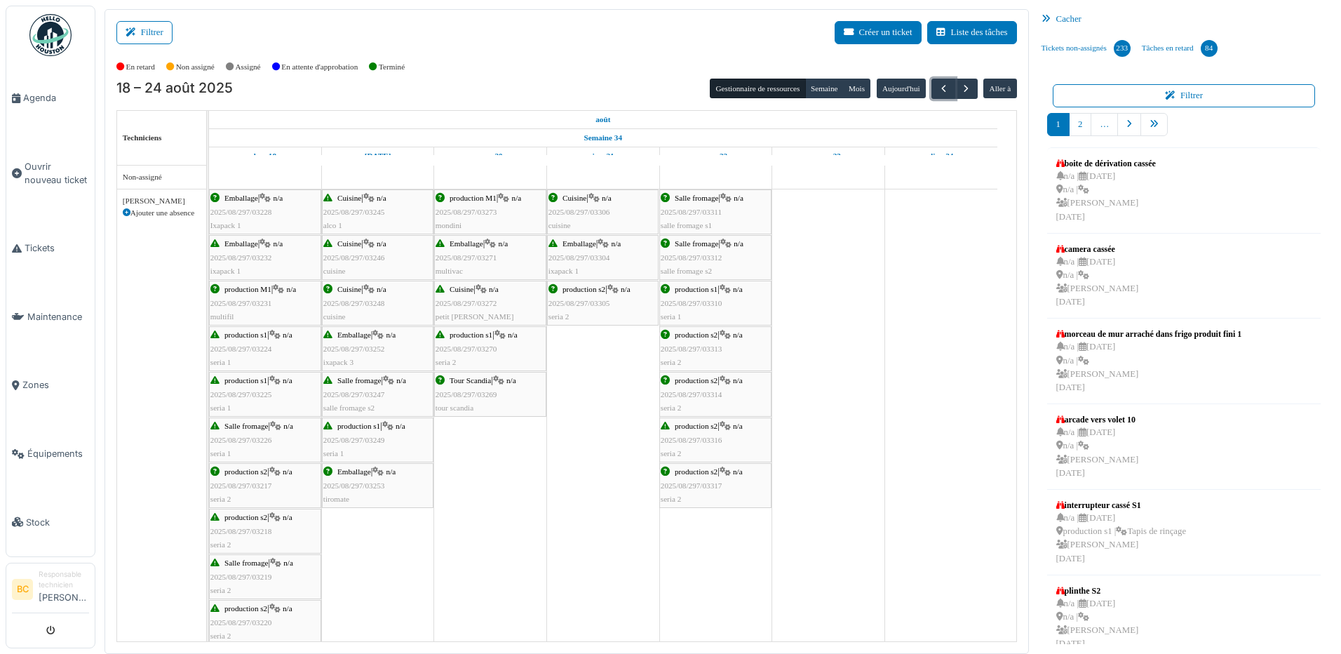
click at [699, 303] on span "2025/08/297/03310" at bounding box center [692, 303] width 62 height 8
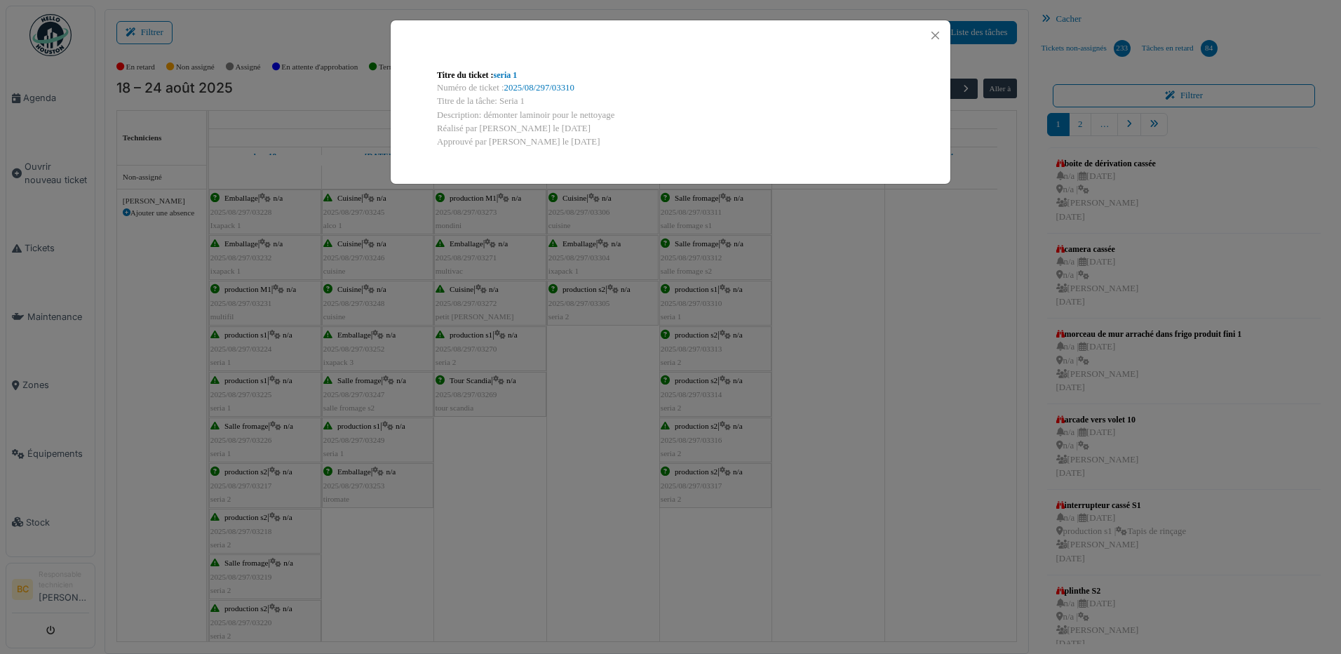
click at [699, 303] on div "Titre du ticket : seria 1 Numéro de ticket : 2025/08/297/03310 Titre de la tâch…" at bounding box center [670, 327] width 1341 height 654
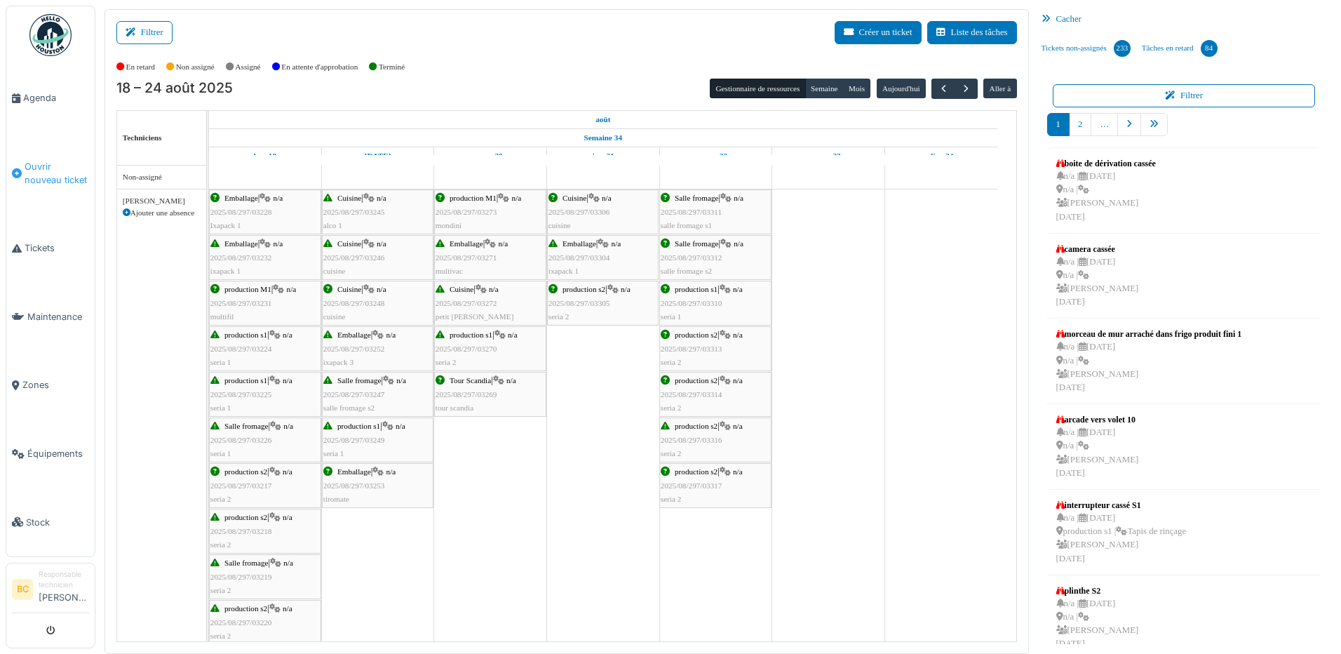
click at [50, 165] on span "Ouvrir nouveau ticket" at bounding box center [57, 173] width 65 height 27
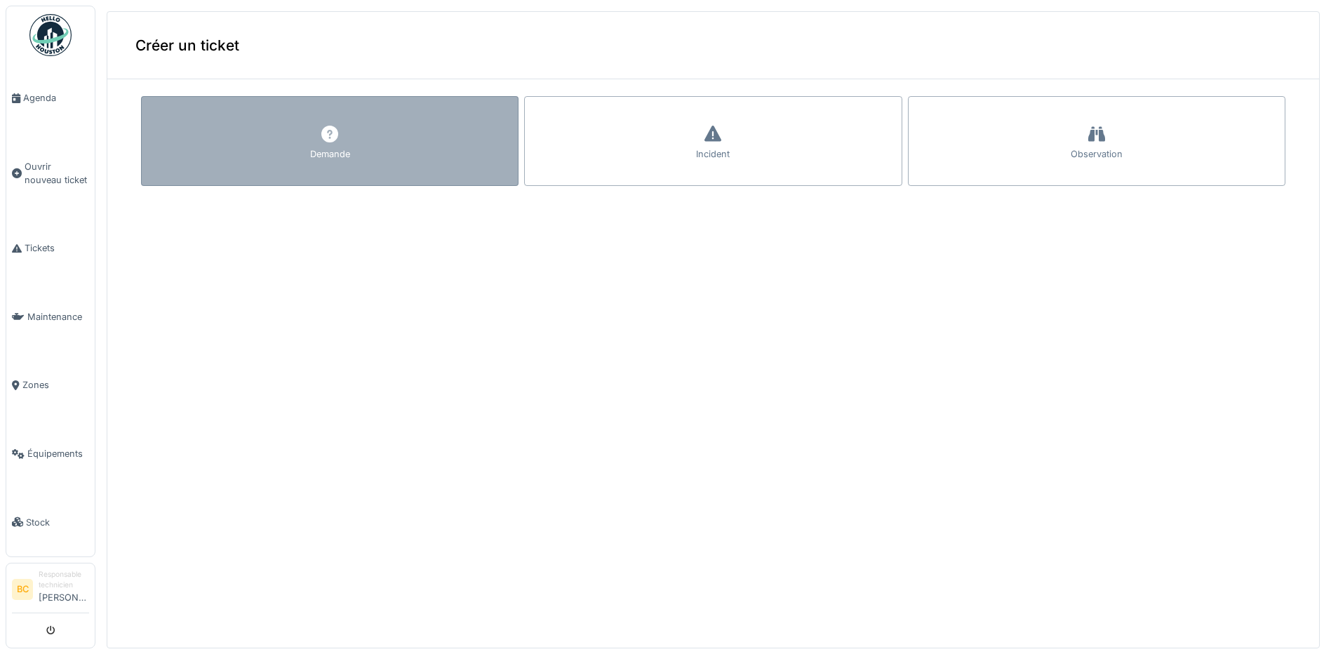
click at [343, 159] on div "Demande" at bounding box center [330, 153] width 40 height 13
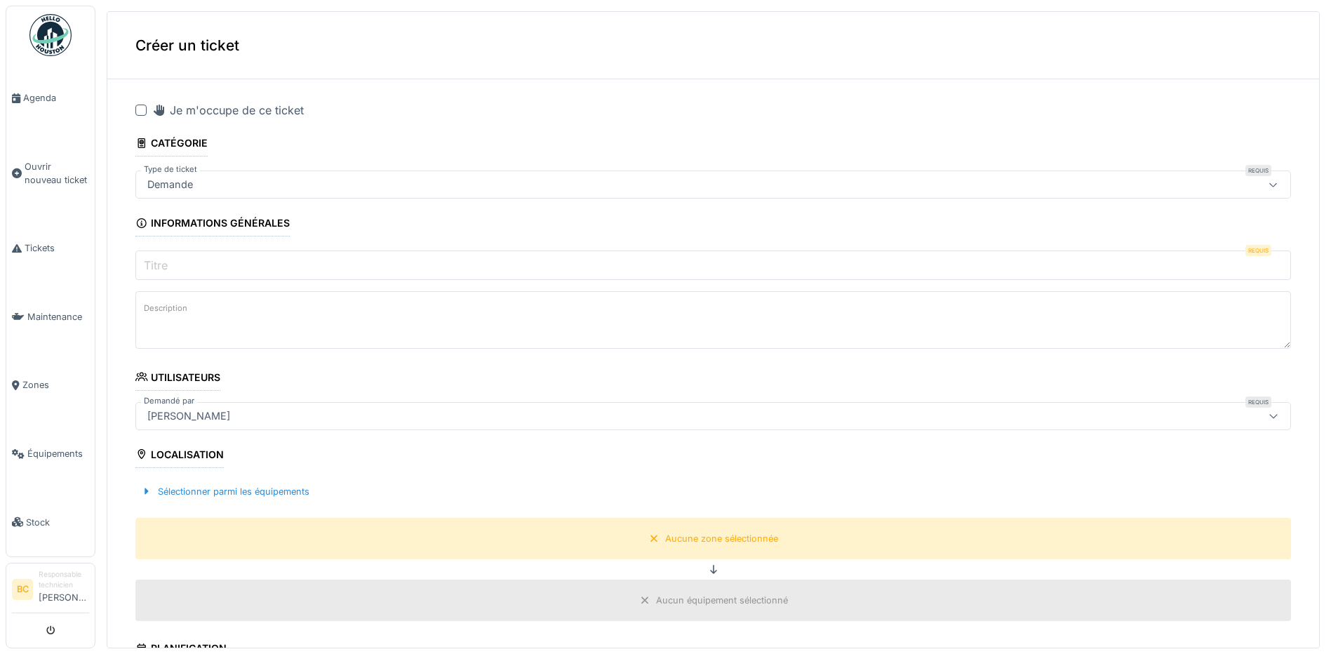
click at [140, 109] on div at bounding box center [140, 110] width 11 height 11
click at [181, 270] on input "Titre" at bounding box center [712, 264] width 1155 height 29
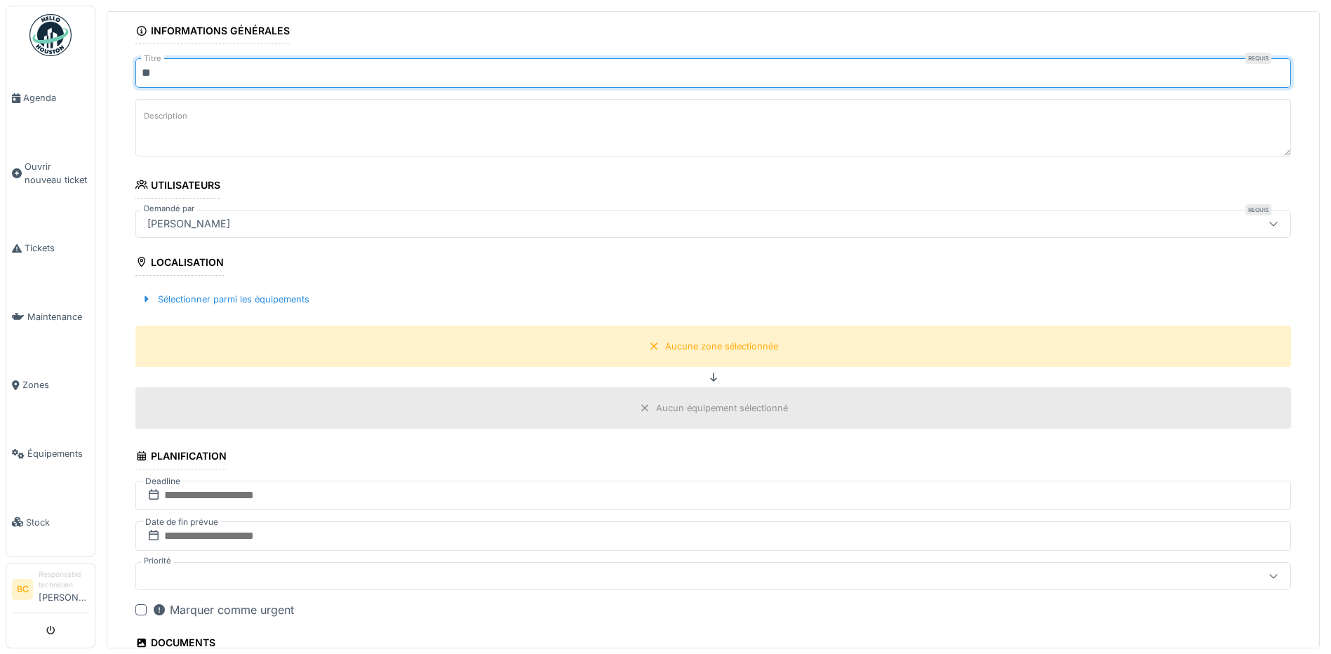
scroll to position [210, 0]
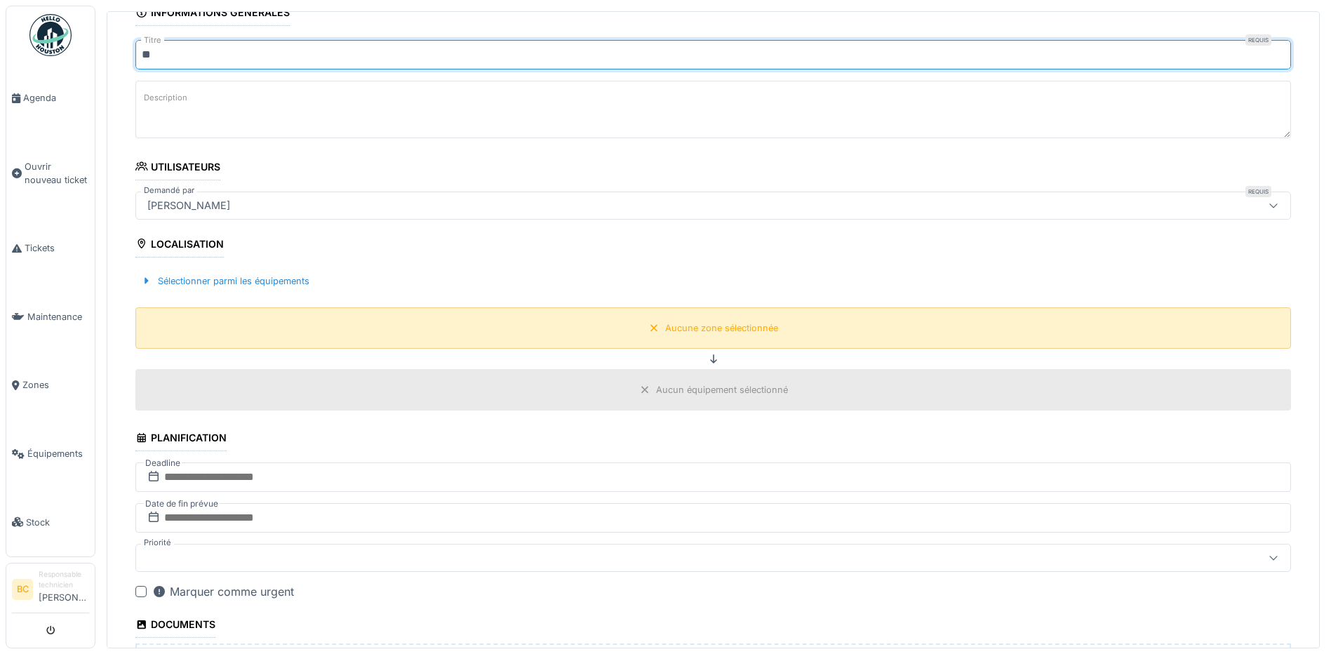
type input "**"
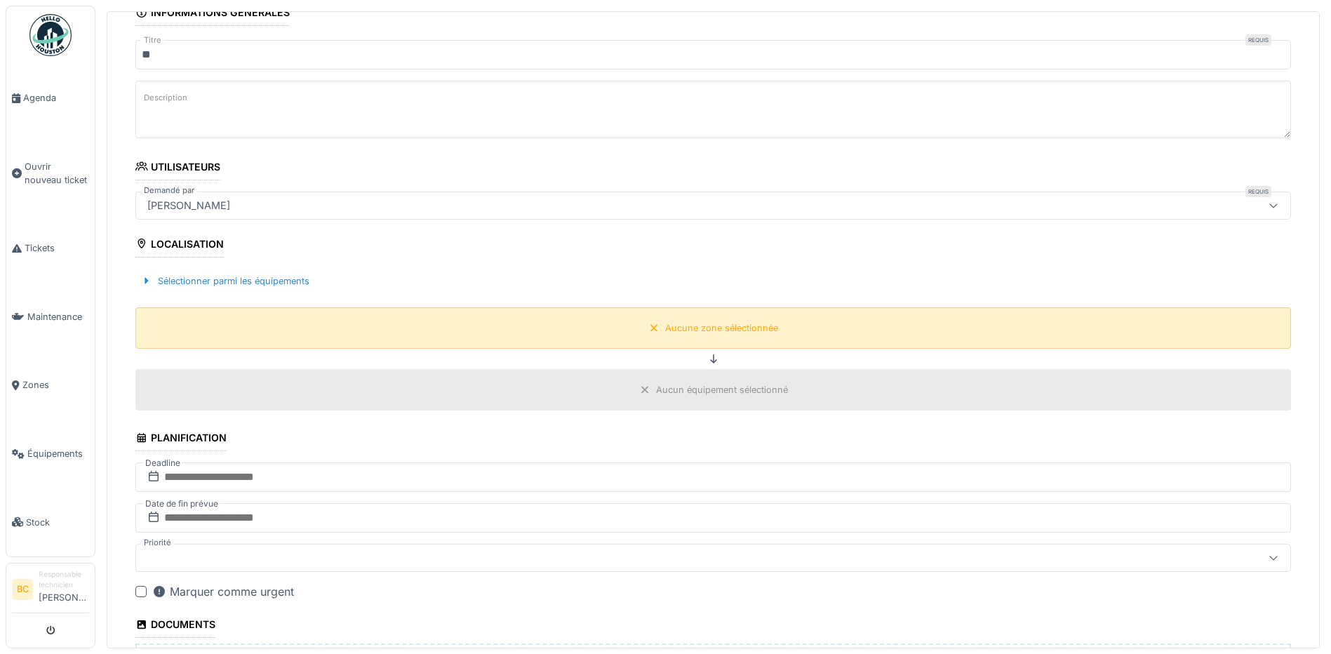
click at [727, 333] on div "Aucune zone sélectionnée" at bounding box center [721, 327] width 113 height 13
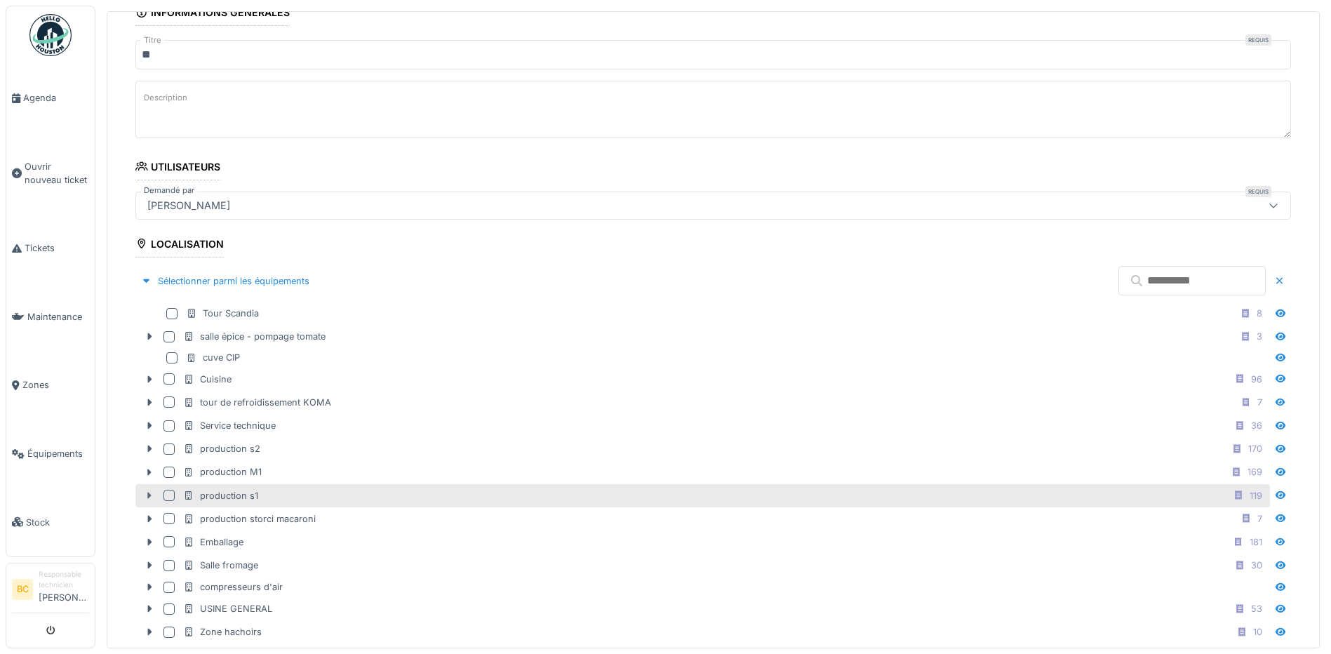
click at [149, 495] on icon at bounding box center [150, 495] width 4 height 7
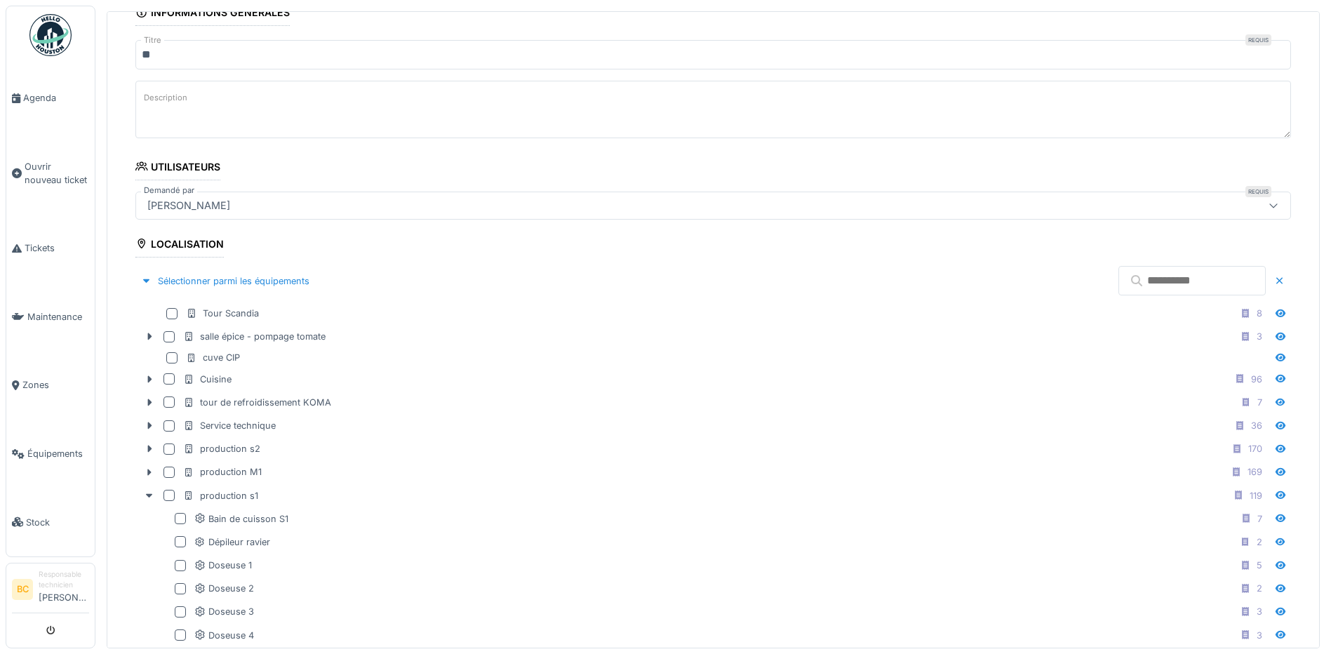
click at [173, 113] on textarea "Description" at bounding box center [712, 110] width 1155 height 58
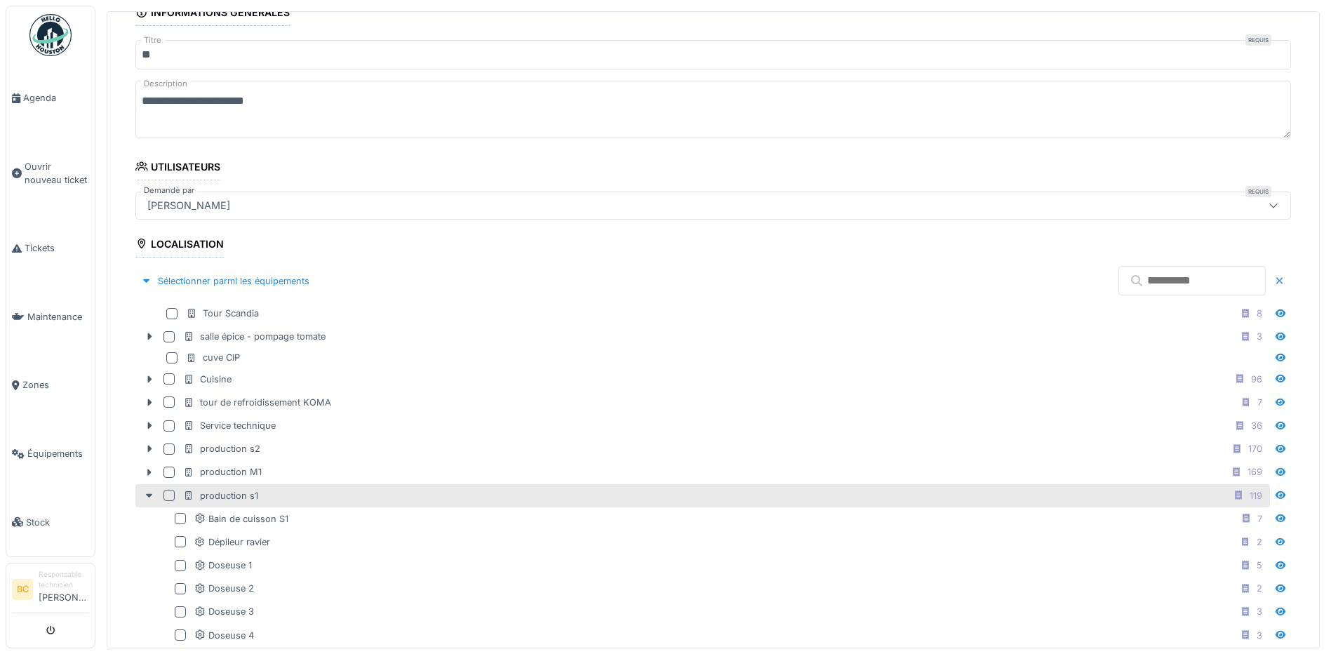
type textarea "**********"
click at [166, 494] on div at bounding box center [168, 495] width 11 height 11
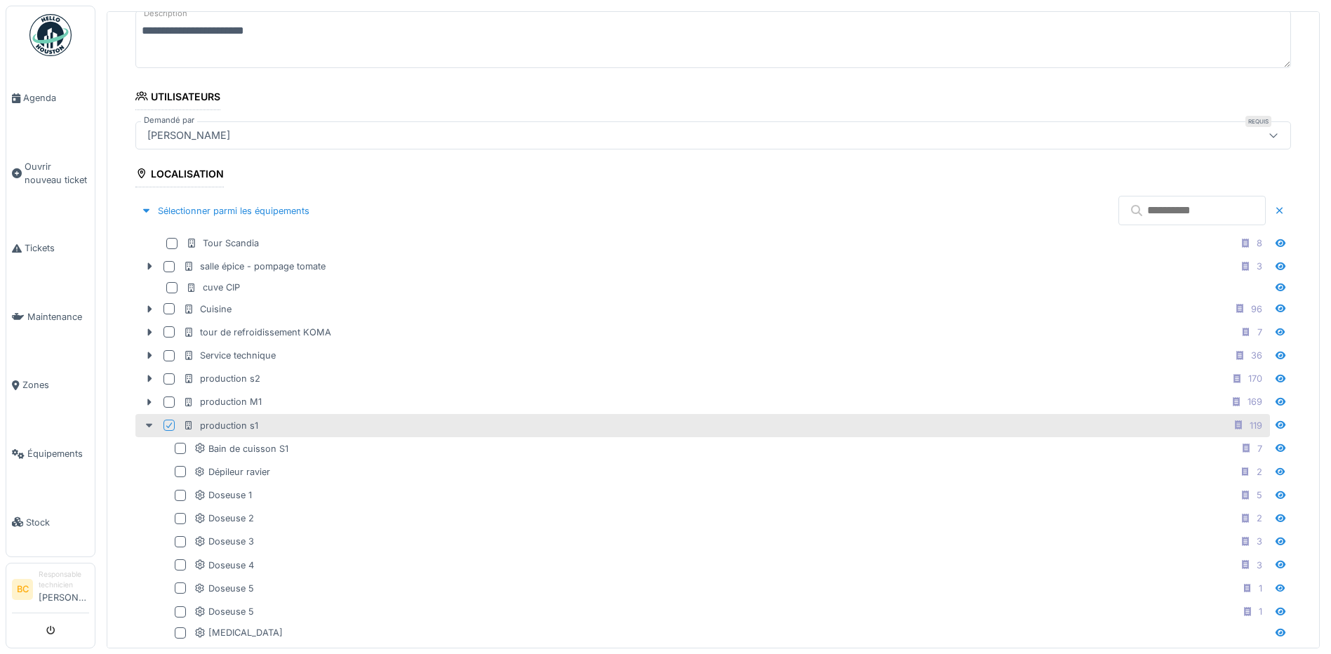
click at [147, 426] on icon at bounding box center [149, 425] width 11 height 9
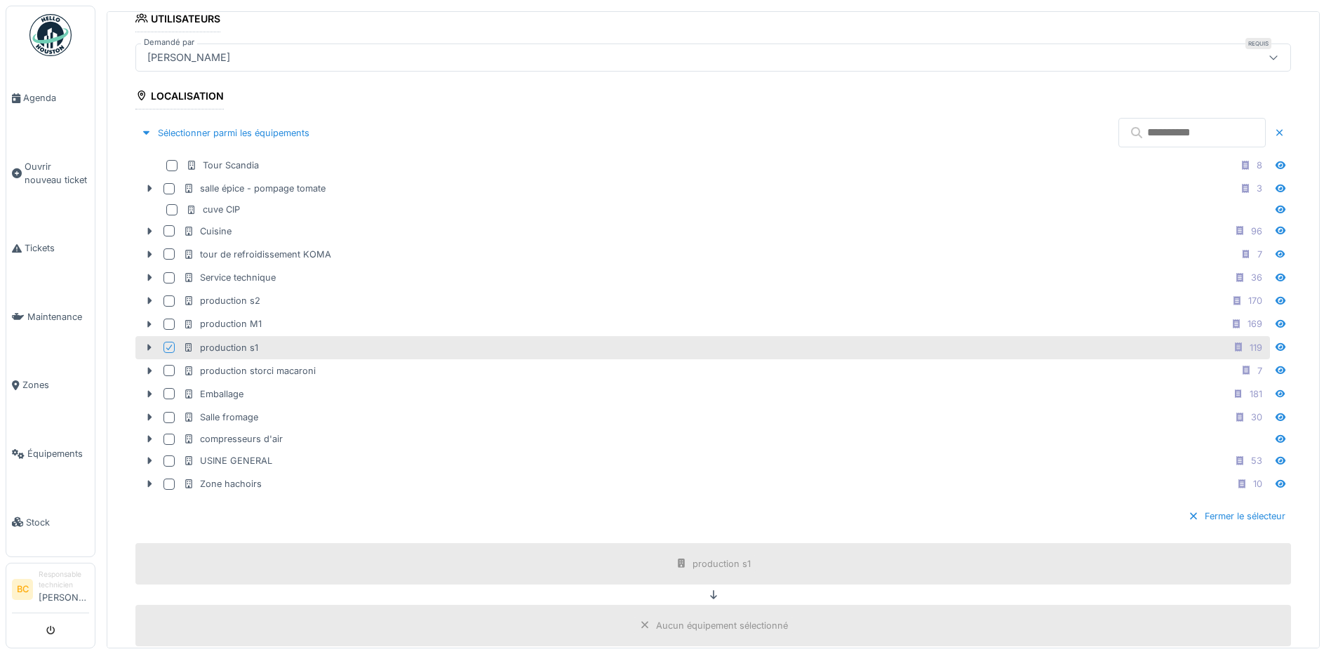
scroll to position [491, 0]
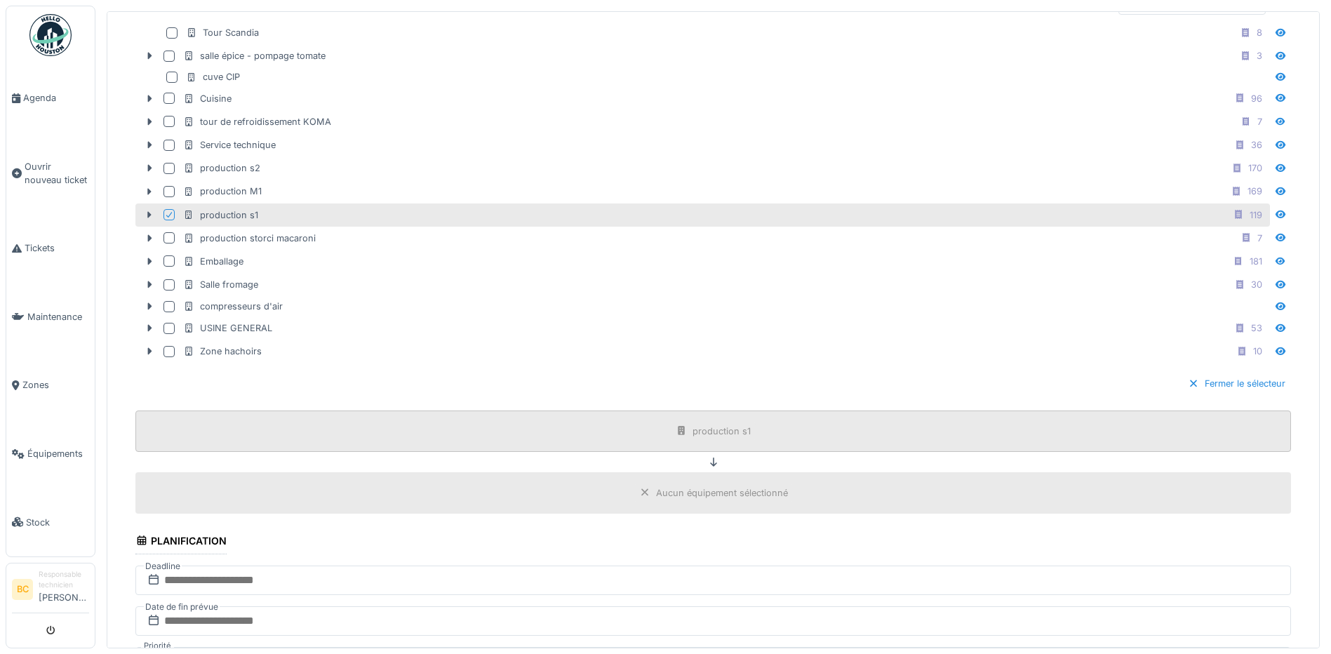
click at [711, 432] on div "production s1" at bounding box center [721, 430] width 58 height 13
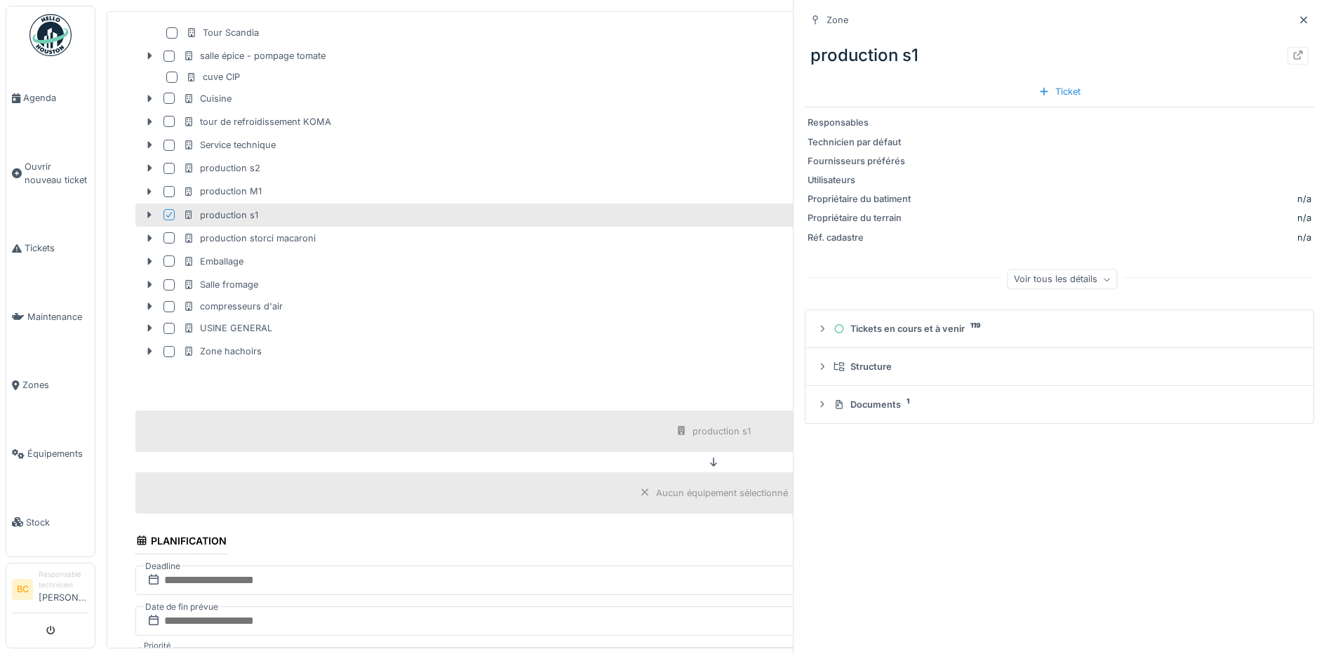
click at [596, 368] on div "Fermer le sélecteur" at bounding box center [712, 383] width 1155 height 41
click at [1298, 25] on div at bounding box center [1303, 19] width 11 height 13
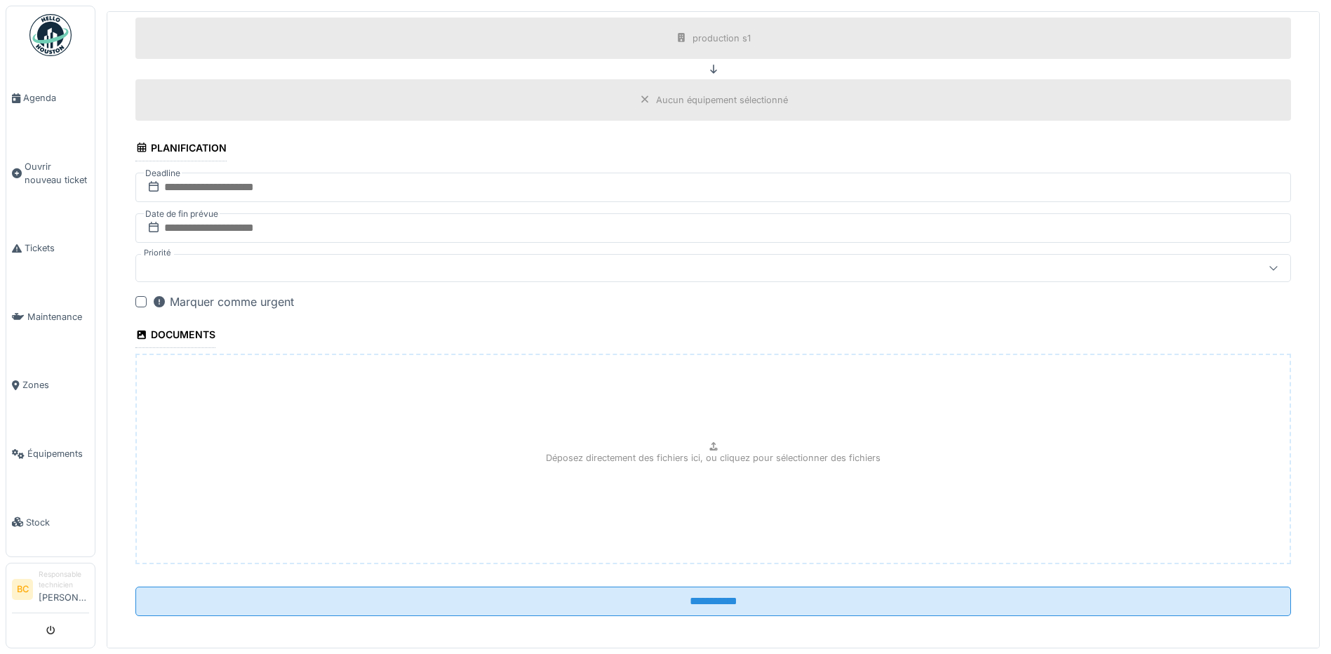
scroll to position [892, 0]
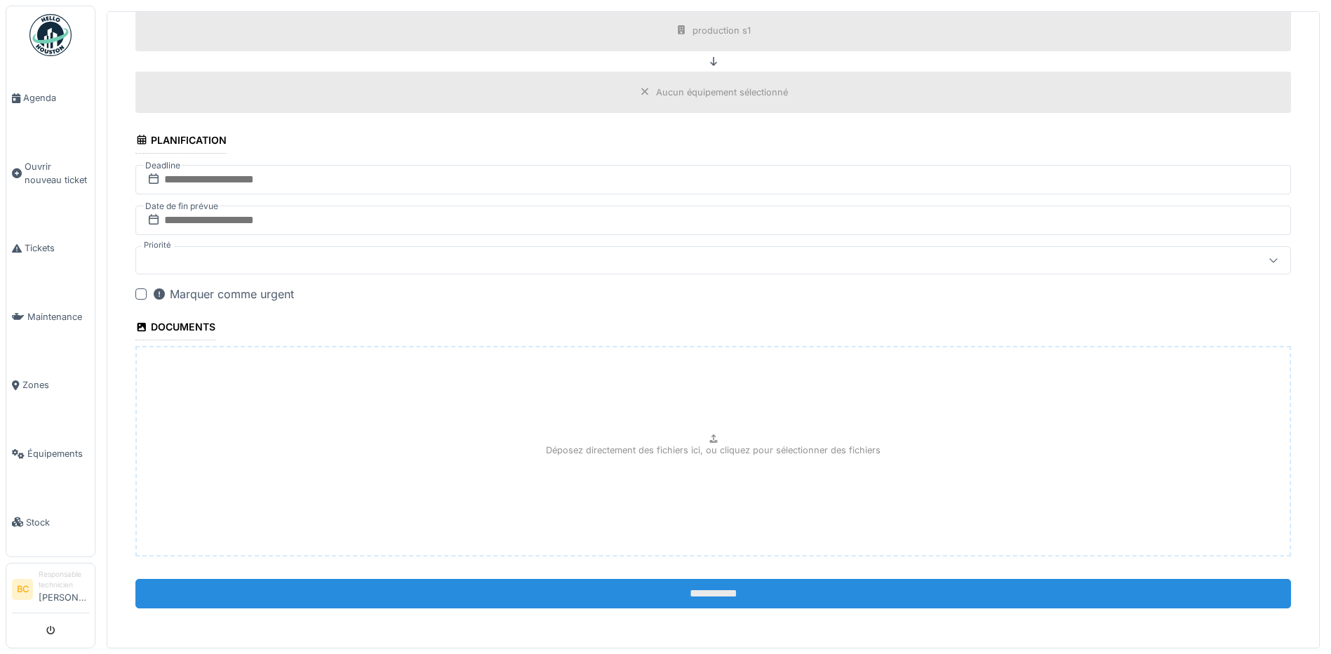
click at [693, 590] on input "**********" at bounding box center [712, 593] width 1155 height 29
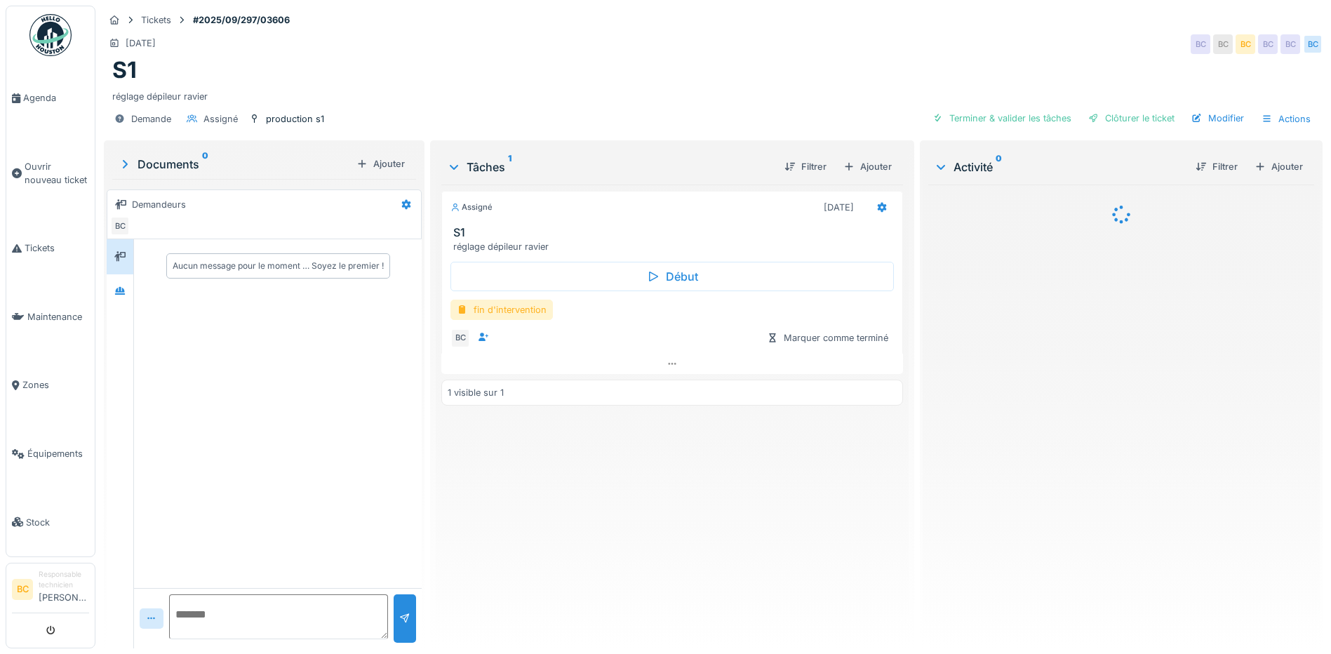
click at [527, 307] on div "fin d'intervention" at bounding box center [501, 310] width 102 height 20
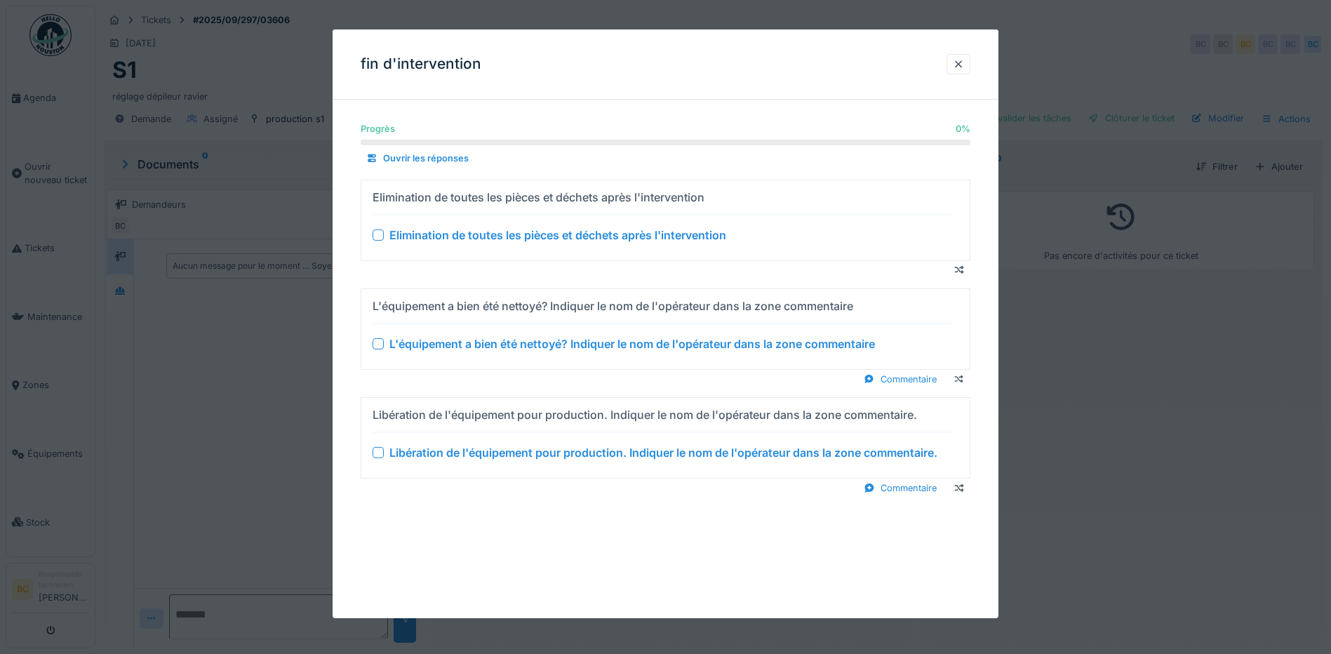
click at [523, 237] on div "Elimination de toutes les pièces et déchets après l'intervention" at bounding box center [557, 235] width 337 height 17
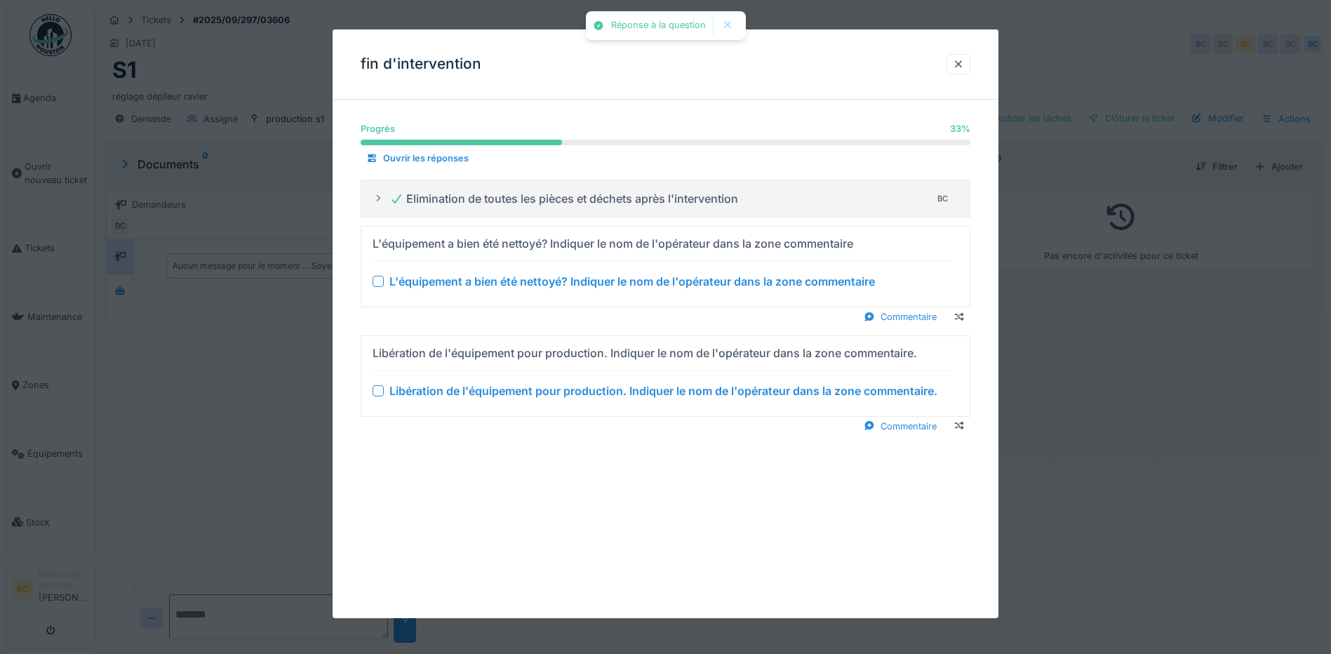
click at [539, 278] on div "L'équipement a bien été nettoyé? Indiquer le nom de l'opérateur dans la zone co…" at bounding box center [631, 281] width 485 height 17
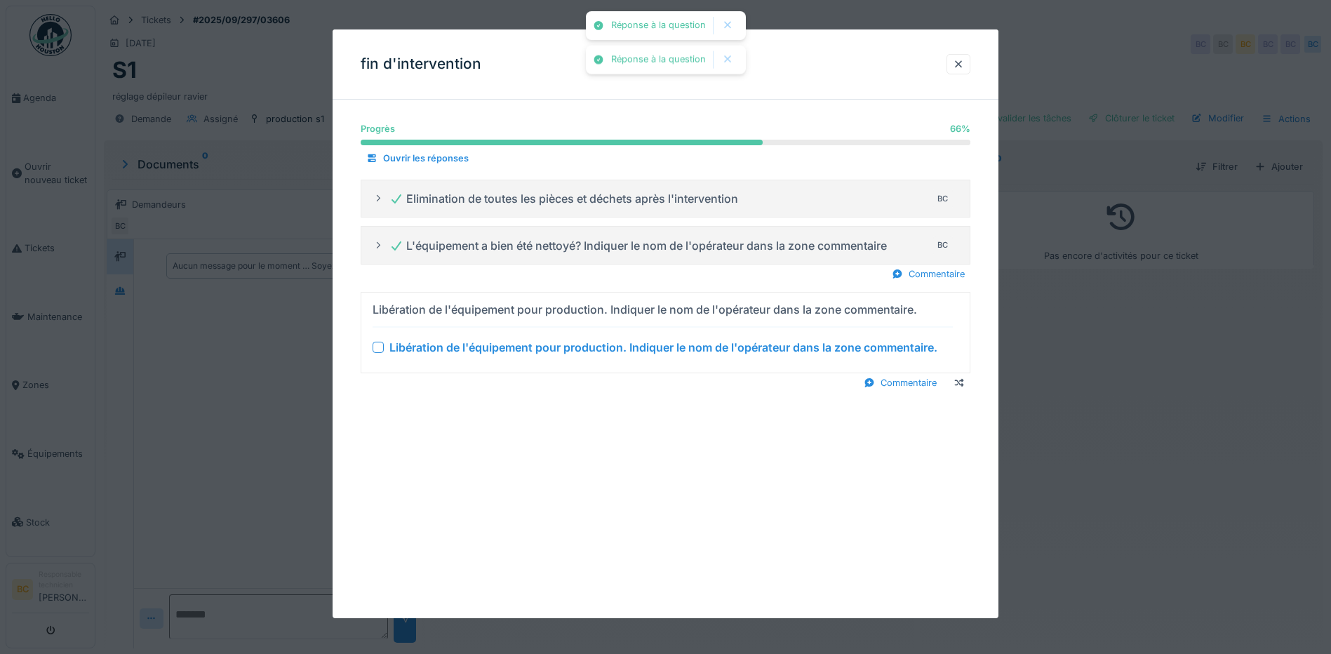
click at [556, 345] on div "Libération de l'équipement pour production. Indiquer le nom de l'opérateur dans…" at bounding box center [663, 347] width 548 height 17
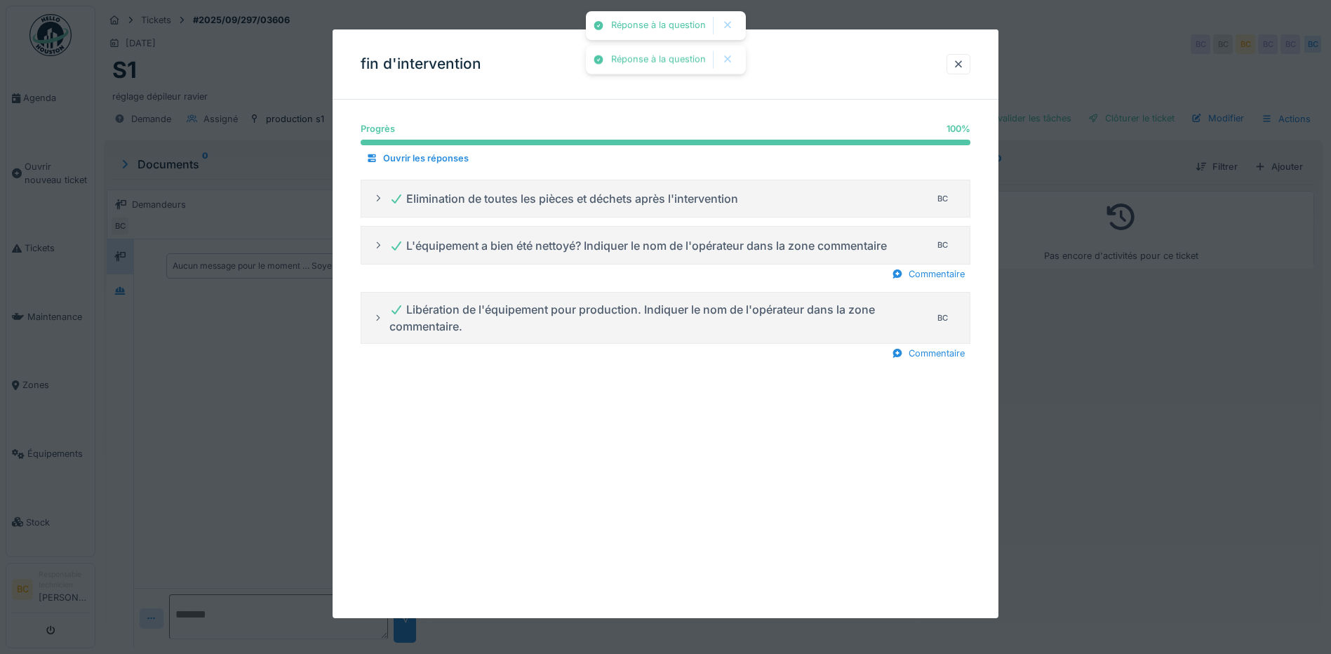
click at [1077, 422] on div at bounding box center [665, 327] width 1331 height 654
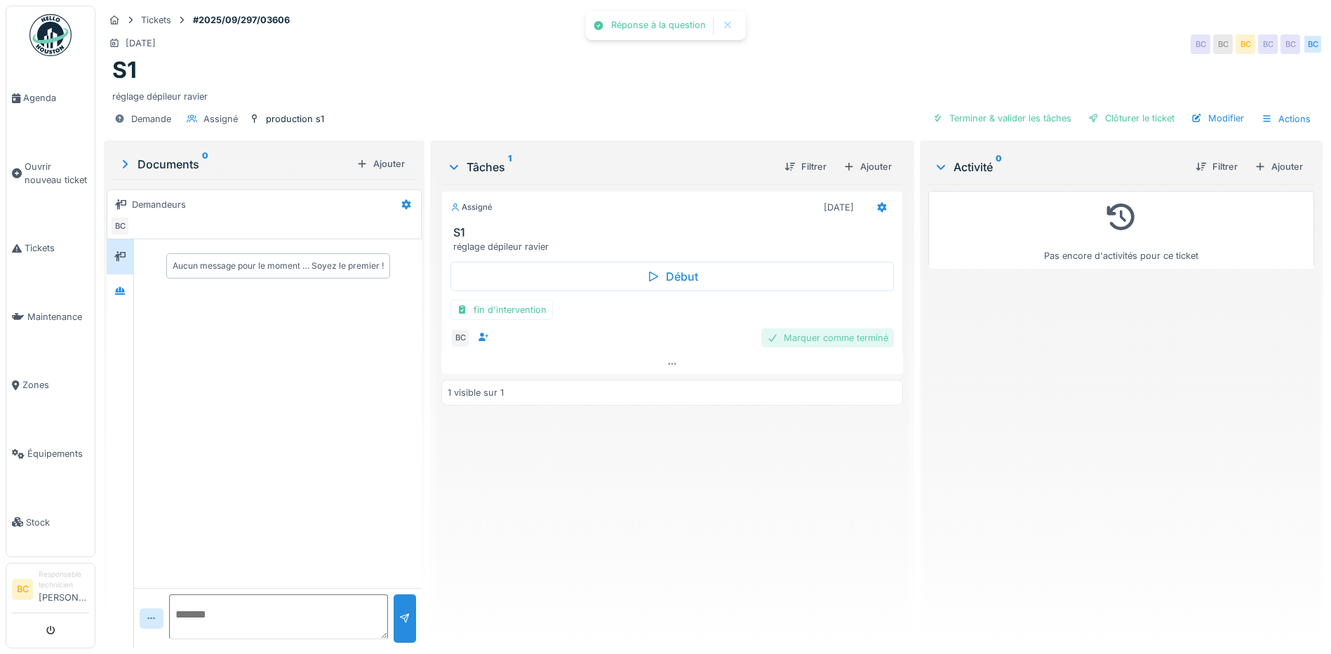
click at [816, 343] on div "Marquer comme terminé" at bounding box center [827, 337] width 133 height 19
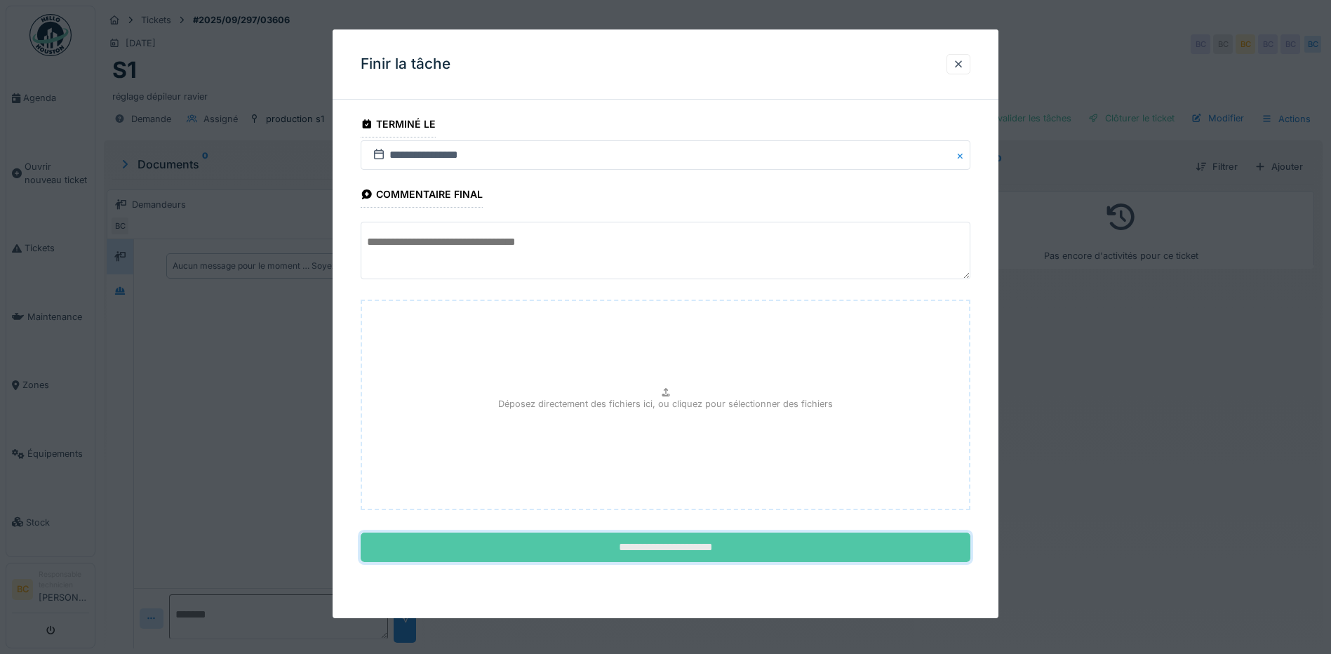
click at [697, 550] on input "**********" at bounding box center [666, 546] width 610 height 29
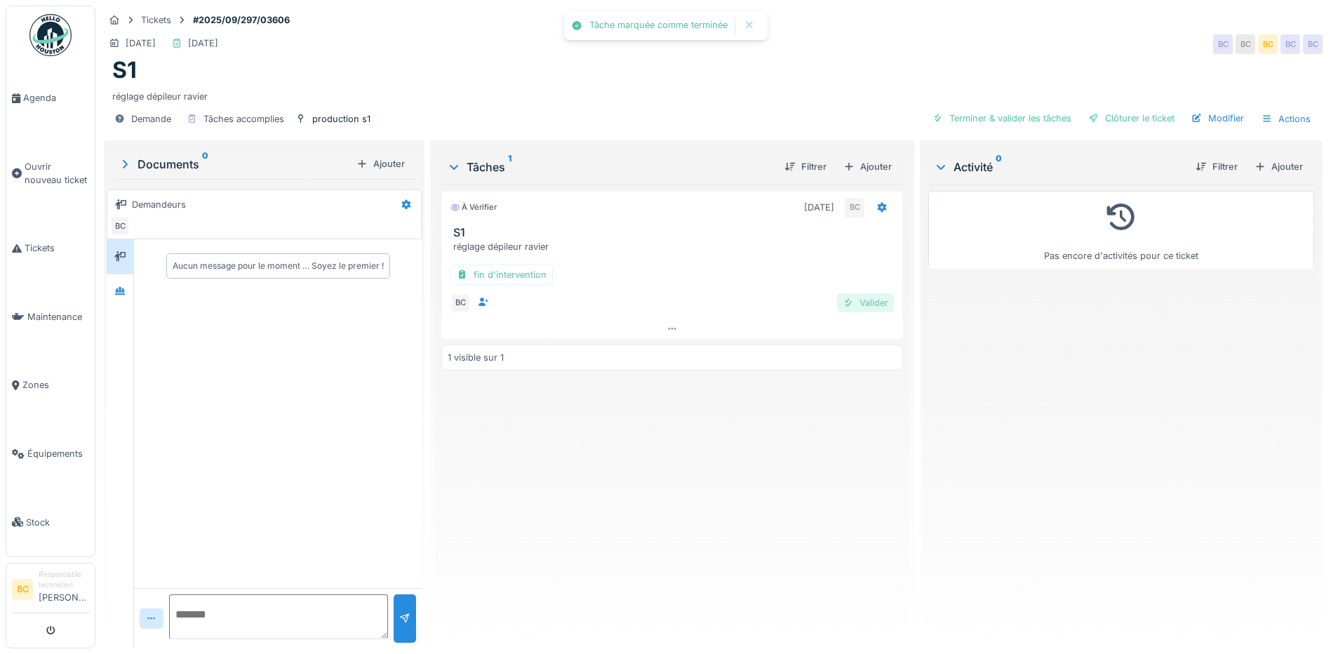
click at [863, 307] on div "Valider" at bounding box center [865, 302] width 57 height 19
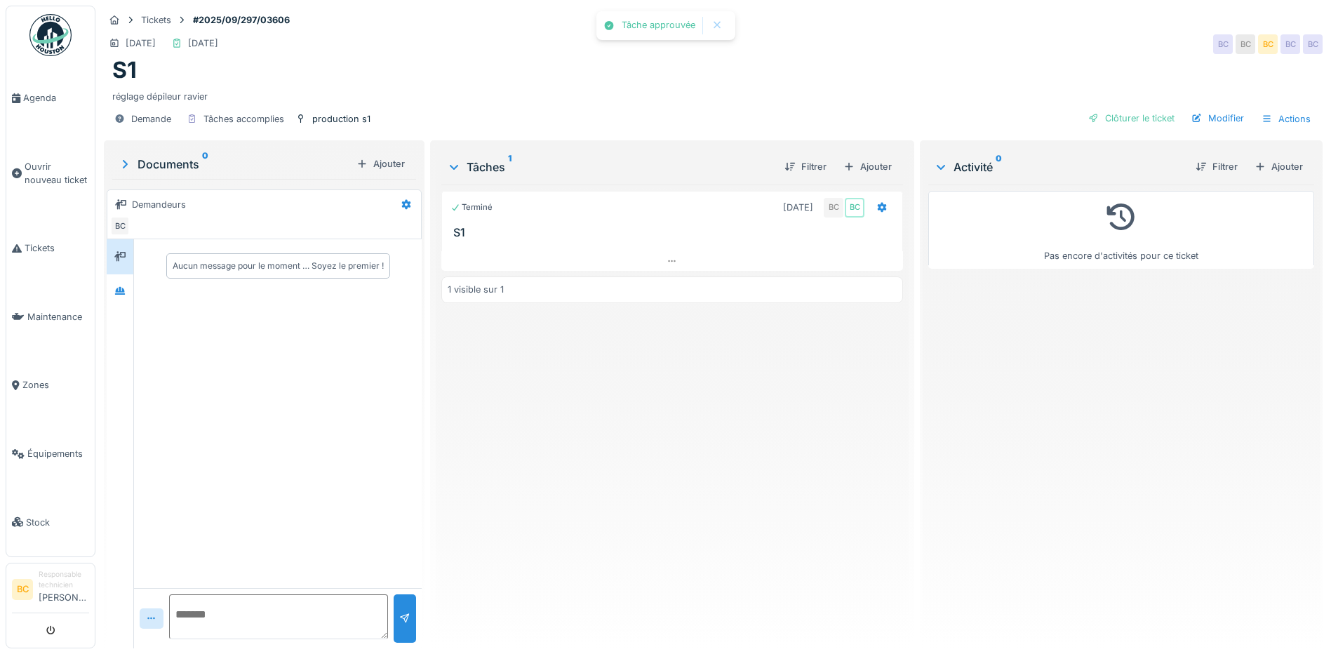
click at [694, 457] on div "Terminé 23/09/2025 BC BC S1 1 visible sur 1" at bounding box center [672, 410] width 462 height 452
click at [671, 415] on div "Terminé 23/09/2025 BC BC S1 1 visible sur 1" at bounding box center [672, 410] width 462 height 452
click at [44, 95] on span "Agenda" at bounding box center [56, 97] width 66 height 13
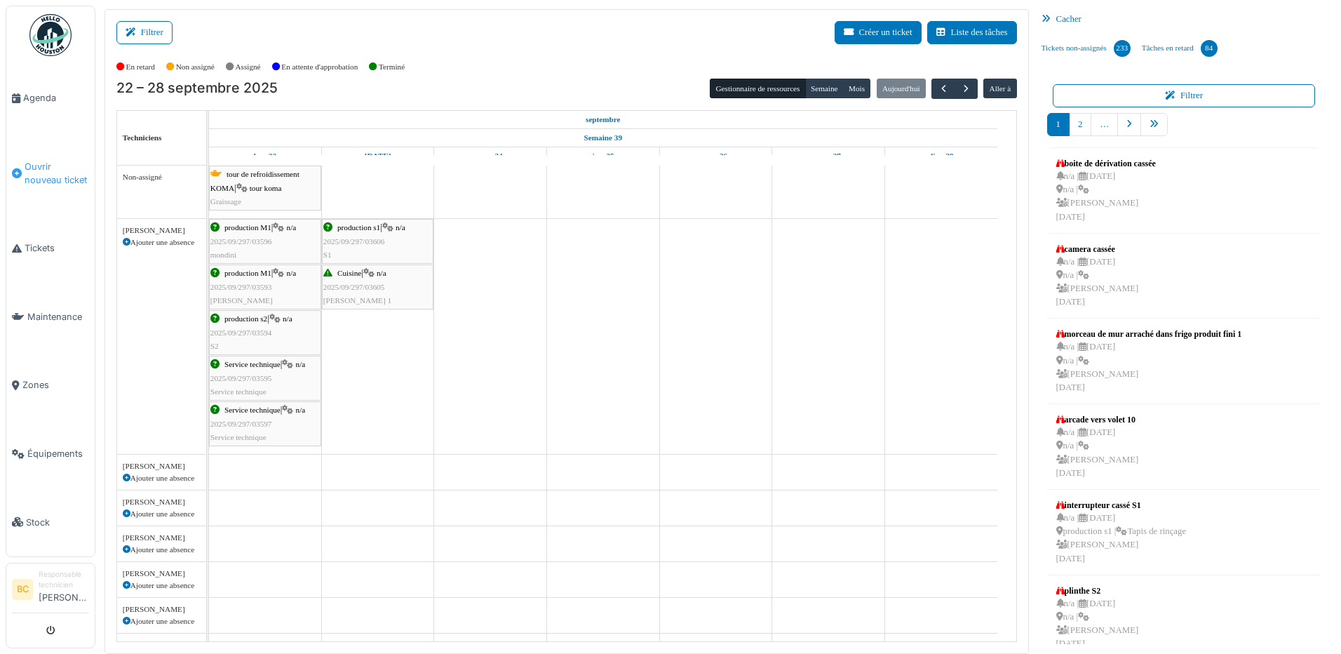
click at [55, 168] on span "Ouvrir nouveau ticket" at bounding box center [57, 173] width 65 height 27
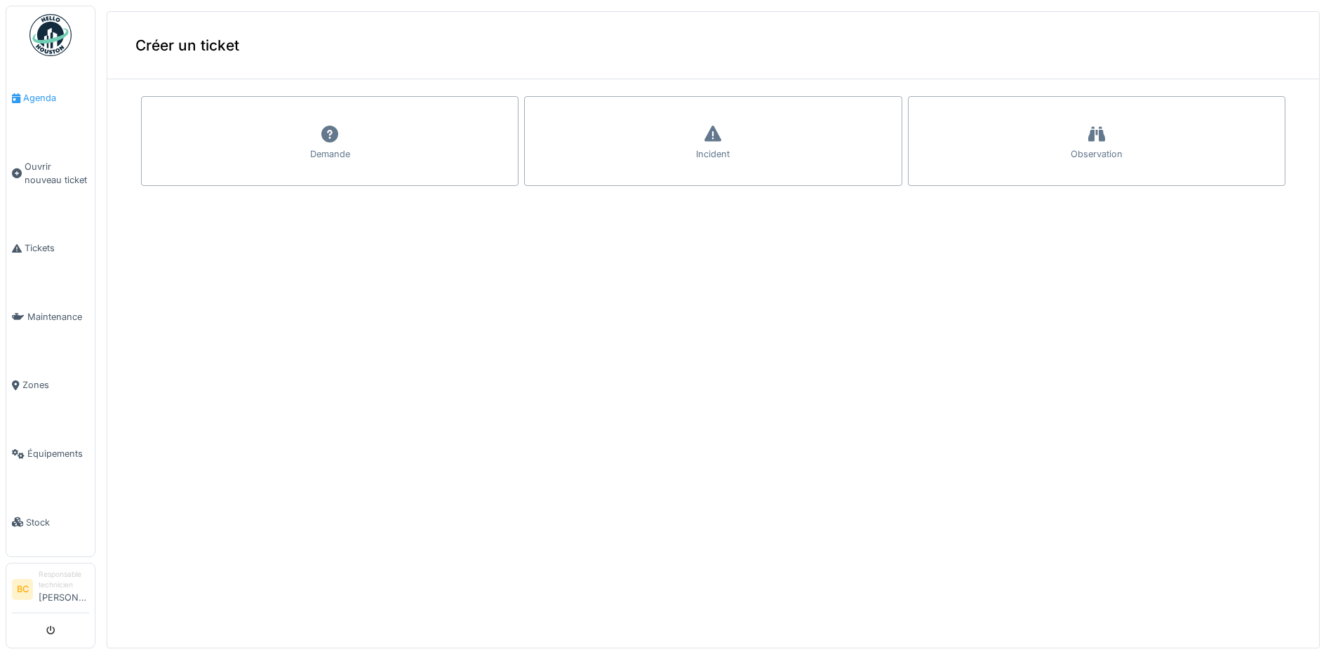
click at [40, 95] on span "Agenda" at bounding box center [56, 97] width 66 height 13
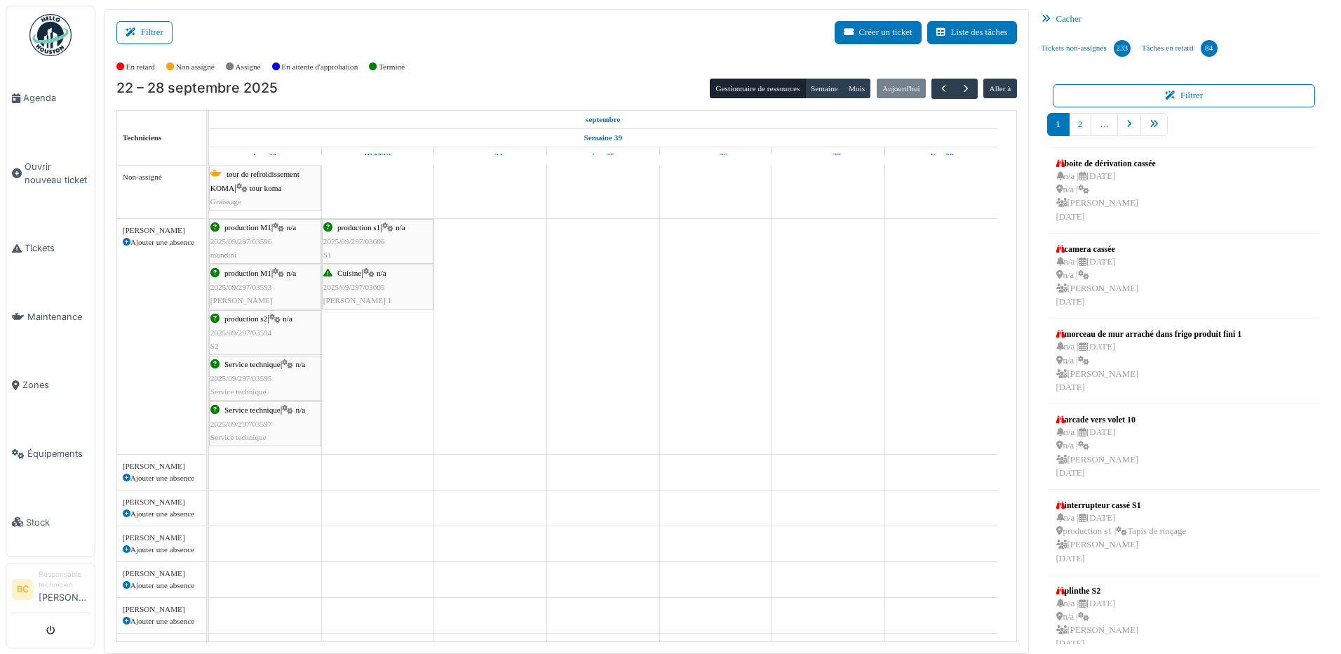
click at [356, 242] on span "2025/09/297/03606" at bounding box center [354, 241] width 62 height 8
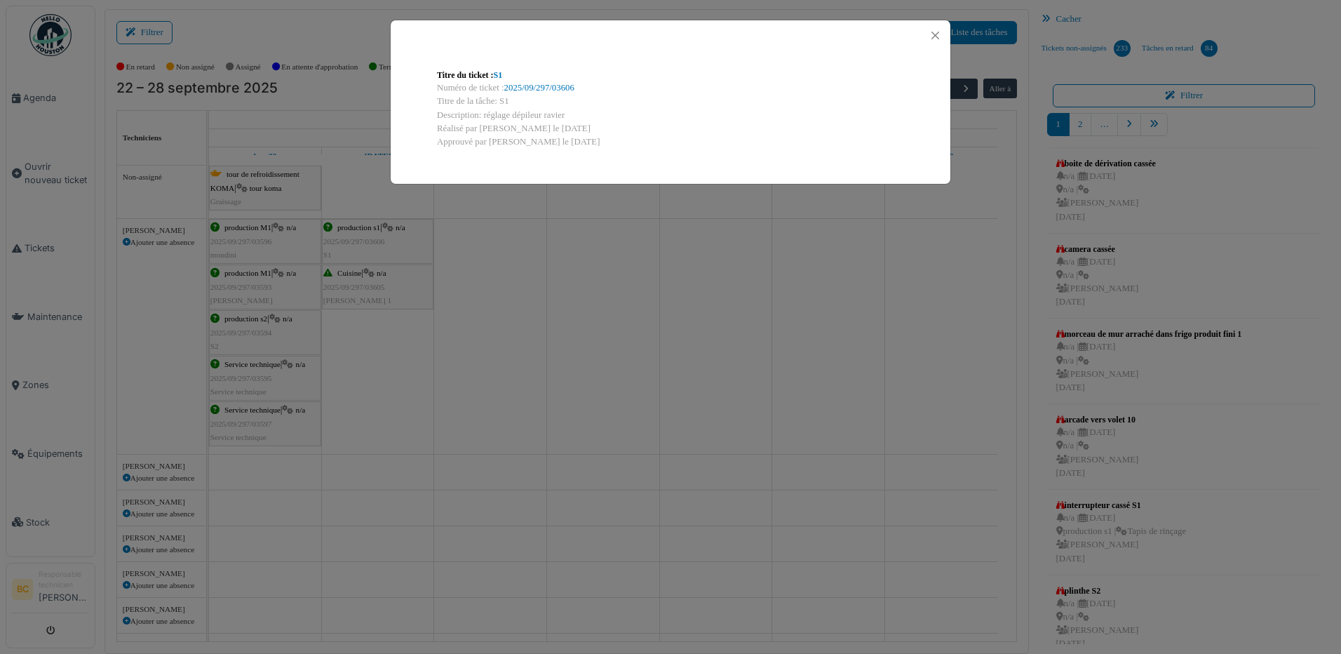
drag, startPoint x: 499, startPoint y: 100, endPoint x: 593, endPoint y: 112, distance: 94.1
click at [593, 112] on div "Titre du ticket : S1 Numéro de ticket : 2025/09/297/03606 Titre de la tâche: S1…" at bounding box center [671, 109] width 490 height 102
copy div "S1 Description: réglage dépileur ravier"
click at [363, 286] on div "Titre du ticket : S1 Numéro de ticket : 2025/09/297/03606 Titre de la tâche: S1…" at bounding box center [670, 327] width 1341 height 654
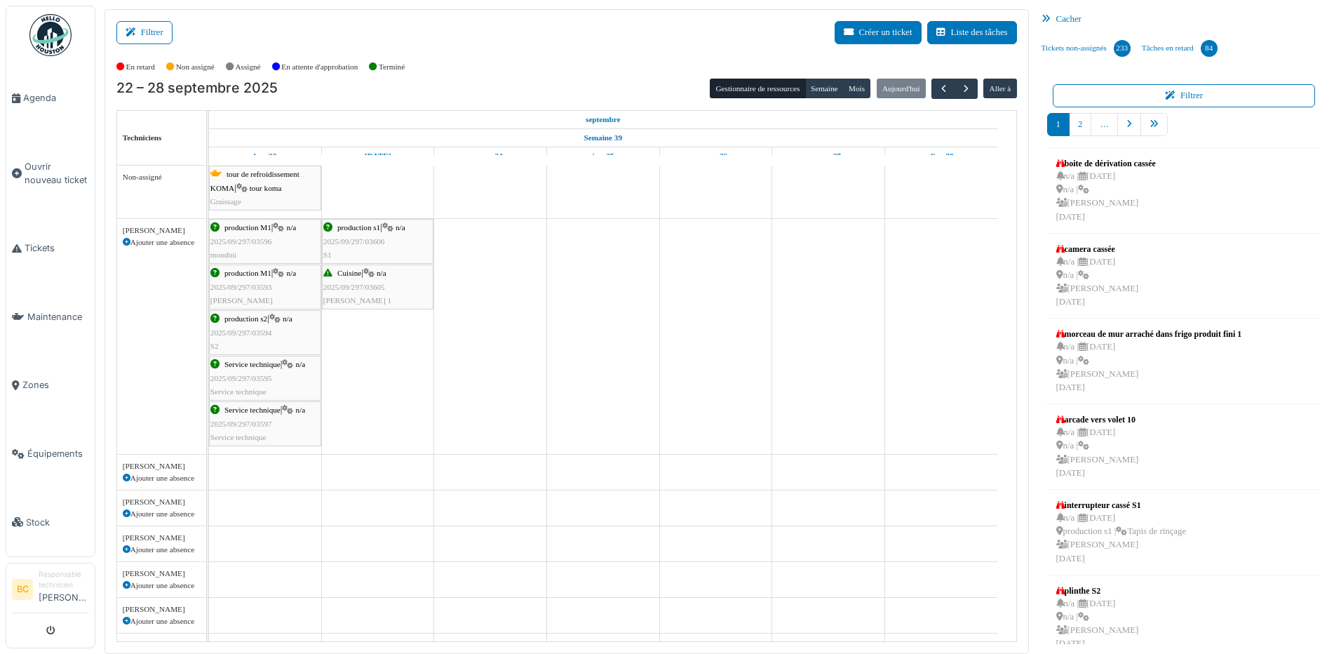
click at [363, 286] on span "2025/09/297/03605" at bounding box center [354, 287] width 62 height 8
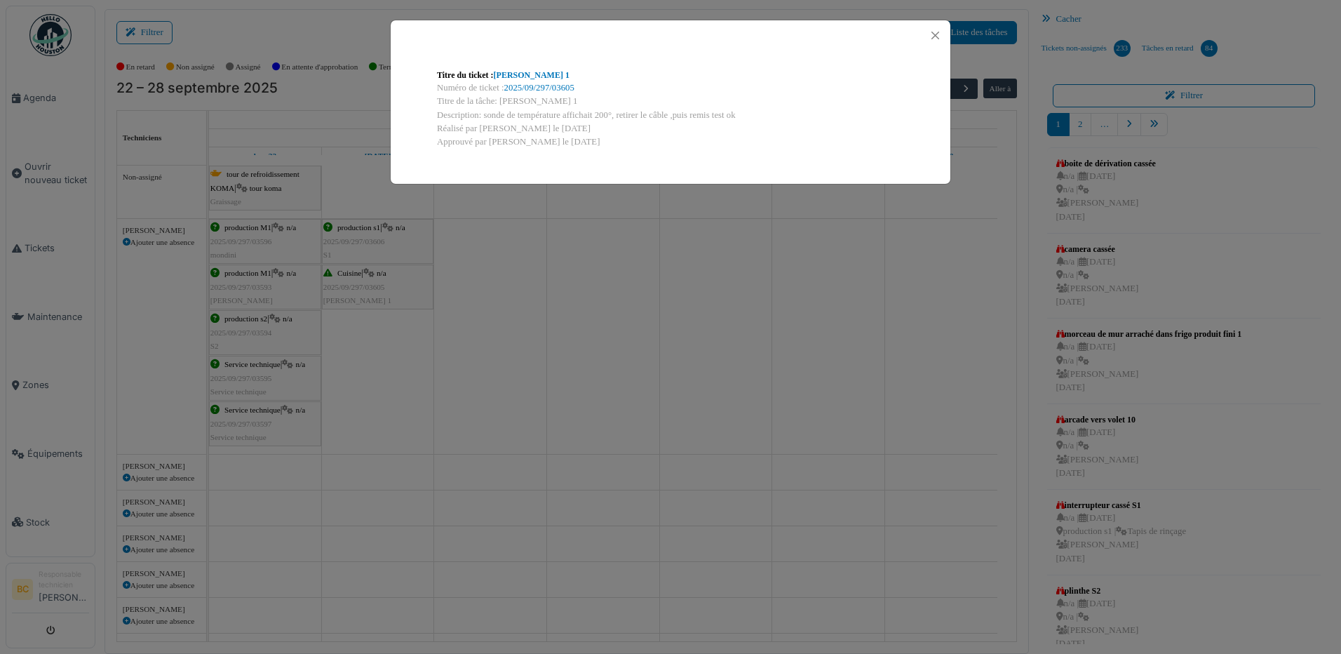
drag, startPoint x: 499, startPoint y: 101, endPoint x: 758, endPoint y: 112, distance: 259.1
click at [758, 112] on div "Titre du ticket : [PERSON_NAME] 1 Numéro de ticket : 2025/09/297/03605 Titre de…" at bounding box center [671, 109] width 490 height 102
copy div "[PERSON_NAME] 1 Description: sonde de température affichait 200°, retirer le câ…"
